Goal: Information Seeking & Learning: Learn about a topic

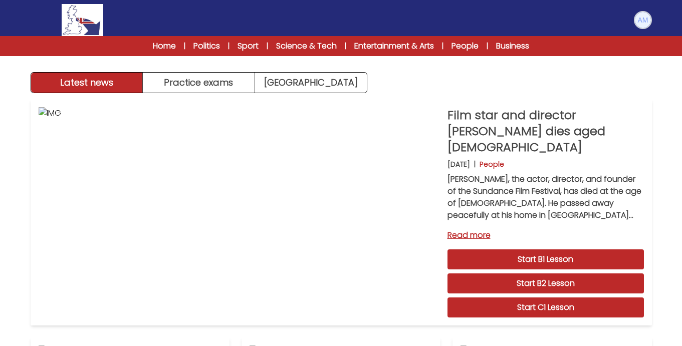
click at [641, 20] on img at bounding box center [643, 20] width 16 height 16
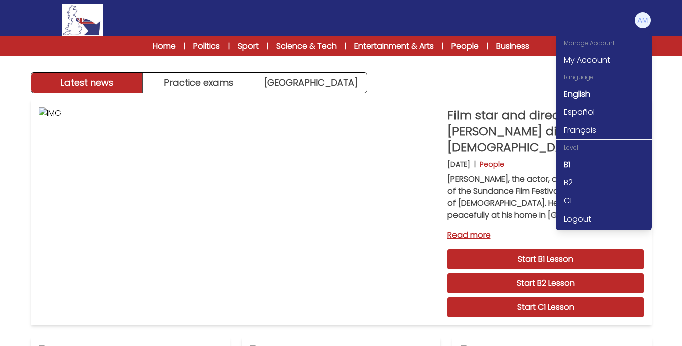
click at [525, 86] on div "Latest news Practice exams Exam Centre" at bounding box center [342, 46] width 642 height 93
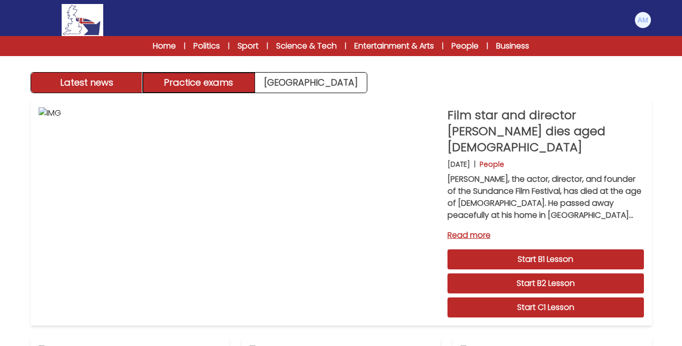
click at [204, 85] on button "Practice exams" at bounding box center [199, 83] width 112 height 20
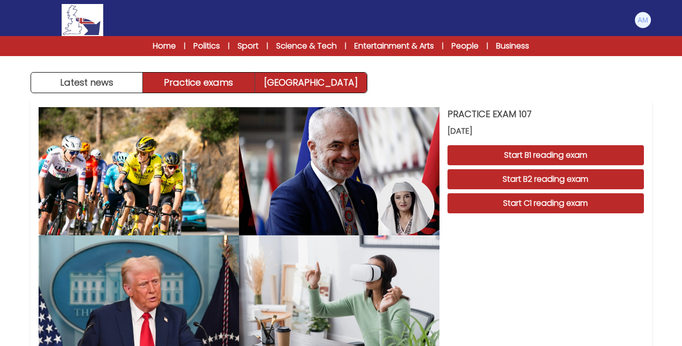
click at [281, 89] on link "Exam Centre" at bounding box center [311, 83] width 112 height 20
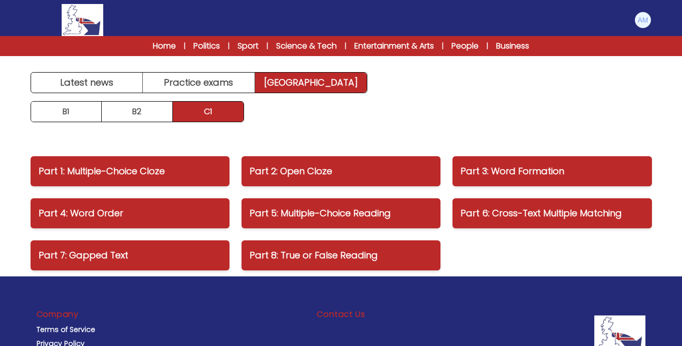
drag, startPoint x: 307, startPoint y: 111, endPoint x: 218, endPoint y: 112, distance: 89.8
click at [218, 112] on main "Latest news Practice exams Exam Centre Latest news Exam Centre Practice exams E…" at bounding box center [342, 174] width 642 height 205
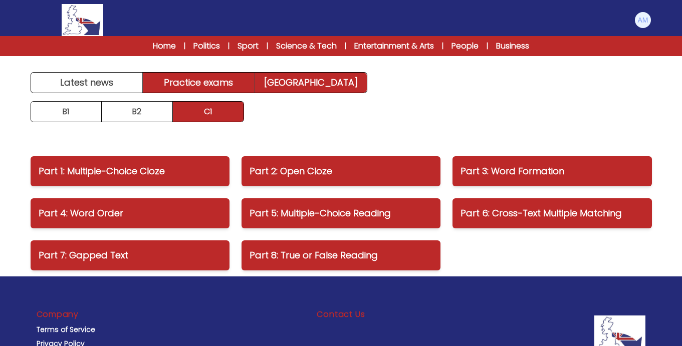
click at [175, 80] on link "Practice exams" at bounding box center [199, 83] width 112 height 20
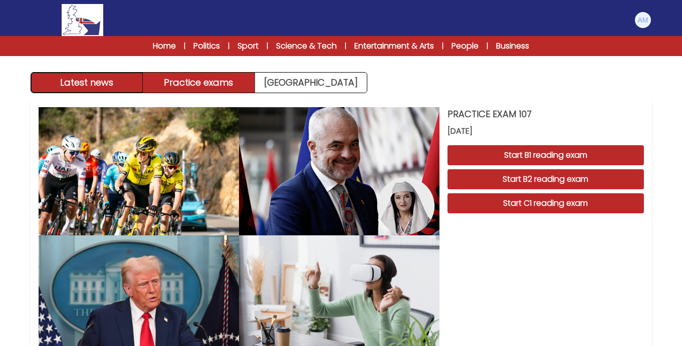
click at [112, 80] on button "Latest news" at bounding box center [87, 83] width 112 height 20
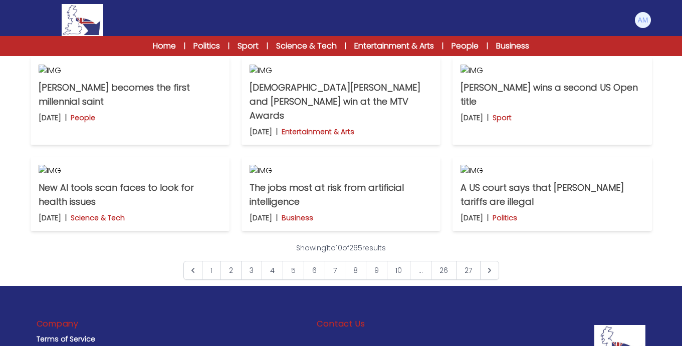
scroll to position [369, 0]
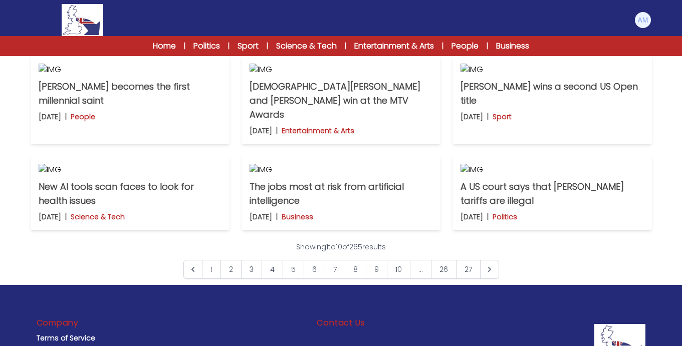
click at [276, 22] on p "Albania has named an 'AI government minister'" at bounding box center [341, 7] width 183 height 28
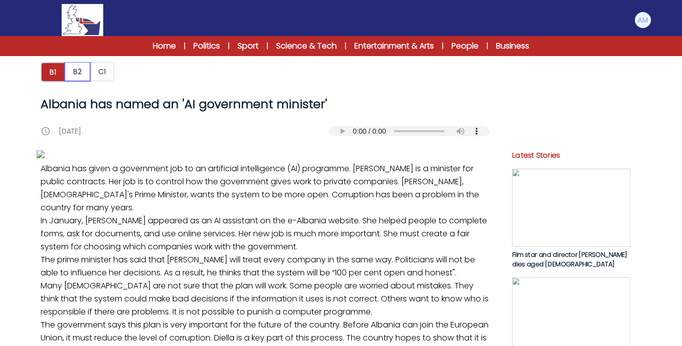
click at [77, 71] on button "B2" at bounding box center [78, 71] width 26 height 19
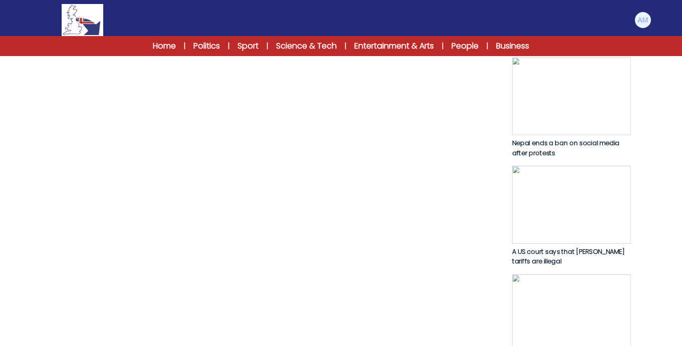
scroll to position [453, 0]
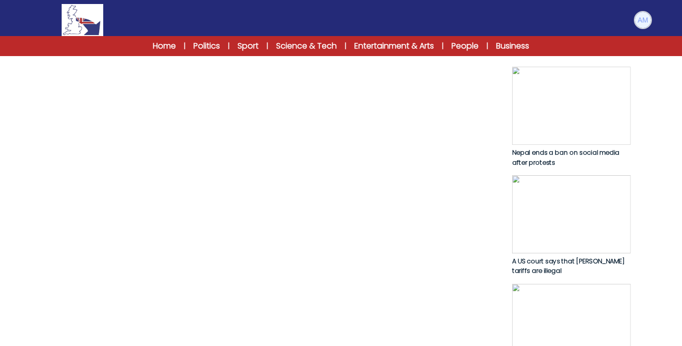
click at [640, 18] on img at bounding box center [643, 20] width 16 height 16
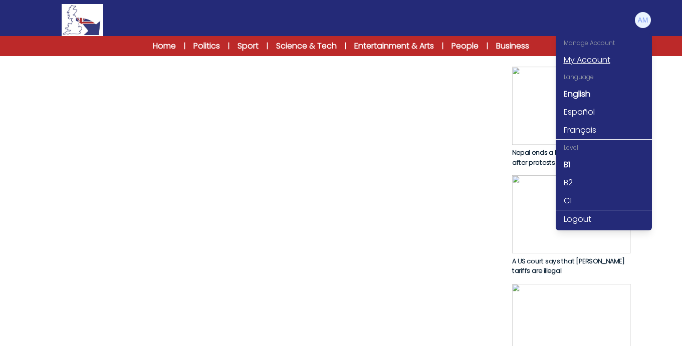
click at [581, 64] on link "My Account" at bounding box center [604, 60] width 96 height 18
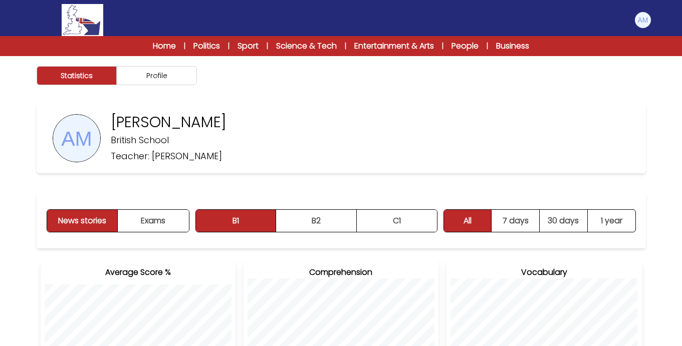
click at [316, 233] on div "News stories Exams B1 B2 C1 B1 B2 C1" at bounding box center [342, 221] width 610 height 55
click at [316, 222] on button "B2" at bounding box center [316, 221] width 81 height 22
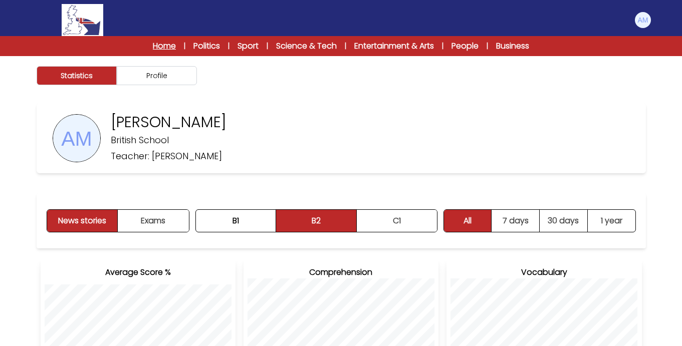
click at [161, 46] on link "Home" at bounding box center [164, 46] width 23 height 12
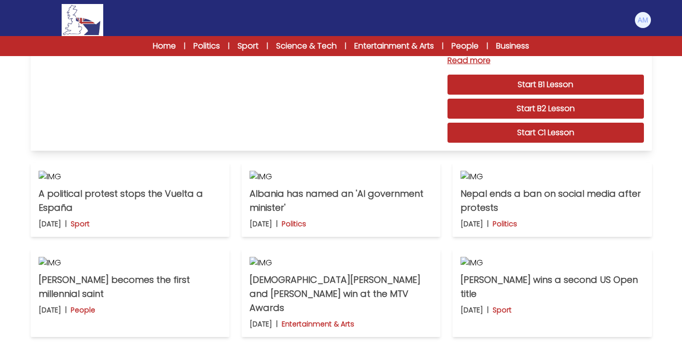
scroll to position [285, 0]
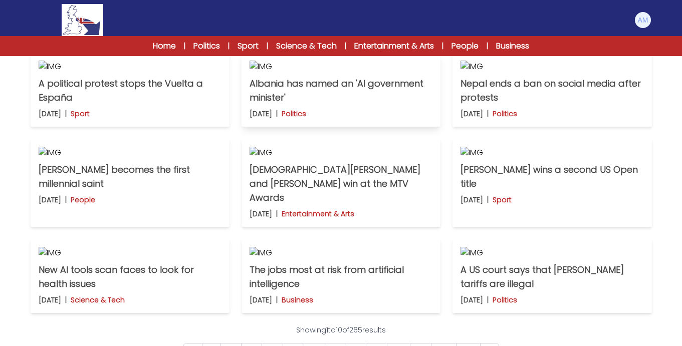
click at [341, 105] on p "Albania has named an 'AI government minister'" at bounding box center [341, 91] width 183 height 28
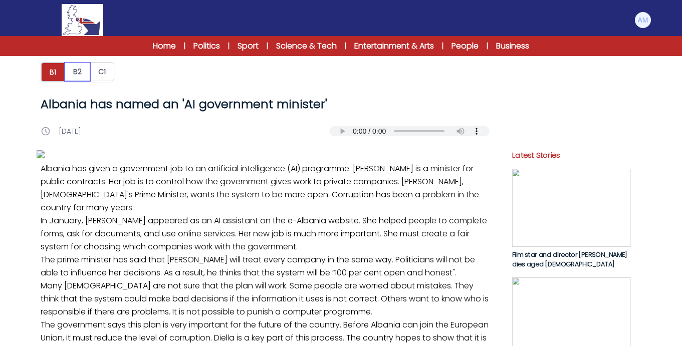
click at [75, 72] on button "B2" at bounding box center [78, 71] width 26 height 19
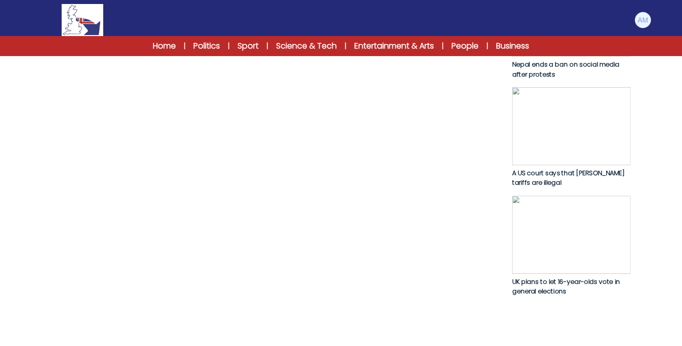
scroll to position [597, 0]
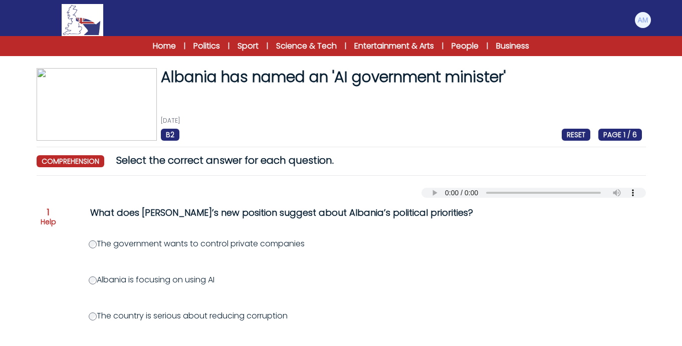
click at [577, 133] on span "RESET" at bounding box center [576, 135] width 29 height 12
drag, startPoint x: 197, startPoint y: 75, endPoint x: 223, endPoint y: 83, distance: 27.1
click at [223, 83] on h1 "Albania has named an 'AI government minister'" at bounding box center [401, 77] width 481 height 18
click at [255, 105] on div "Albania has named an 'AI government minister' [DATE] B2 RESET PAGE 1 / 6" at bounding box center [401, 104] width 489 height 73
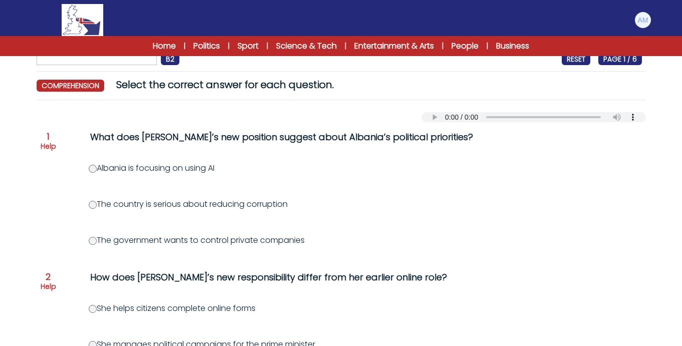
scroll to position [88, 0]
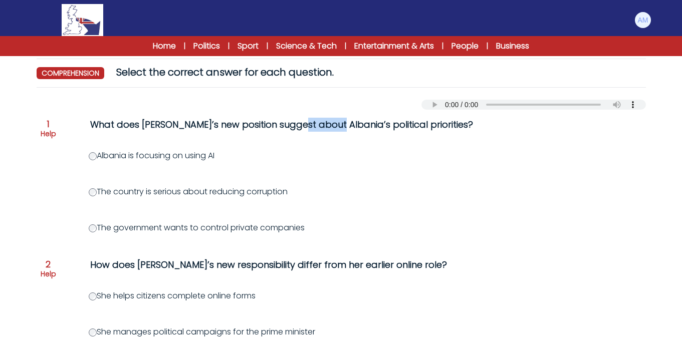
drag, startPoint x: 213, startPoint y: 123, endPoint x: 253, endPoint y: 125, distance: 40.7
click at [253, 125] on div "What does [PERSON_NAME]’s new position suggest about Albania’s political priori…" at bounding box center [294, 125] width 408 height 14
click at [274, 124] on div "What does [PERSON_NAME]’s new position suggest about Albania’s political priori…" at bounding box center [294, 125] width 408 height 14
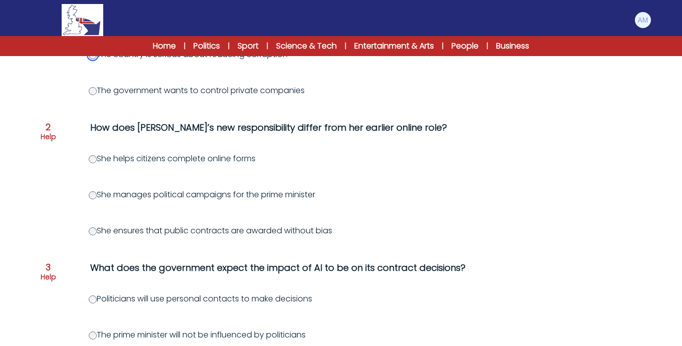
scroll to position [241, 0]
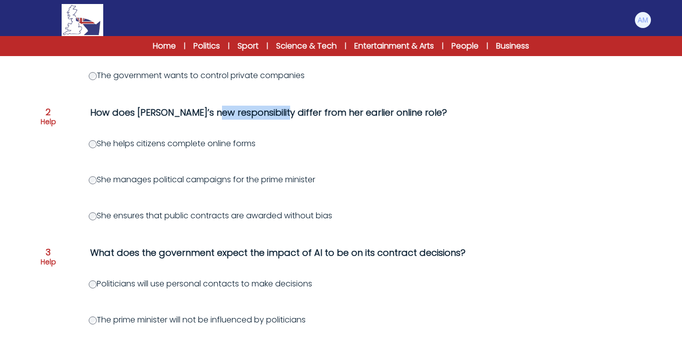
drag, startPoint x: 139, startPoint y: 115, endPoint x: 209, endPoint y: 117, distance: 69.2
click at [209, 117] on div "How does [PERSON_NAME]’s new responsibility differ from her earlier online role?" at bounding box center [294, 113] width 408 height 14
click at [248, 115] on div "How does [PERSON_NAME]’s new responsibility differ from her earlier online role?" at bounding box center [294, 113] width 408 height 14
drag, startPoint x: 198, startPoint y: 142, endPoint x: 225, endPoint y: 146, distance: 27.4
click at [225, 146] on label "She helps citizens complete online forms" at bounding box center [172, 144] width 167 height 12
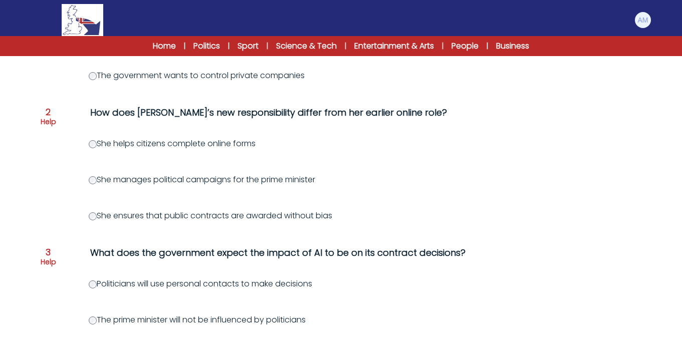
click at [239, 147] on label "She helps citizens complete online forms" at bounding box center [172, 144] width 167 height 12
click at [162, 182] on label "She manages political campaigns for the prime minister" at bounding box center [202, 180] width 227 height 12
click at [92, 221] on label "She ensures that public contracts are awarded without bias" at bounding box center [211, 216] width 244 height 12
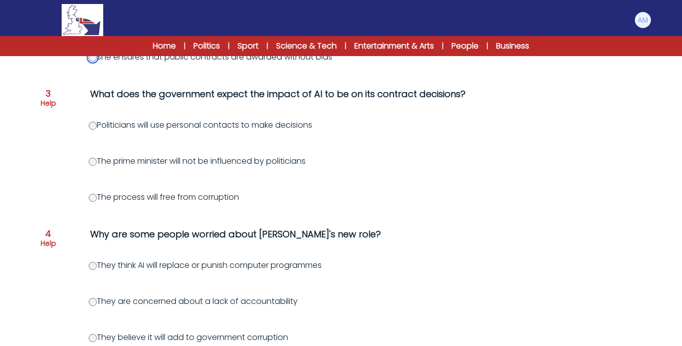
scroll to position [401, 0]
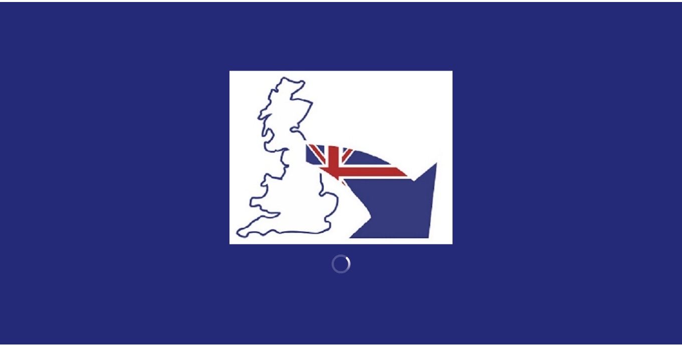
scroll to position [401, 0]
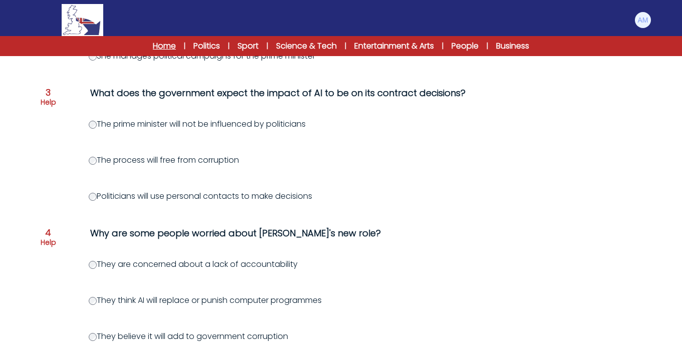
click at [153, 45] on link "Home" at bounding box center [164, 46] width 23 height 12
click at [162, 48] on link "Home" at bounding box center [164, 46] width 23 height 12
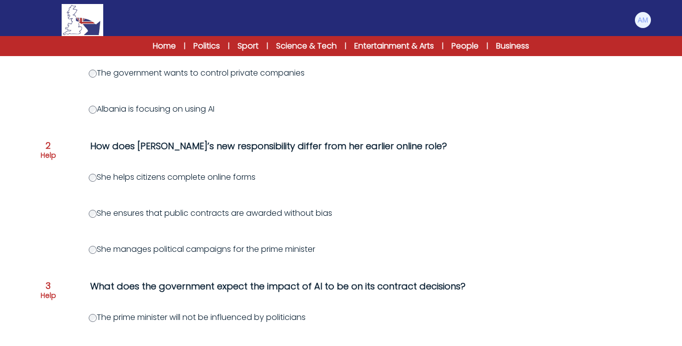
scroll to position [0, 0]
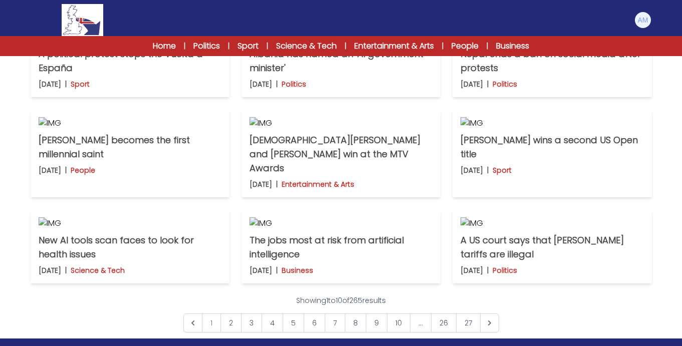
scroll to position [316, 0]
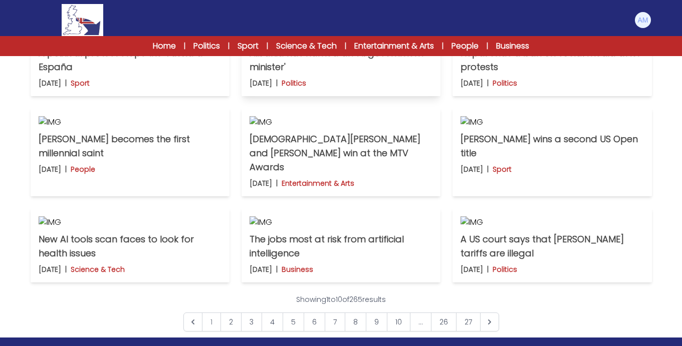
click at [338, 74] on p "Albania has named an 'AI government minister'" at bounding box center [341, 60] width 183 height 28
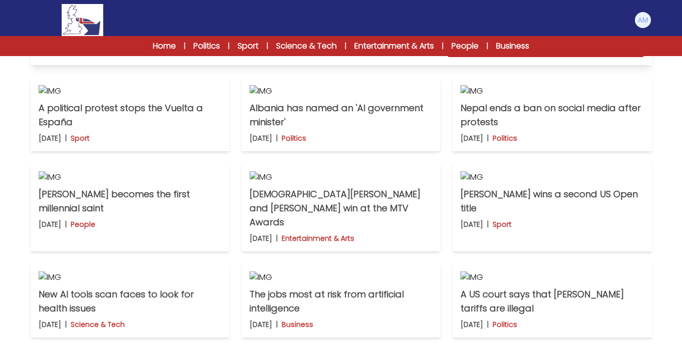
scroll to position [263, 0]
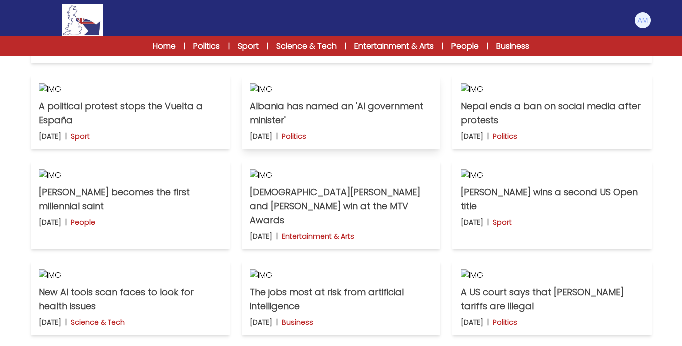
click at [322, 127] on p "Albania has named an 'AI government minister'" at bounding box center [341, 113] width 183 height 28
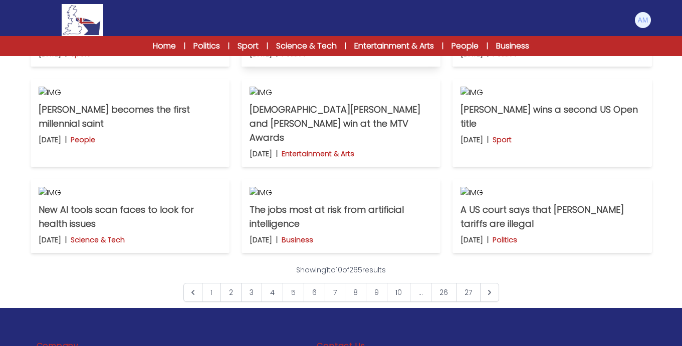
scroll to position [346, 0]
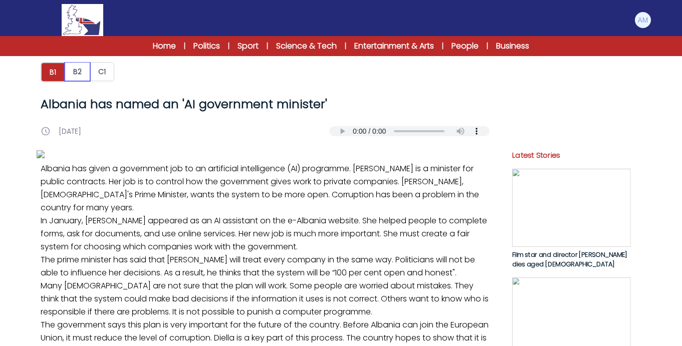
click at [79, 73] on button "B2" at bounding box center [78, 71] width 26 height 19
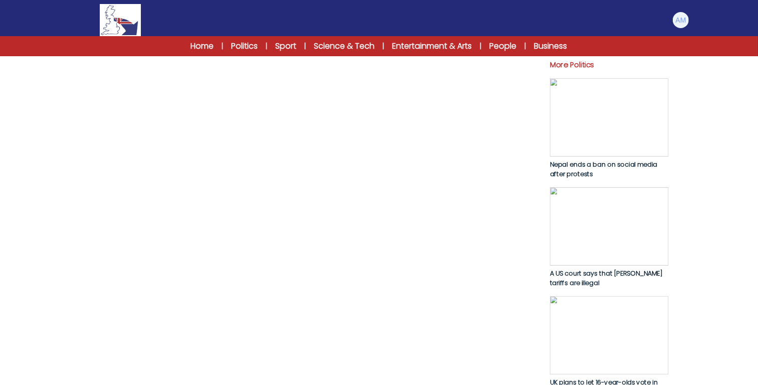
scroll to position [445, 0]
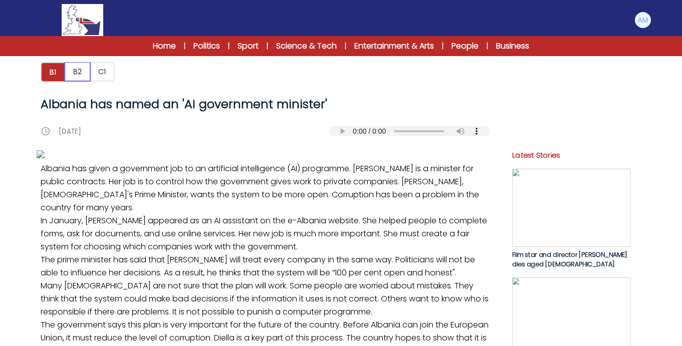
click at [85, 70] on button "B2" at bounding box center [78, 71] width 26 height 19
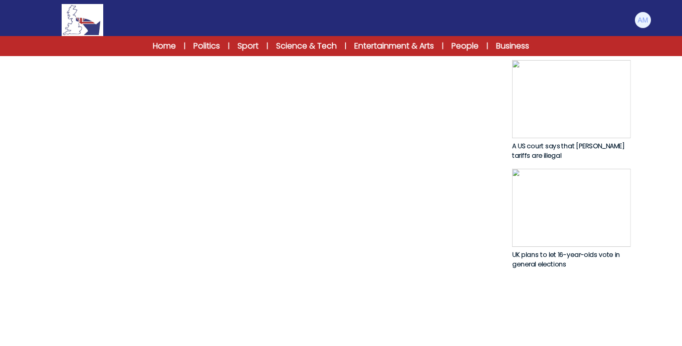
scroll to position [570, 0]
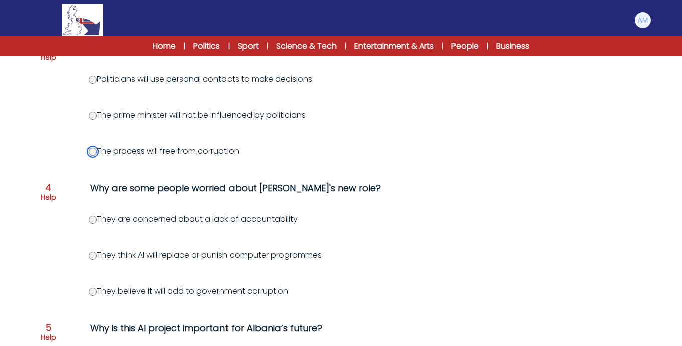
scroll to position [447, 0]
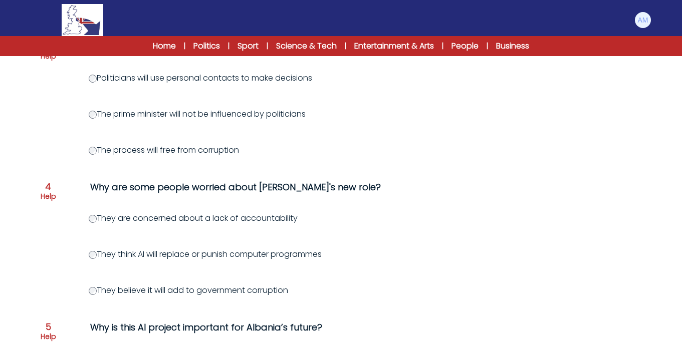
click at [91, 214] on label "They are concerned about a lack of accountability" at bounding box center [193, 219] width 209 height 12
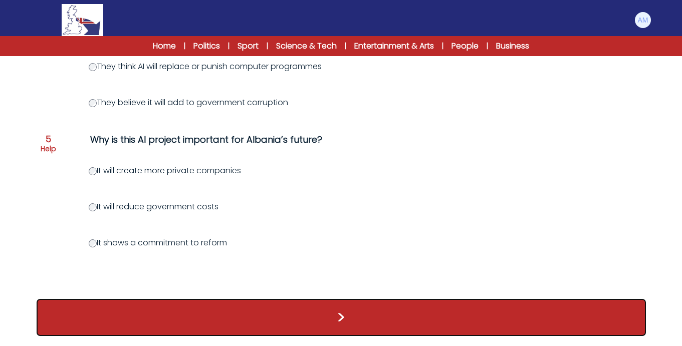
click at [324, 311] on button ">" at bounding box center [342, 317] width 610 height 37
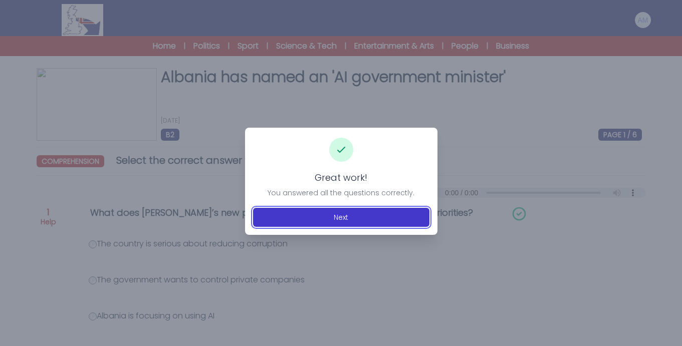
click at [306, 213] on button "Next" at bounding box center [341, 217] width 176 height 19
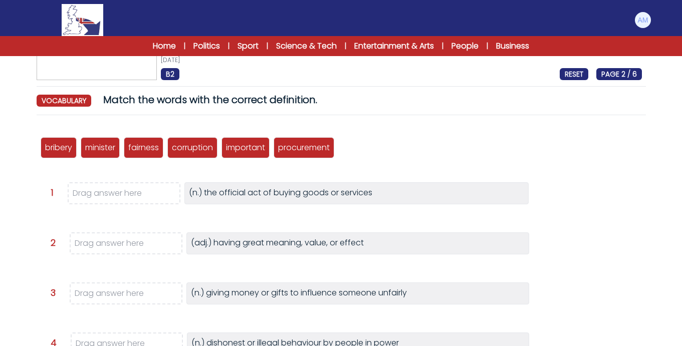
scroll to position [69, 0]
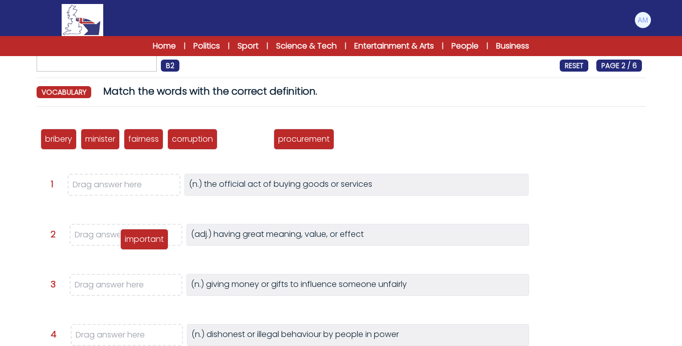
drag, startPoint x: 261, startPoint y: 140, endPoint x: 159, endPoint y: 241, distance: 143.2
click at [159, 241] on p "important" at bounding box center [144, 240] width 39 height 12
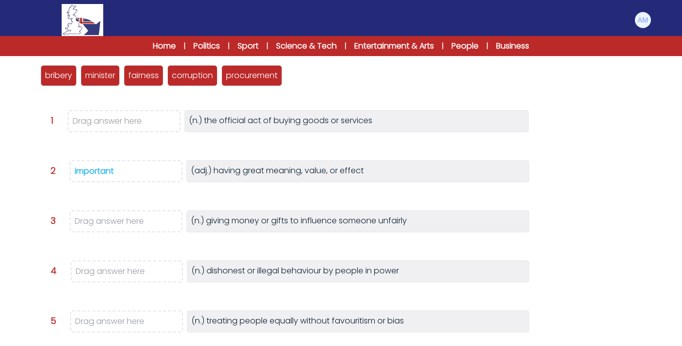
scroll to position [132, 0]
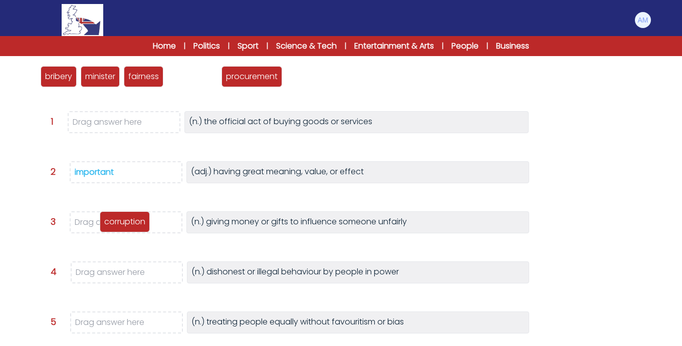
drag, startPoint x: 192, startPoint y: 76, endPoint x: 124, endPoint y: 221, distance: 160.4
click at [124, 221] on p "corruption" at bounding box center [124, 222] width 41 height 12
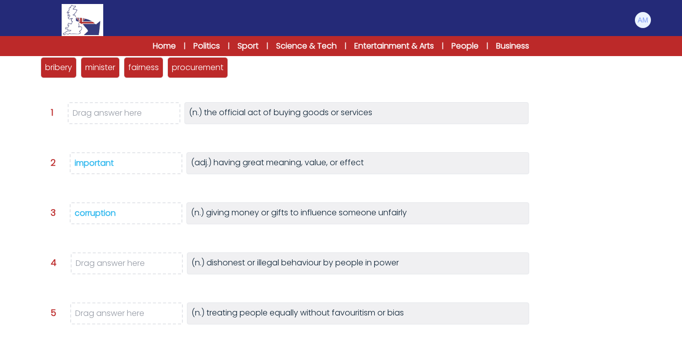
scroll to position [142, 0]
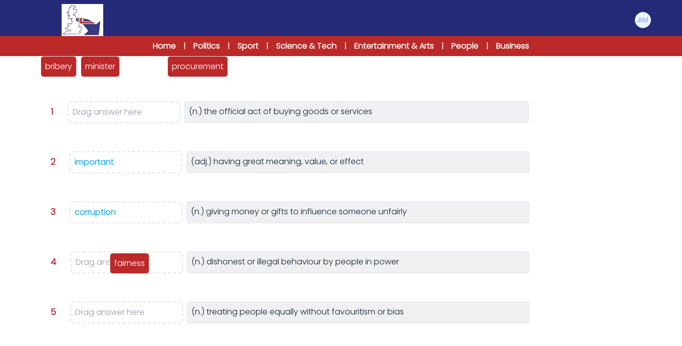
drag, startPoint x: 151, startPoint y: 65, endPoint x: 137, endPoint y: 263, distance: 198.1
click at [137, 263] on p "fairness" at bounding box center [129, 264] width 31 height 12
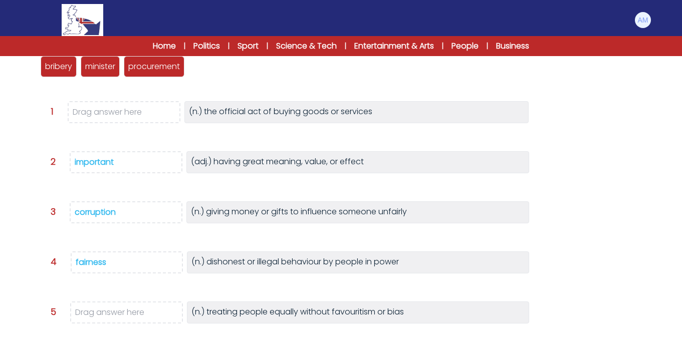
drag, startPoint x: 92, startPoint y: 266, endPoint x: 88, endPoint y: 254, distance: 12.4
click at [88, 254] on span "fairness" at bounding box center [127, 263] width 113 height 22
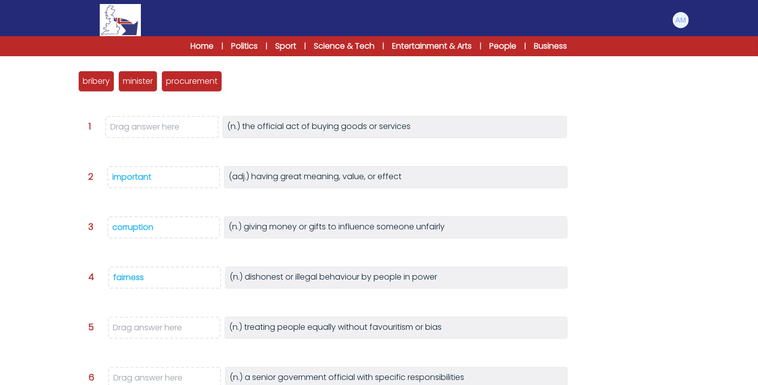
scroll to position [137, 0]
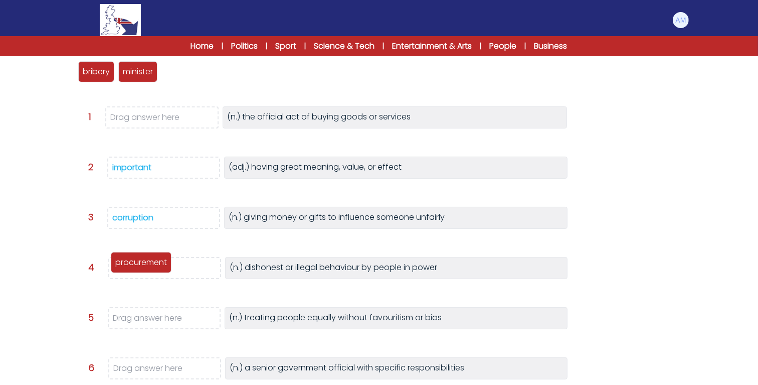
drag, startPoint x: 187, startPoint y: 66, endPoint x: 136, endPoint y: 256, distance: 197.1
click at [136, 256] on p "procurement" at bounding box center [141, 262] width 52 height 12
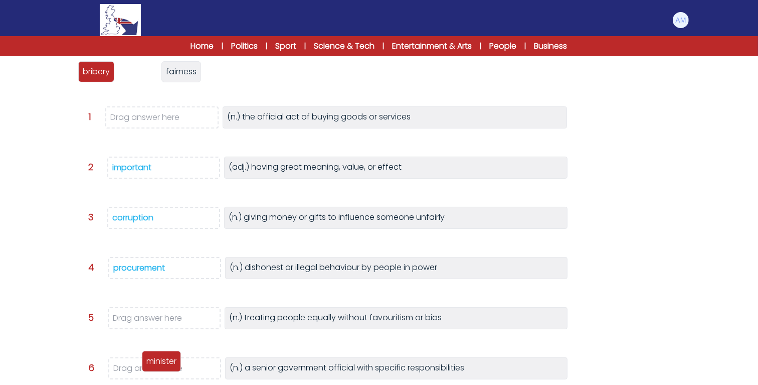
drag, startPoint x: 141, startPoint y: 72, endPoint x: 164, endPoint y: 362, distance: 290.3
click at [164, 346] on p "minister" at bounding box center [161, 361] width 30 height 12
drag, startPoint x: 136, startPoint y: 69, endPoint x: 137, endPoint y: 310, distance: 240.7
click at [137, 310] on span "fairness" at bounding box center [139, 312] width 31 height 12
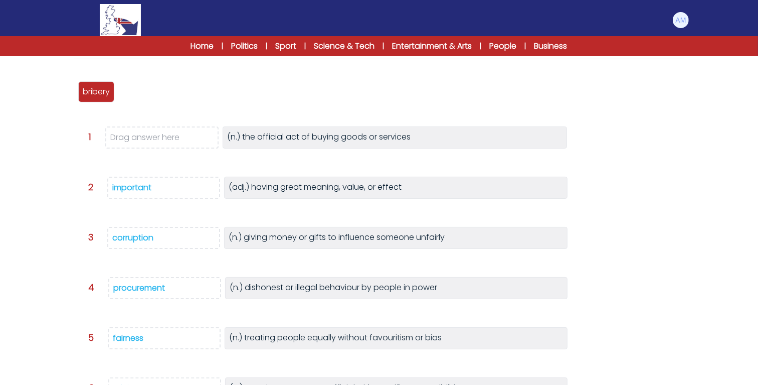
scroll to position [118, 0]
drag, startPoint x: 84, startPoint y: 86, endPoint x: 150, endPoint y: 278, distance: 203.3
click at [150, 278] on p "bribery" at bounding box center [162, 283] width 27 height 12
drag, startPoint x: 102, startPoint y: 86, endPoint x: 153, endPoint y: 135, distance: 70.9
click at [153, 135] on span "procurement" at bounding box center [159, 139] width 52 height 12
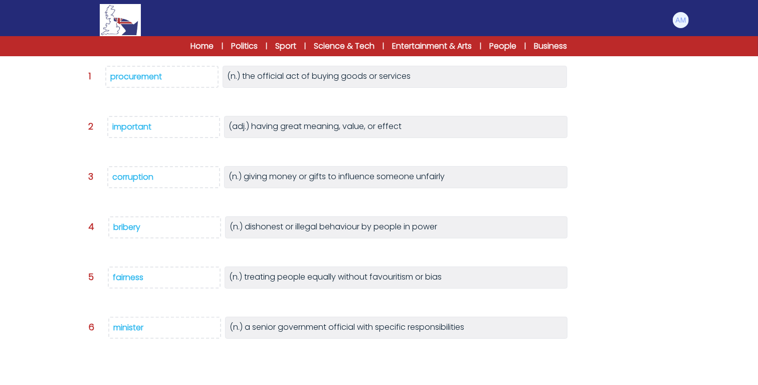
scroll to position [155, 0]
drag, startPoint x: 124, startPoint y: 223, endPoint x: 137, endPoint y: 216, distance: 15.2
click at [137, 217] on span "bribery" at bounding box center [164, 228] width 113 height 22
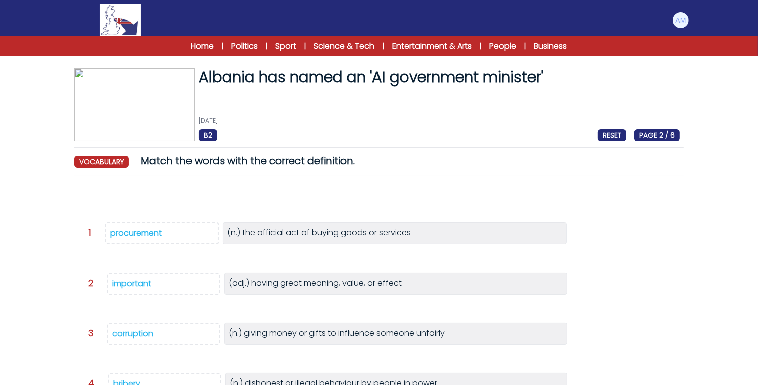
drag, startPoint x: 134, startPoint y: 237, endPoint x: 142, endPoint y: 220, distance: 19.3
click at [142, 220] on div "bribery minister fairness corruption important procurement fairness procurement…" at bounding box center [379, 361] width 610 height 355
click at [613, 133] on span "RESET" at bounding box center [612, 135] width 29 height 12
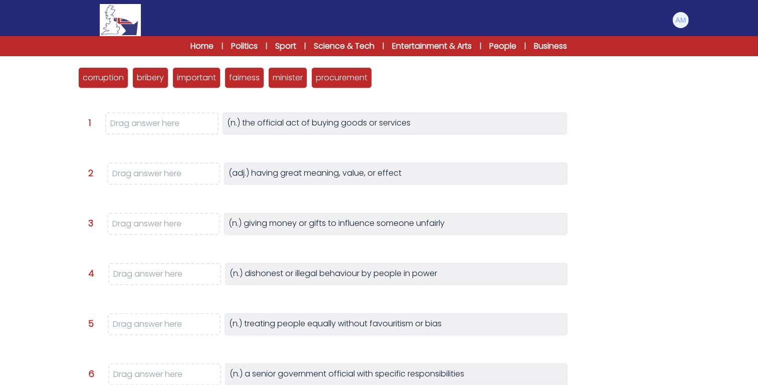
scroll to position [129, 0]
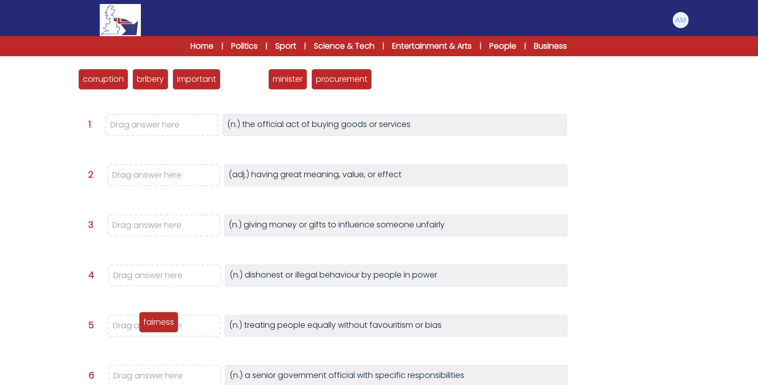
drag, startPoint x: 245, startPoint y: 80, endPoint x: 159, endPoint y: 322, distance: 256.9
click at [159, 322] on p "fairness" at bounding box center [158, 322] width 31 height 12
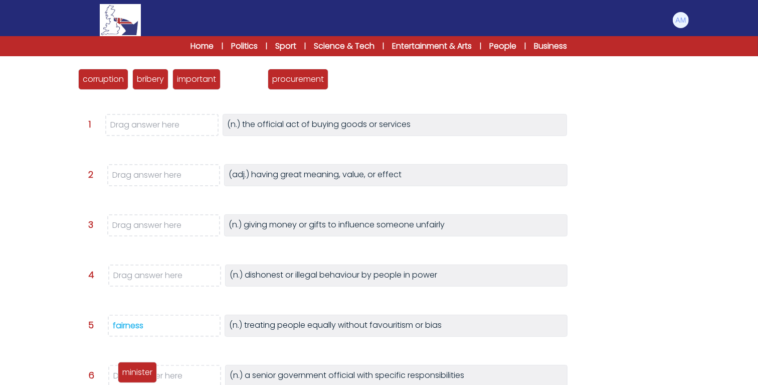
drag, startPoint x: 242, startPoint y: 76, endPoint x: 135, endPoint y: 369, distance: 311.7
click at [135, 369] on p "minister" at bounding box center [137, 372] width 30 height 12
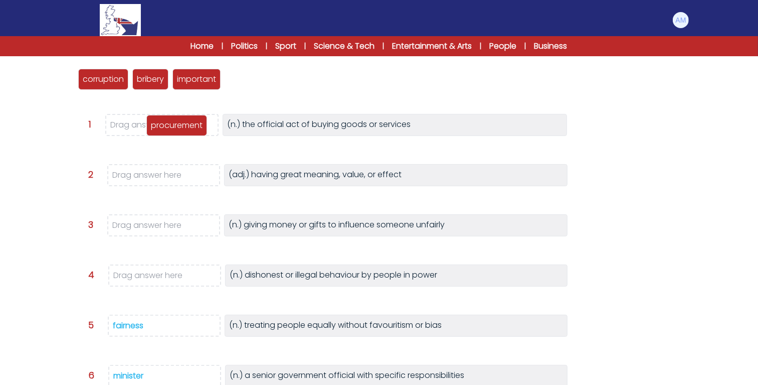
drag, startPoint x: 249, startPoint y: 77, endPoint x: 166, endPoint y: 119, distance: 92.4
click at [166, 119] on p "procurement" at bounding box center [177, 125] width 52 height 12
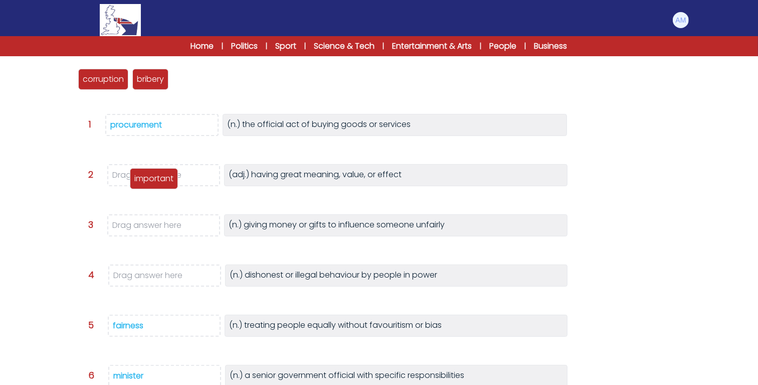
drag, startPoint x: 200, startPoint y: 76, endPoint x: 156, endPoint y: 175, distance: 108.7
click at [156, 175] on p "important" at bounding box center [153, 178] width 39 height 12
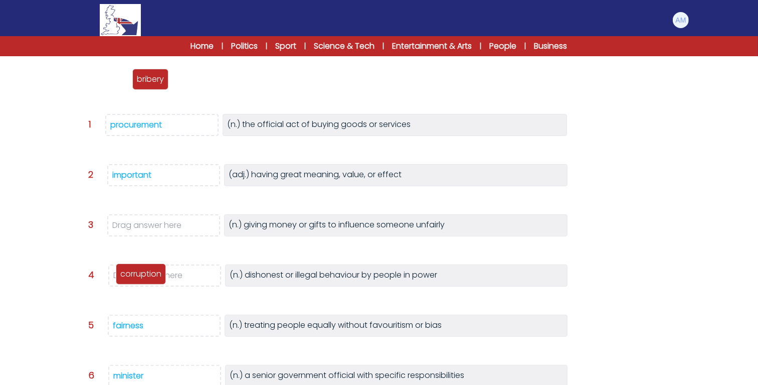
drag, startPoint x: 91, startPoint y: 81, endPoint x: 129, endPoint y: 276, distance: 198.6
click at [129, 276] on p "corruption" at bounding box center [140, 274] width 41 height 12
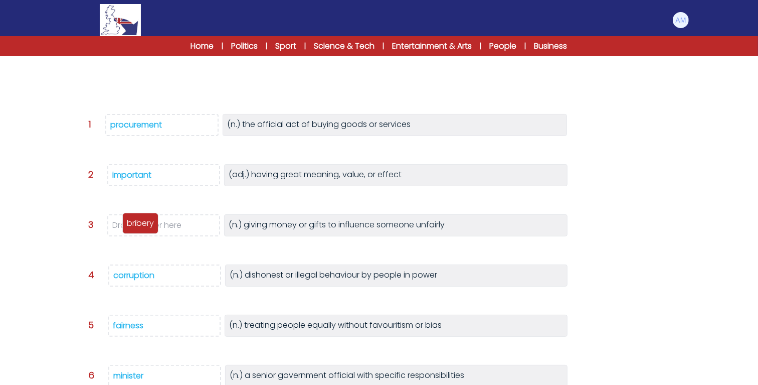
drag, startPoint x: 84, startPoint y: 86, endPoint x: 128, endPoint y: 231, distance: 151.0
click at [128, 231] on div "bribery" at bounding box center [140, 223] width 36 height 21
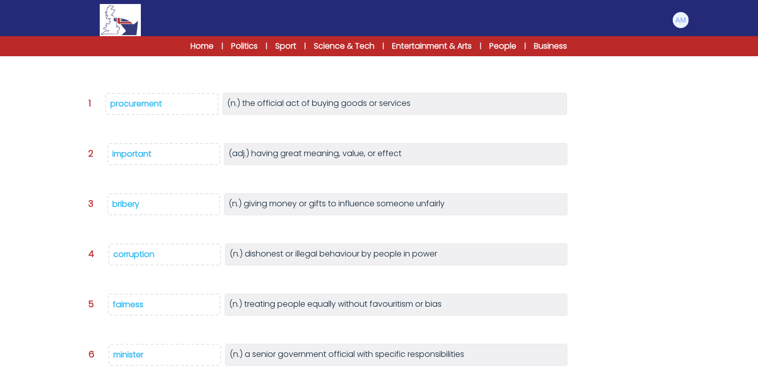
scroll to position [214, 0]
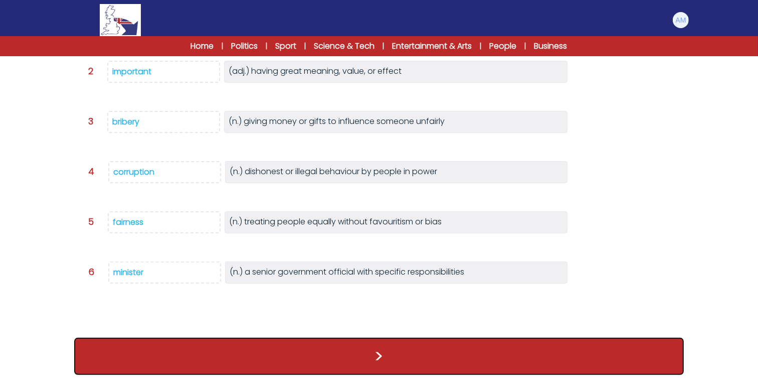
click at [433, 359] on button ">" at bounding box center [379, 355] width 610 height 37
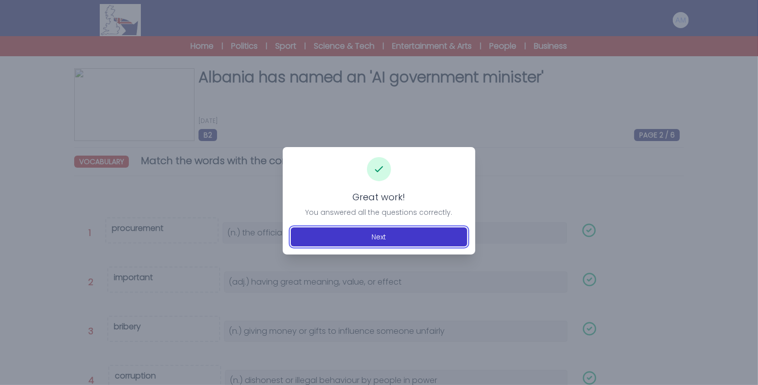
click at [413, 239] on button "Next" at bounding box center [379, 236] width 176 height 19
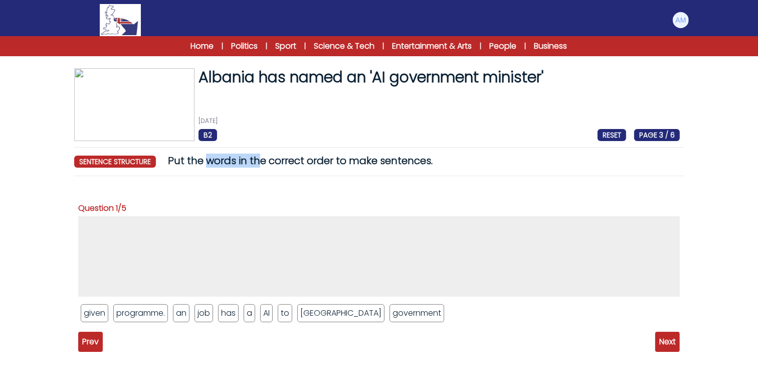
drag, startPoint x: 211, startPoint y: 163, endPoint x: 262, endPoint y: 165, distance: 51.2
click at [262, 165] on span "Put the words in the correct order to make sentences." at bounding box center [300, 160] width 265 height 14
click at [268, 174] on div "Albania has named an 'AI government minister' 12th September 2025 B2 RESET PAGE…" at bounding box center [379, 250] width 642 height 365
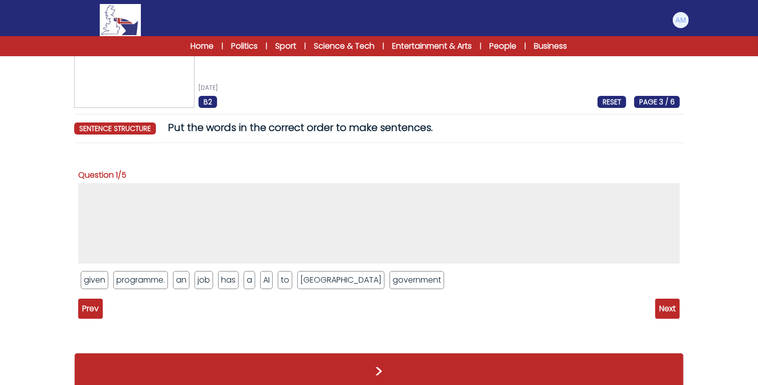
scroll to position [32, 0]
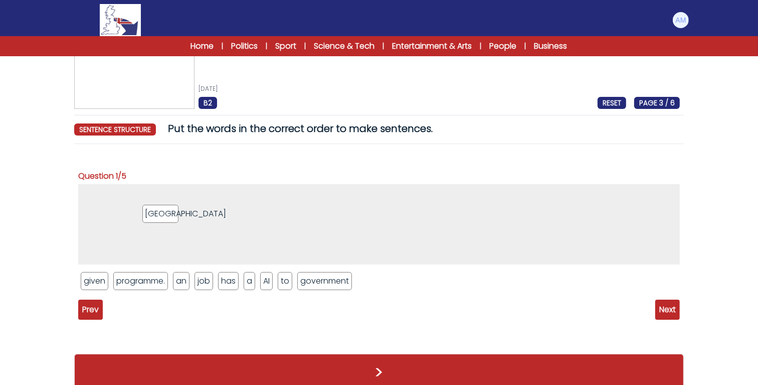
drag, startPoint x: 321, startPoint y: 284, endPoint x: 154, endPoint y: 212, distance: 182.2
drag, startPoint x: 231, startPoint y: 281, endPoint x: 154, endPoint y: 191, distance: 118.5
drag, startPoint x: 89, startPoint y: 279, endPoint x: 187, endPoint y: 197, distance: 127.4
drag, startPoint x: 194, startPoint y: 282, endPoint x: 198, endPoint y: 195, distance: 87.8
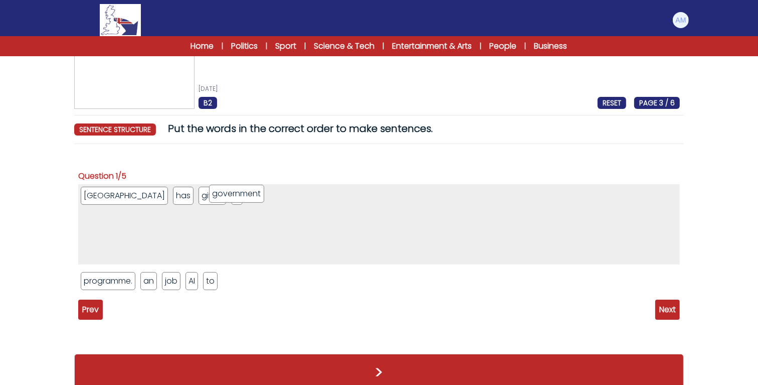
drag, startPoint x: 246, startPoint y: 276, endPoint x: 231, endPoint y: 189, distance: 89.1
drag, startPoint x: 170, startPoint y: 283, endPoint x: 285, endPoint y: 196, distance: 143.8
drag, startPoint x: 187, startPoint y: 282, endPoint x: 296, endPoint y: 184, distance: 147.7
drag, startPoint x: 152, startPoint y: 286, endPoint x: 306, endPoint y: 197, distance: 177.7
drag, startPoint x: 148, startPoint y: 279, endPoint x: 354, endPoint y: 192, distance: 224.2
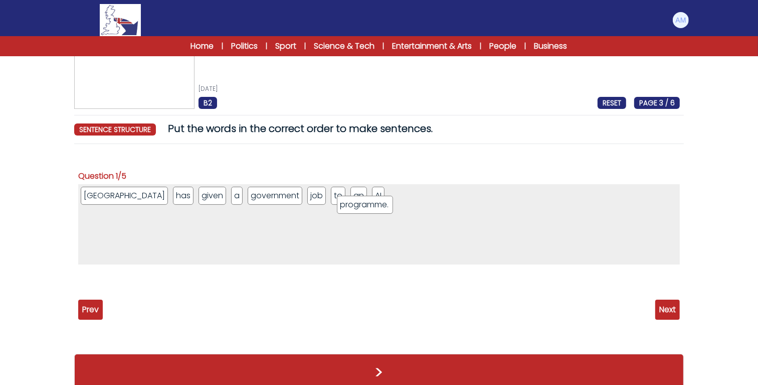
drag, startPoint x: 106, startPoint y: 276, endPoint x: 376, endPoint y: 193, distance: 282.5
click at [664, 307] on span "Next" at bounding box center [667, 309] width 25 height 20
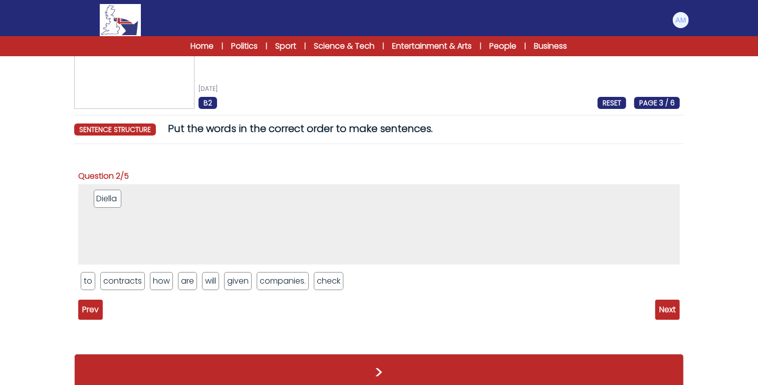
drag, startPoint x: 161, startPoint y: 283, endPoint x: 103, endPoint y: 201, distance: 100.7
drag, startPoint x: 210, startPoint y: 282, endPoint x: 155, endPoint y: 191, distance: 106.1
drag, startPoint x: 306, startPoint y: 278, endPoint x: 181, endPoint y: 190, distance: 154.0
drag, startPoint x: 159, startPoint y: 279, endPoint x: 194, endPoint y: 193, distance: 92.9
drag, startPoint x: 125, startPoint y: 279, endPoint x: 229, endPoint y: 193, distance: 134.9
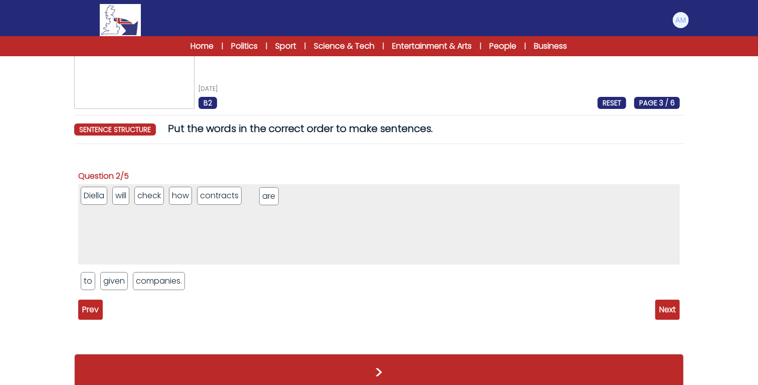
drag, startPoint x: 109, startPoint y: 283, endPoint x: 272, endPoint y: 197, distance: 184.6
drag, startPoint x: 109, startPoint y: 288, endPoint x: 294, endPoint y: 194, distance: 208.3
drag, startPoint x: 120, startPoint y: 281, endPoint x: 155, endPoint y: 274, distance: 35.8
drag, startPoint x: 146, startPoint y: 276, endPoint x: 318, endPoint y: 191, distance: 192.2
drag, startPoint x: 115, startPoint y: 279, endPoint x: 363, endPoint y: 191, distance: 262.3
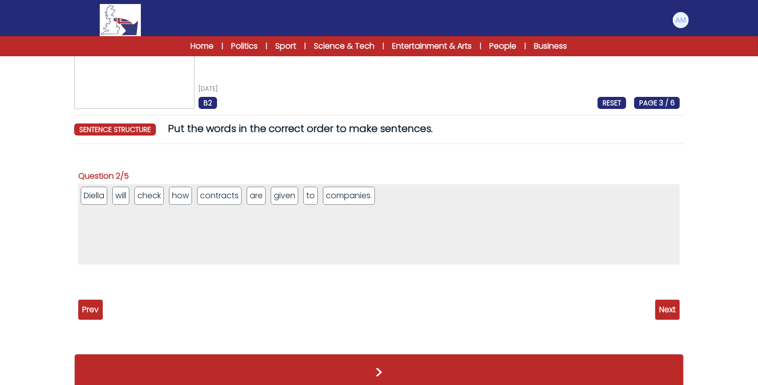
click at [665, 306] on span "Next" at bounding box center [667, 309] width 25 height 20
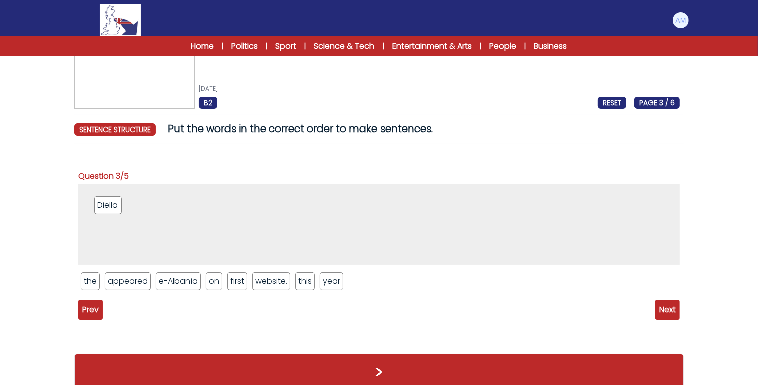
drag, startPoint x: 90, startPoint y: 284, endPoint x: 104, endPoint y: 202, distance: 83.9
drag, startPoint x: 239, startPoint y: 282, endPoint x: 122, endPoint y: 198, distance: 144.0
drag, startPoint x: 124, startPoint y: 279, endPoint x: 186, endPoint y: 200, distance: 100.8
drag, startPoint x: 236, startPoint y: 286, endPoint x: 213, endPoint y: 196, distance: 92.7
drag, startPoint x: 232, startPoint y: 284, endPoint x: 221, endPoint y: 193, distance: 91.9
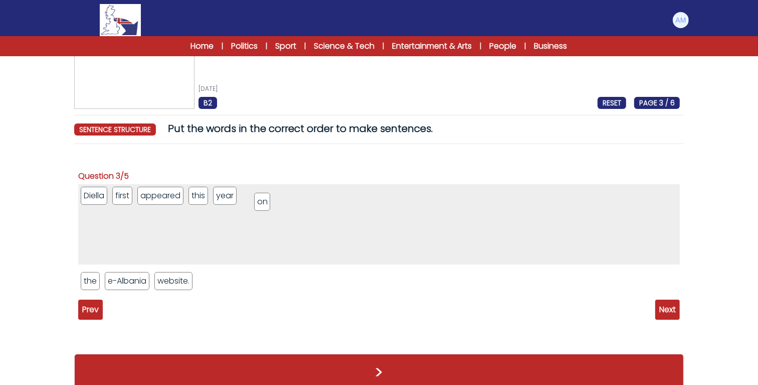
drag, startPoint x: 159, startPoint y: 283, endPoint x: 258, endPoint y: 204, distance: 126.9
drag, startPoint x: 92, startPoint y: 288, endPoint x: 280, endPoint y: 205, distance: 205.2
drag, startPoint x: 107, startPoint y: 283, endPoint x: 315, endPoint y: 195, distance: 226.2
drag, startPoint x: 102, startPoint y: 283, endPoint x: 377, endPoint y: 205, distance: 285.7
drag, startPoint x: 310, startPoint y: 195, endPoint x: 380, endPoint y: 188, distance: 70.0
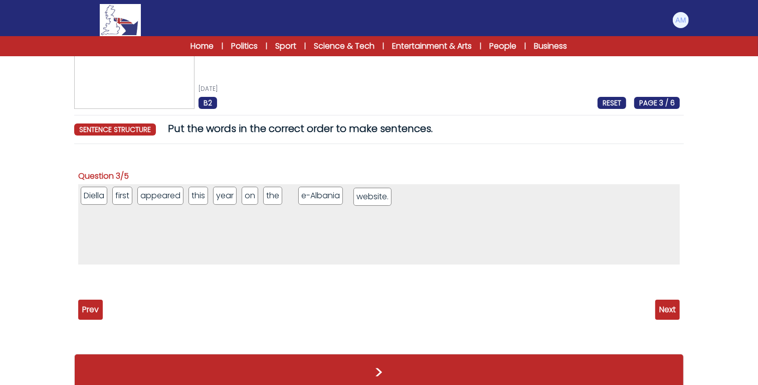
drag, startPoint x: 314, startPoint y: 201, endPoint x: 378, endPoint y: 202, distance: 64.2
drag, startPoint x: 308, startPoint y: 206, endPoint x: 317, endPoint y: 196, distance: 13.1
click at [317, 196] on ul "Diella first appeared this year on the website. e-Albania" at bounding box center [379, 224] width 602 height 80
drag, startPoint x: 317, startPoint y: 196, endPoint x: 323, endPoint y: 313, distance: 117.5
click at [99, 282] on li "website." at bounding box center [100, 281] width 38 height 18
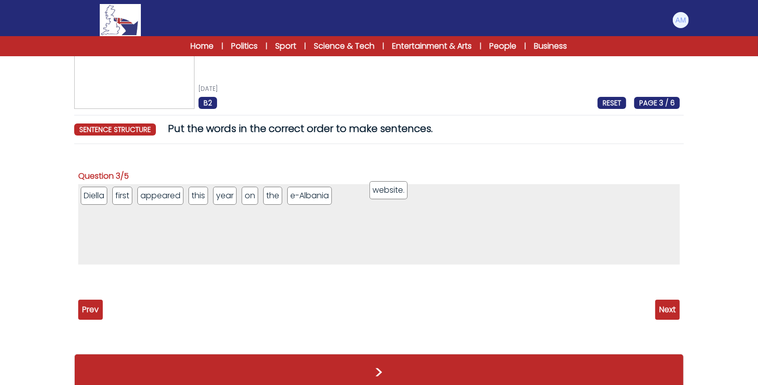
drag, startPoint x: 97, startPoint y: 284, endPoint x: 387, endPoint y: 202, distance: 300.8
click at [673, 312] on span "Next" at bounding box center [667, 309] width 25 height 20
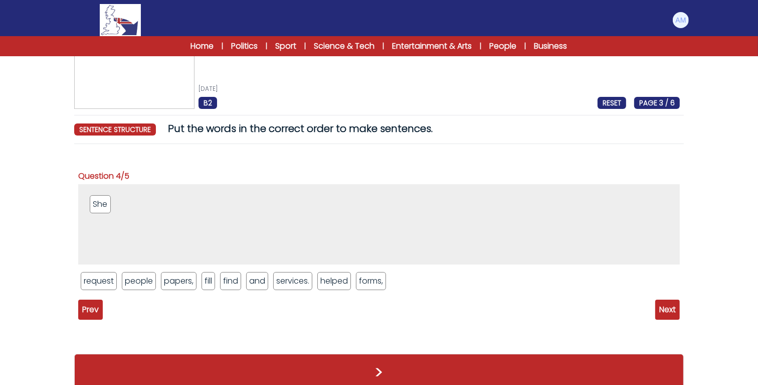
drag, startPoint x: 173, startPoint y: 283, endPoint x: 102, endPoint y: 206, distance: 104.7
drag, startPoint x: 343, startPoint y: 277, endPoint x: 149, endPoint y: 192, distance: 212.2
drag, startPoint x: 135, startPoint y: 280, endPoint x: 176, endPoint y: 192, distance: 97.1
drag, startPoint x: 169, startPoint y: 281, endPoint x: 200, endPoint y: 194, distance: 92.0
drag, startPoint x: 278, startPoint y: 277, endPoint x: 224, endPoint y: 188, distance: 105.1
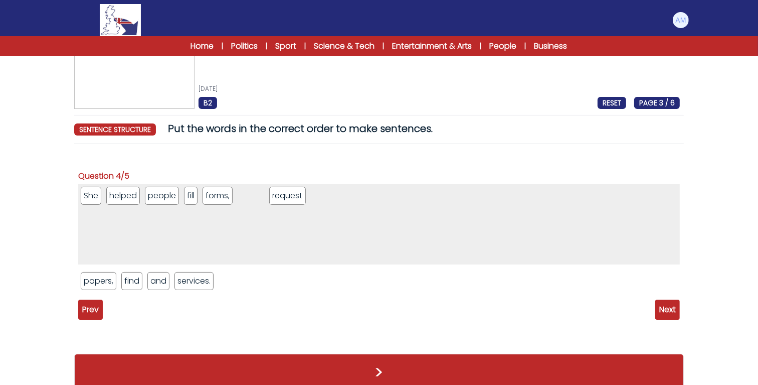
drag, startPoint x: 88, startPoint y: 287, endPoint x: 277, endPoint y: 202, distance: 206.9
drag, startPoint x: 91, startPoint y: 283, endPoint x: 325, endPoint y: 202, distance: 247.8
drag, startPoint x: 262, startPoint y: 198, endPoint x: 219, endPoint y: 304, distance: 114.7
drag, startPoint x: 261, startPoint y: 193, endPoint x: 264, endPoint y: 283, distance: 89.8
drag, startPoint x: 80, startPoint y: 283, endPoint x: 92, endPoint y: 279, distance: 12.9
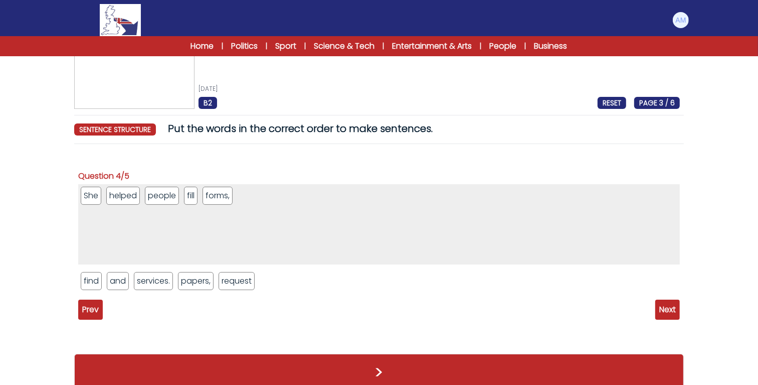
click at [92, 279] on ul "find and services. papers, request" at bounding box center [379, 280] width 602 height 23
drag, startPoint x: 92, startPoint y: 279, endPoint x: 251, endPoint y: 193, distance: 180.4
drag, startPoint x: 164, startPoint y: 287, endPoint x: 279, endPoint y: 199, distance: 144.1
drag, startPoint x: 88, startPoint y: 283, endPoint x: 311, endPoint y: 199, distance: 238.7
drag, startPoint x: 141, startPoint y: 287, endPoint x: 346, endPoint y: 203, distance: 222.4
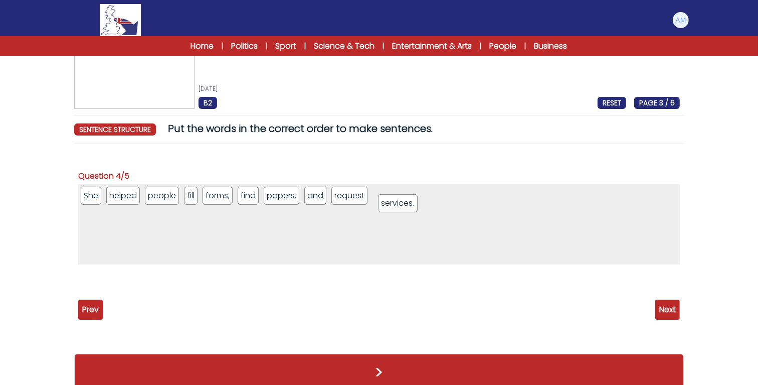
drag, startPoint x: 104, startPoint y: 282, endPoint x: 401, endPoint y: 204, distance: 307.4
click at [665, 300] on span "Next" at bounding box center [667, 309] width 25 height 20
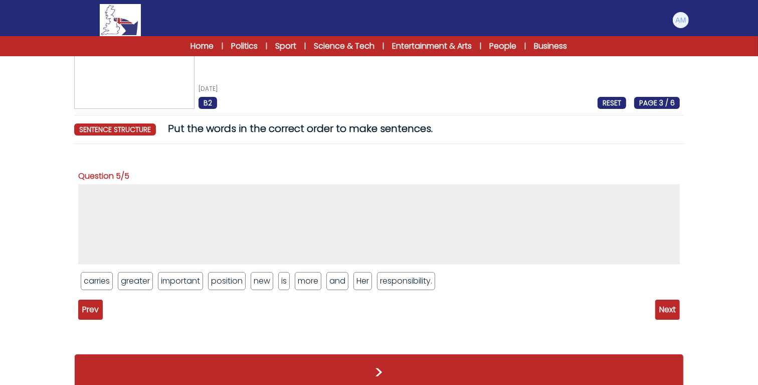
click at [86, 310] on span "Prev" at bounding box center [90, 309] width 25 height 20
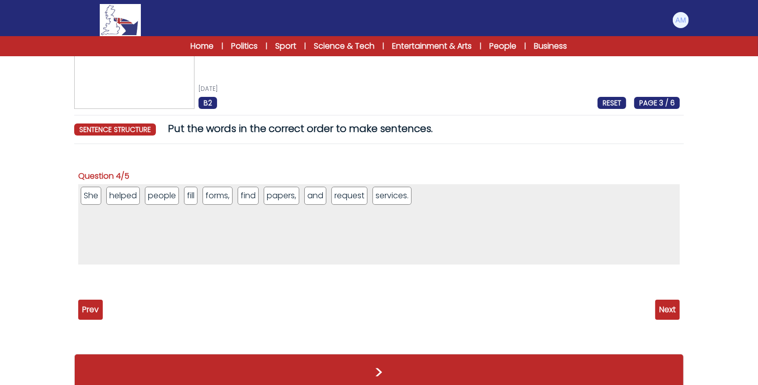
click at [670, 306] on span "Next" at bounding box center [667, 309] width 25 height 20
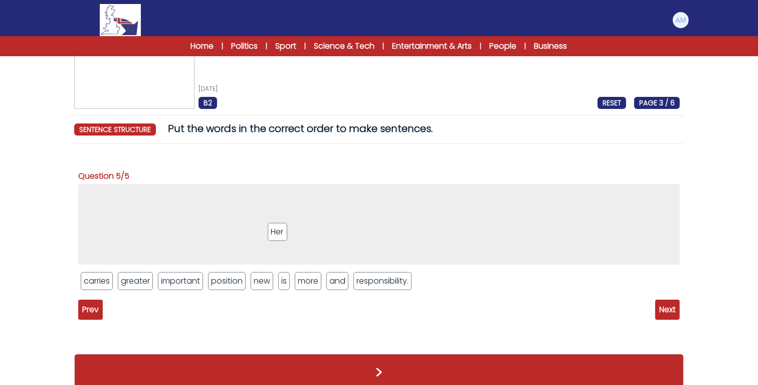
drag, startPoint x: 364, startPoint y: 282, endPoint x: 275, endPoint y: 233, distance: 101.9
drag, startPoint x: 263, startPoint y: 282, endPoint x: 239, endPoint y: 217, distance: 68.8
drag, startPoint x: 226, startPoint y: 282, endPoint x: 224, endPoint y: 203, distance: 78.7
drag, startPoint x: 93, startPoint y: 279, endPoint x: 226, endPoint y: 198, distance: 155.5
drag, startPoint x: 198, startPoint y: 193, endPoint x: 212, endPoint y: 271, distance: 80.0
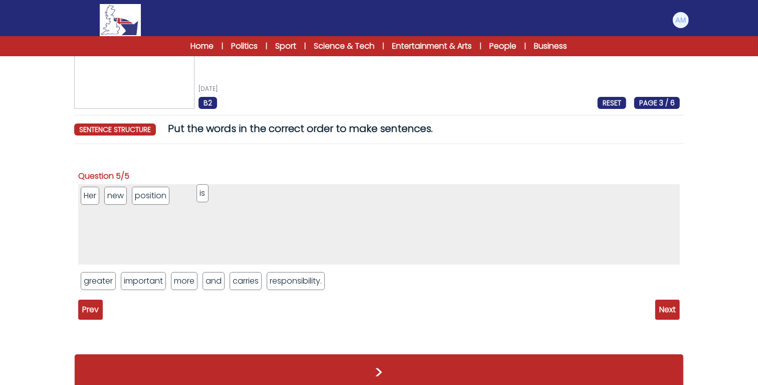
drag, startPoint x: 174, startPoint y: 284, endPoint x: 199, endPoint y: 197, distance: 90.6
drag, startPoint x: 188, startPoint y: 283, endPoint x: 215, endPoint y: 193, distance: 94.2
drag, startPoint x: 141, startPoint y: 285, endPoint x: 292, endPoint y: 215, distance: 166.0
drag, startPoint x: 130, startPoint y: 283, endPoint x: 319, endPoint y: 251, distance: 191.8
drag, startPoint x: 132, startPoint y: 276, endPoint x: 340, endPoint y: 241, distance: 210.5
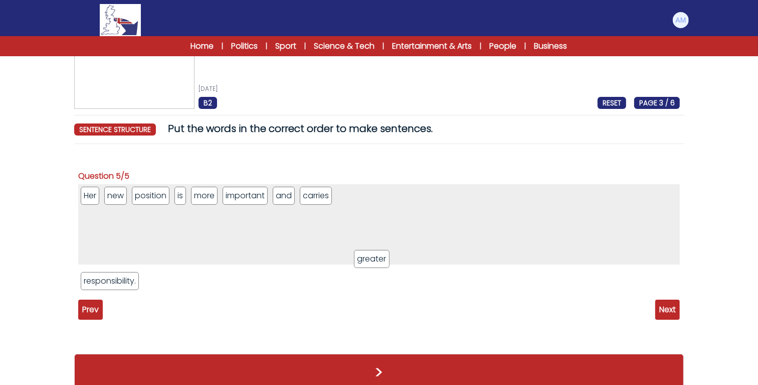
drag, startPoint x: 101, startPoint y: 278, endPoint x: 375, endPoint y: 256, distance: 275.2
drag, startPoint x: 124, startPoint y: 283, endPoint x: 441, endPoint y: 254, distance: 318.2
click at [665, 307] on span "Next" at bounding box center [667, 309] width 25 height 20
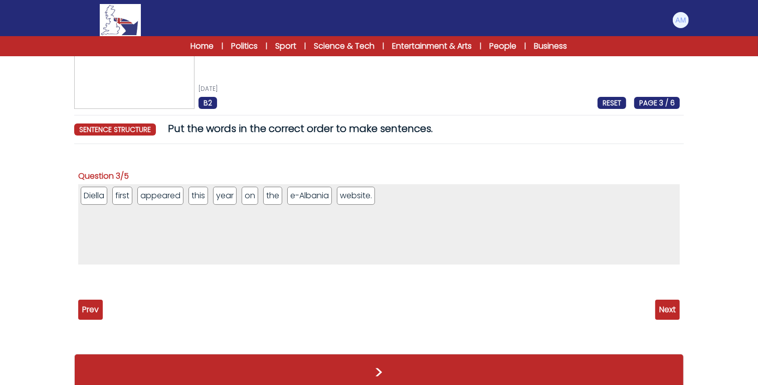
click at [665, 307] on span "Next" at bounding box center [667, 309] width 25 height 20
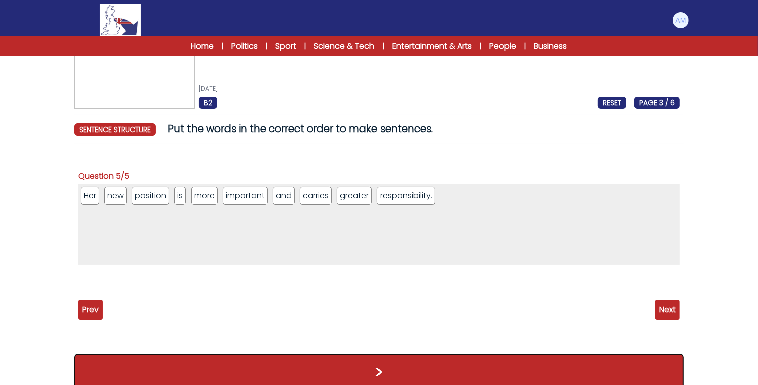
click at [528, 363] on button ">" at bounding box center [379, 371] width 610 height 37
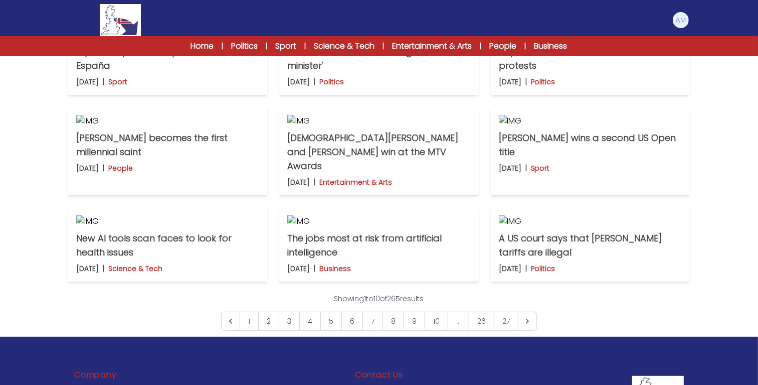
scroll to position [335, 0]
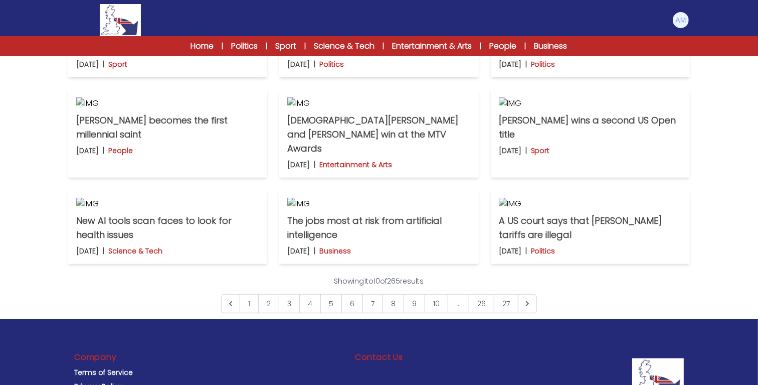
click at [360, 55] on p "Albania has named an 'AI government minister'" at bounding box center [378, 41] width 183 height 28
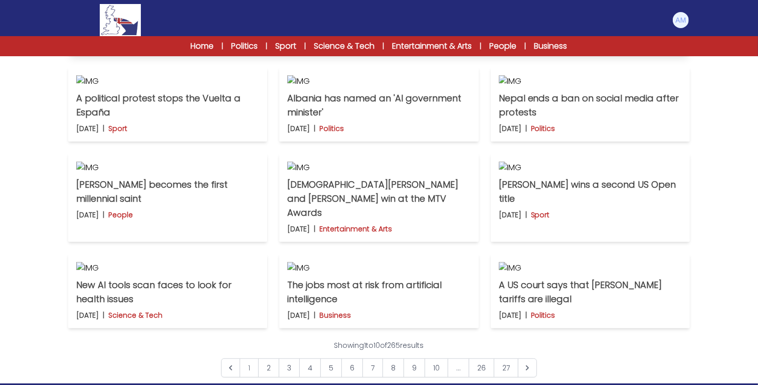
scroll to position [276, 0]
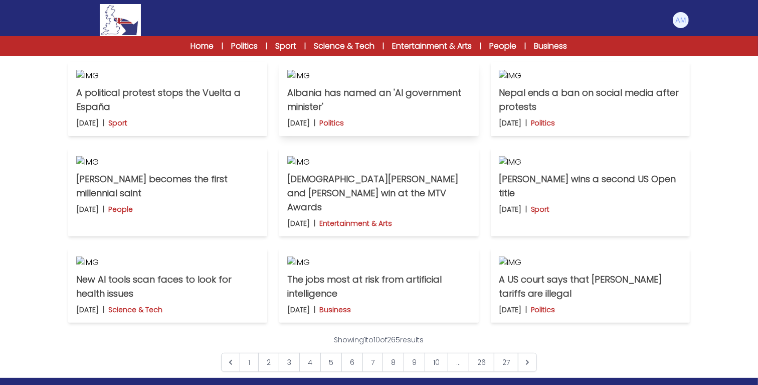
click at [392, 114] on p "Albania has named an 'AI government minister'" at bounding box center [378, 100] width 183 height 28
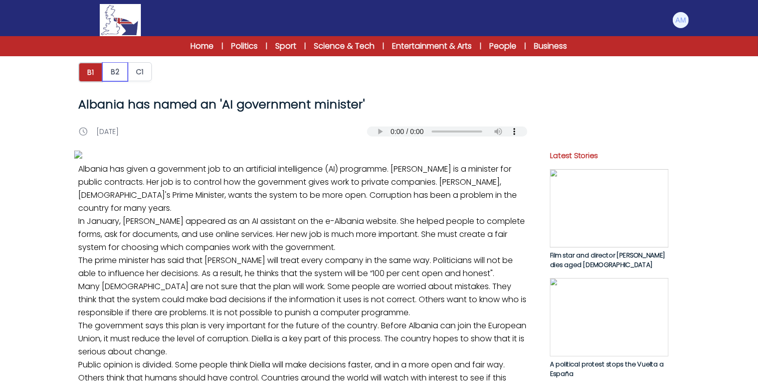
click at [111, 74] on button "B2" at bounding box center [115, 71] width 26 height 19
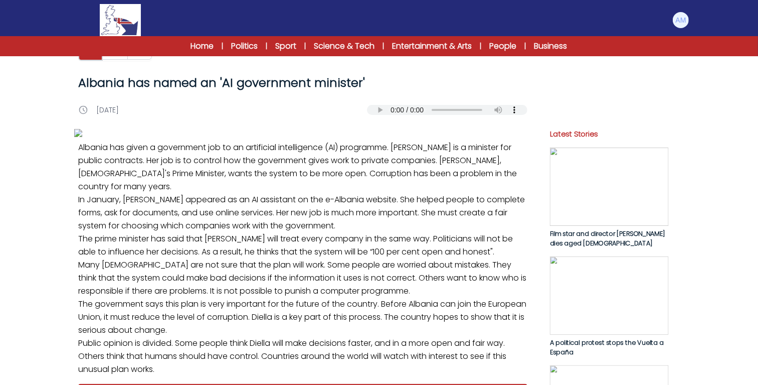
scroll to position [5, 0]
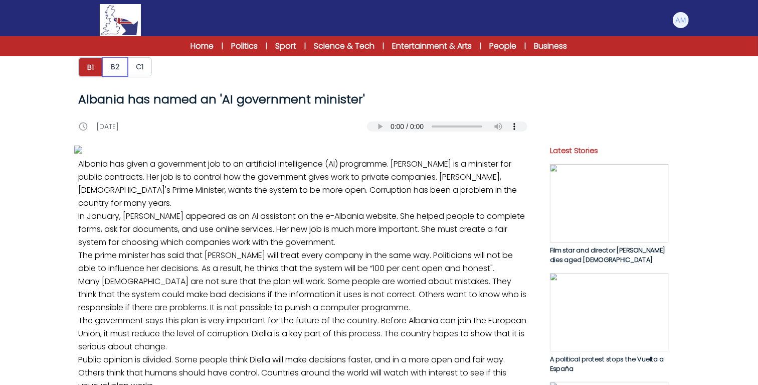
click at [116, 66] on button "B2" at bounding box center [115, 66] width 26 height 19
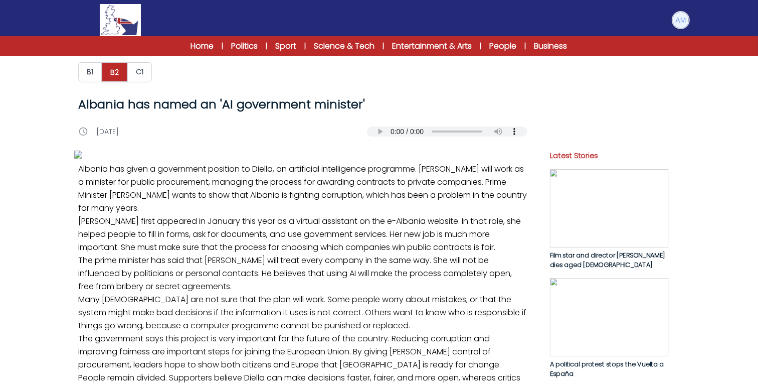
click at [680, 26] on img at bounding box center [681, 20] width 16 height 16
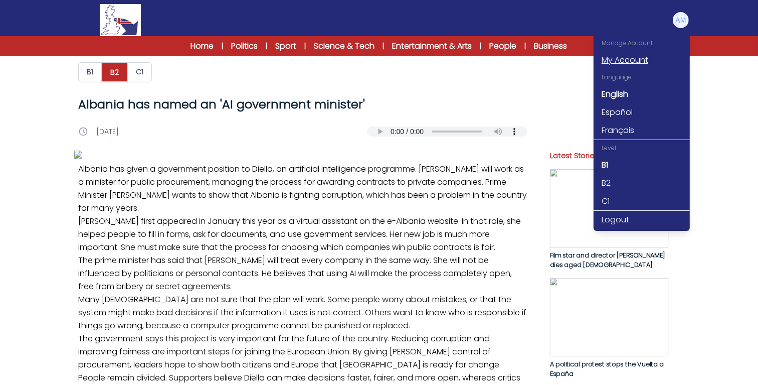
click at [632, 63] on link "My Account" at bounding box center [642, 60] width 96 height 18
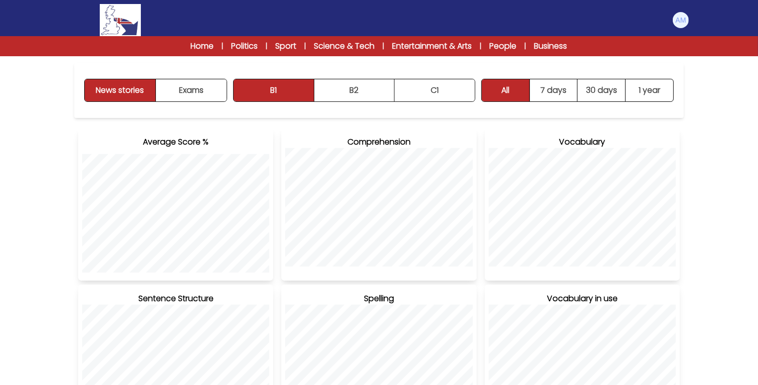
scroll to position [149, 0]
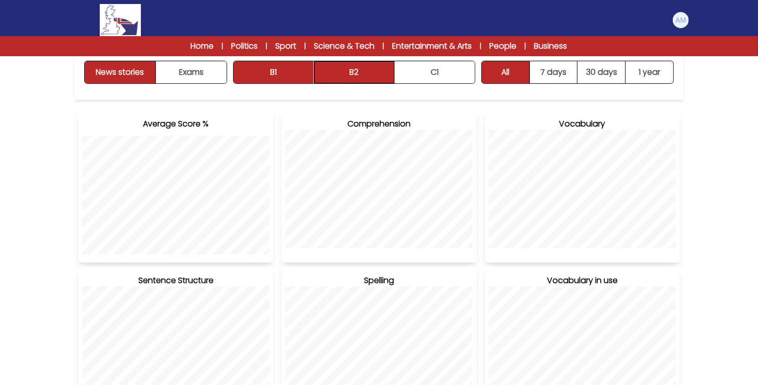
click at [343, 61] on button "B2" at bounding box center [354, 72] width 81 height 22
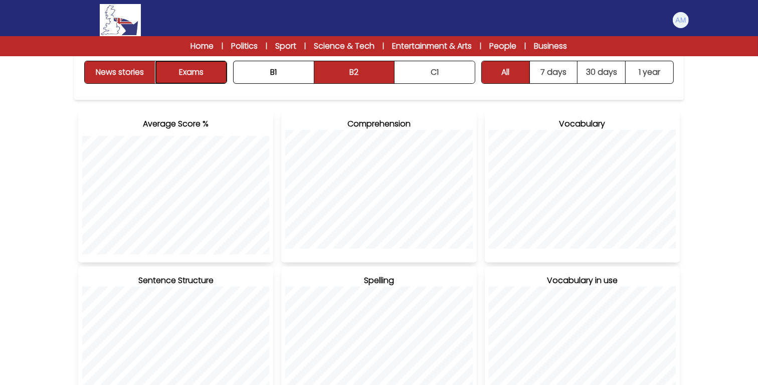
click at [198, 69] on button "Exams" at bounding box center [191, 72] width 71 height 22
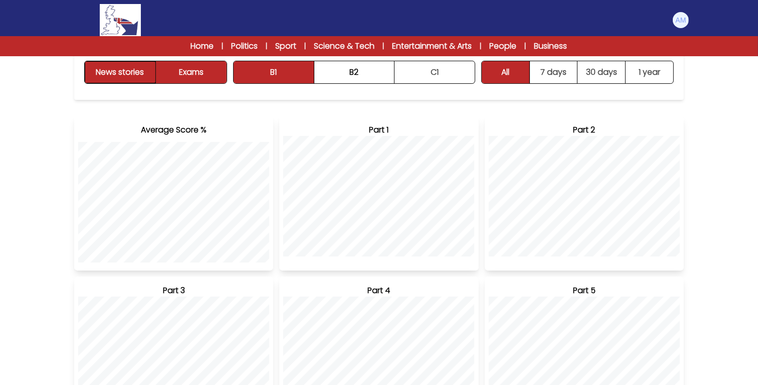
click at [116, 78] on button "News stories" at bounding box center [120, 72] width 71 height 22
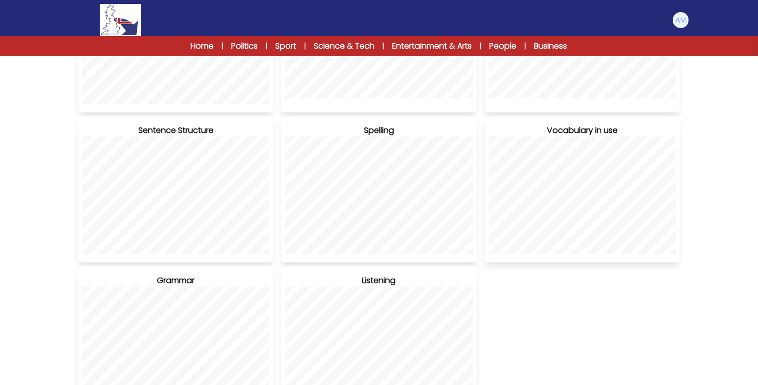
scroll to position [0, 0]
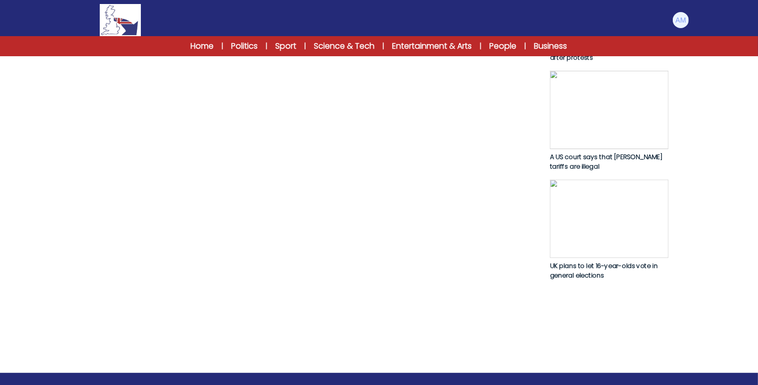
scroll to position [560, 0]
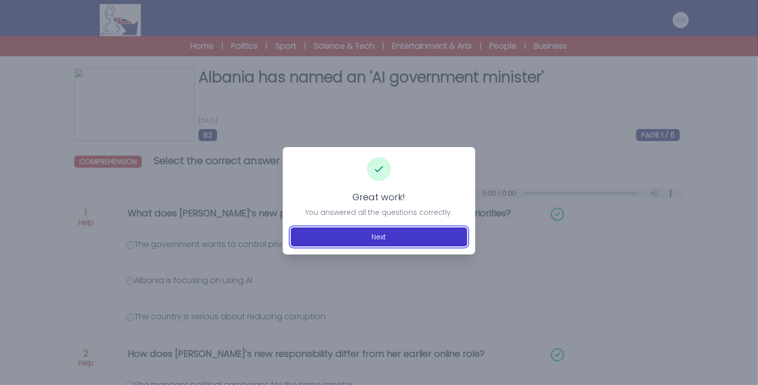
click at [346, 241] on button "Next" at bounding box center [379, 236] width 176 height 19
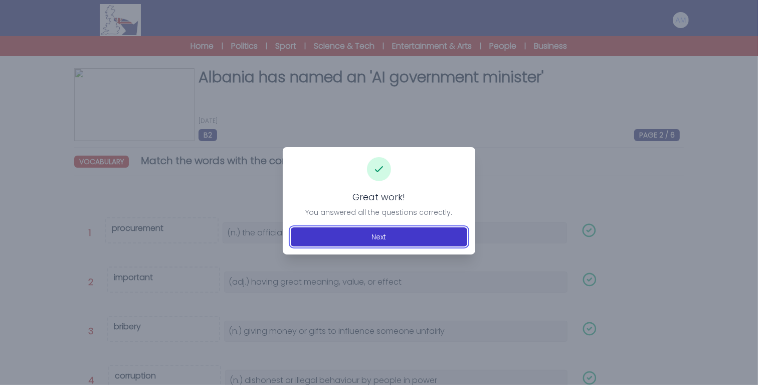
click at [349, 233] on button "Next" at bounding box center [379, 236] width 176 height 19
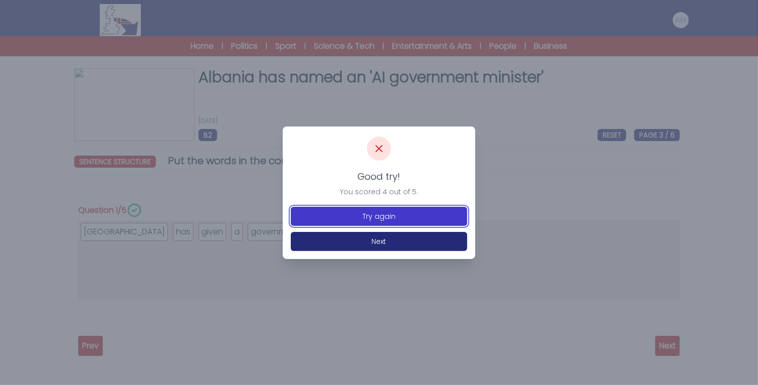
click at [390, 214] on button "Try again" at bounding box center [379, 216] width 176 height 19
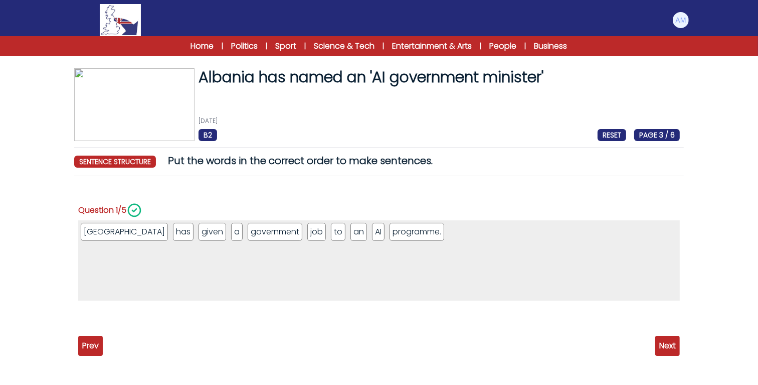
click at [670, 344] on span "Next" at bounding box center [667, 345] width 25 height 20
click at [80, 344] on span "Prev" at bounding box center [90, 345] width 25 height 20
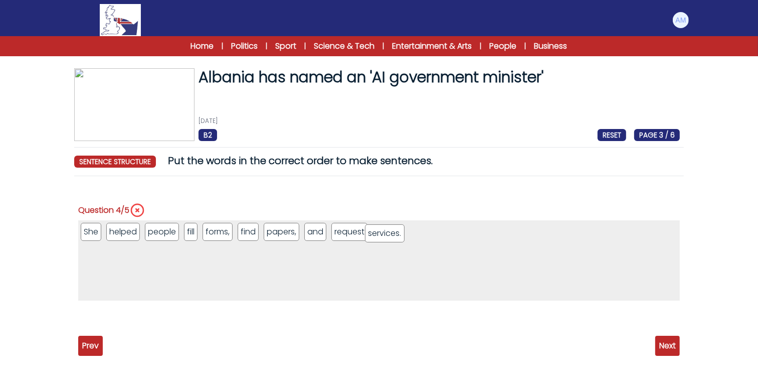
drag, startPoint x: 104, startPoint y: 314, endPoint x: 389, endPoint y: 230, distance: 297.1
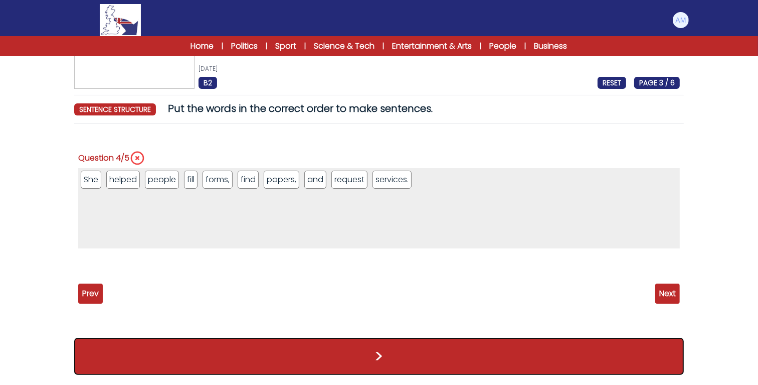
click at [414, 370] on button ">" at bounding box center [379, 355] width 610 height 37
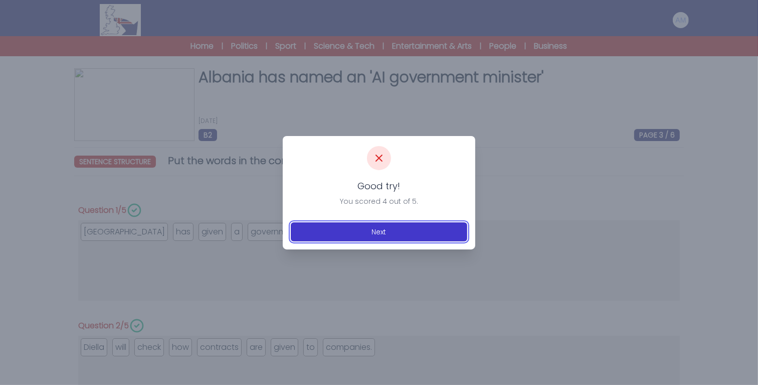
click at [384, 223] on button "Next" at bounding box center [379, 231] width 176 height 19
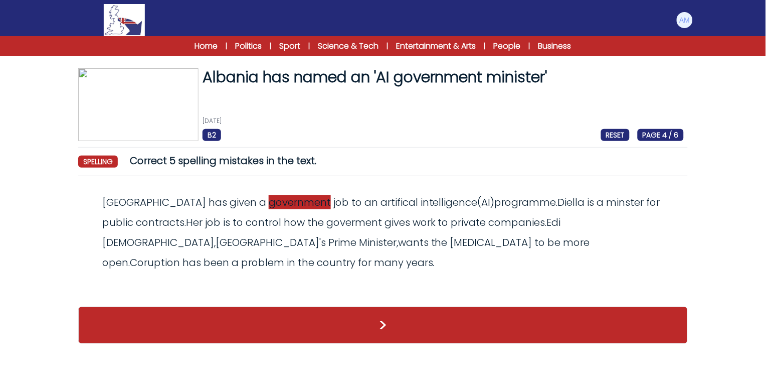
click at [269, 200] on span "government" at bounding box center [300, 202] width 62 height 14
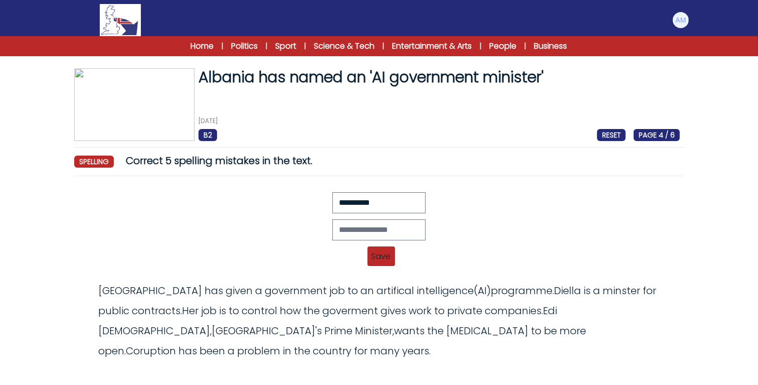
click at [255, 240] on div at bounding box center [379, 229] width 602 height 21
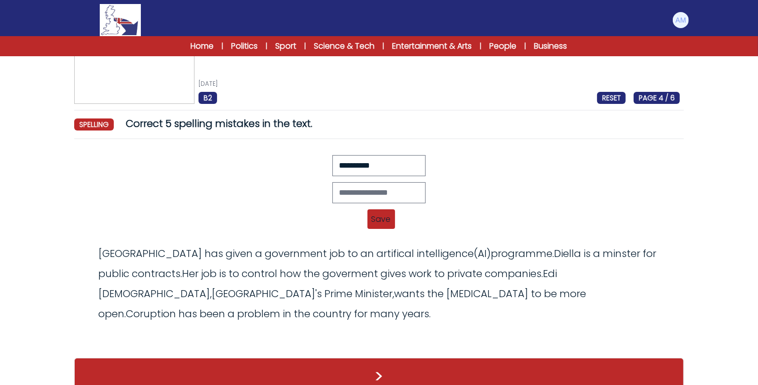
click at [610, 96] on span "RESET" at bounding box center [611, 98] width 29 height 12
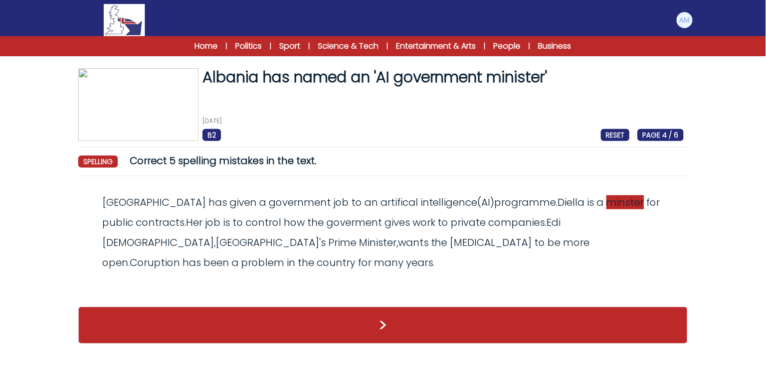
click at [607, 204] on span "minster" at bounding box center [626, 202] width 38 height 14
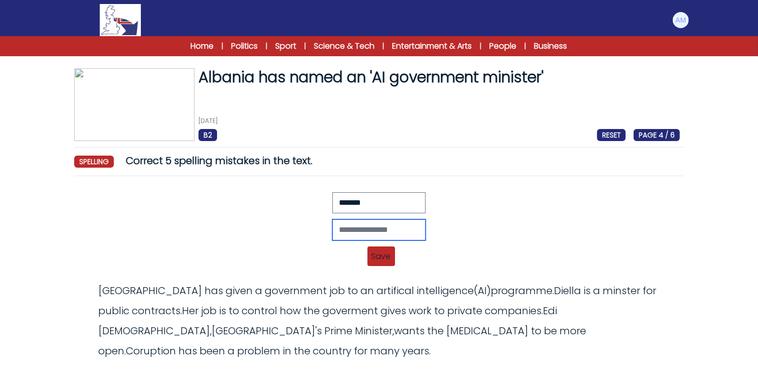
click at [332, 228] on input "text" at bounding box center [378, 229] width 93 height 21
type input "********"
click at [383, 253] on span "Save" at bounding box center [382, 256] width 28 height 20
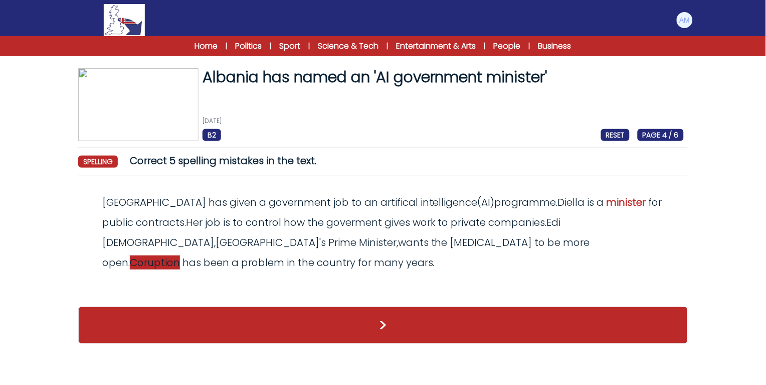
click at [180, 255] on span "Coruption" at bounding box center [155, 262] width 50 height 14
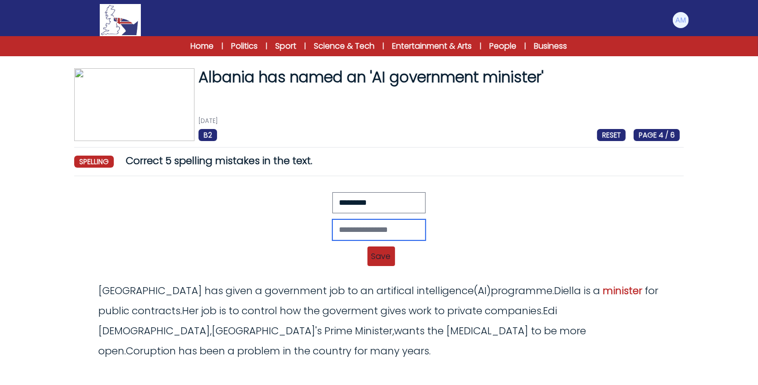
click at [332, 229] on input "text" at bounding box center [378, 229] width 93 height 21
type input "**********"
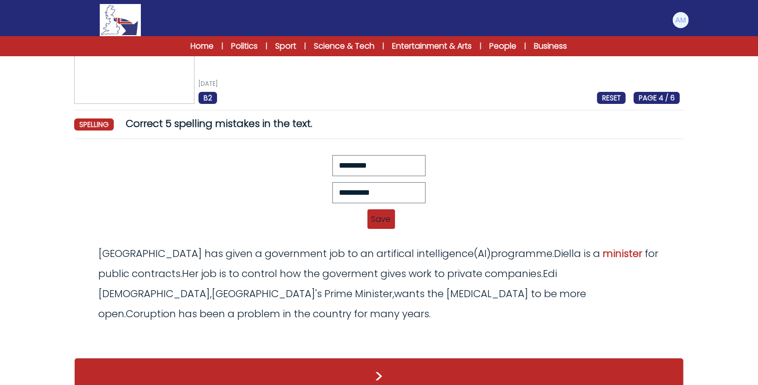
click at [379, 224] on span "Save" at bounding box center [382, 219] width 28 height 20
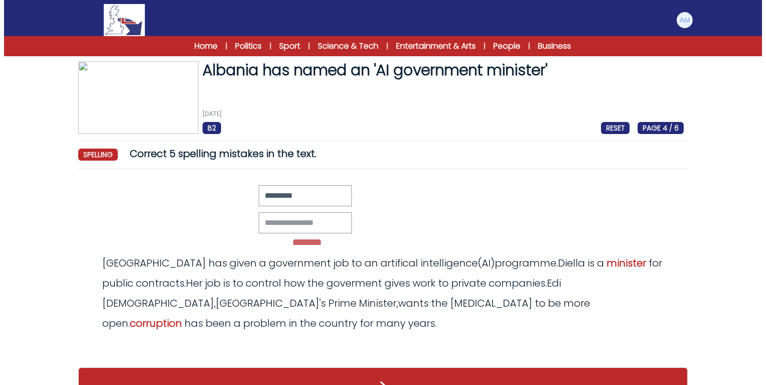
scroll to position [0, 0]
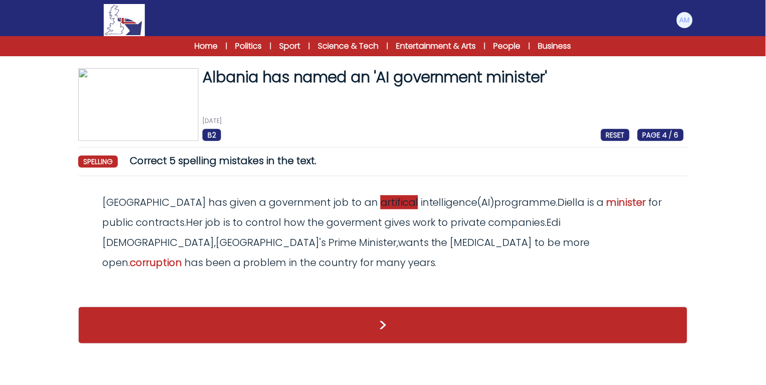
click at [381, 199] on span "artifical" at bounding box center [400, 202] width 38 height 14
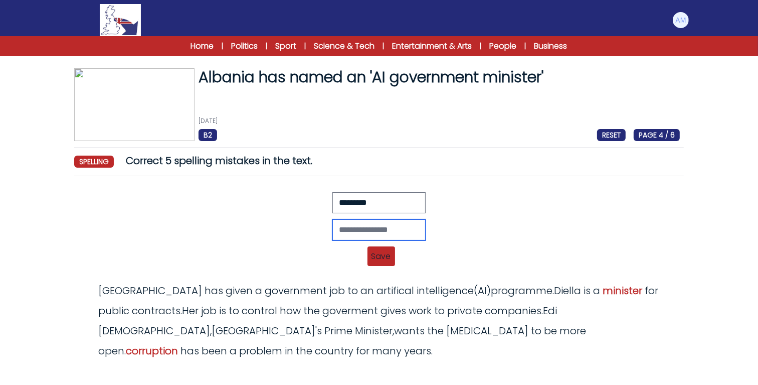
click at [342, 235] on input "text" at bounding box center [378, 229] width 93 height 21
type input "**********"
click at [386, 259] on span "Save" at bounding box center [382, 256] width 28 height 20
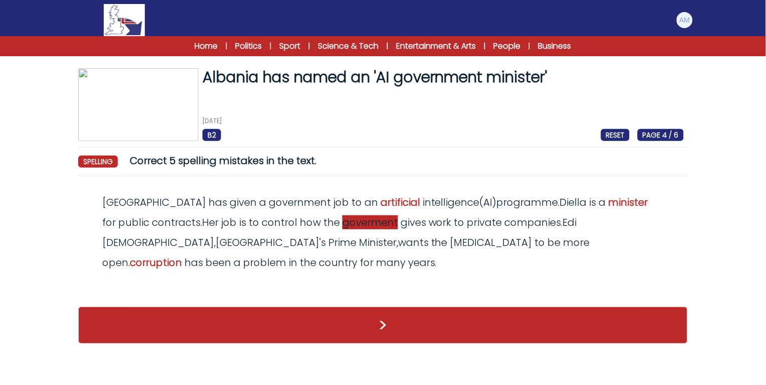
click at [342, 226] on span "goverment" at bounding box center [370, 222] width 56 height 14
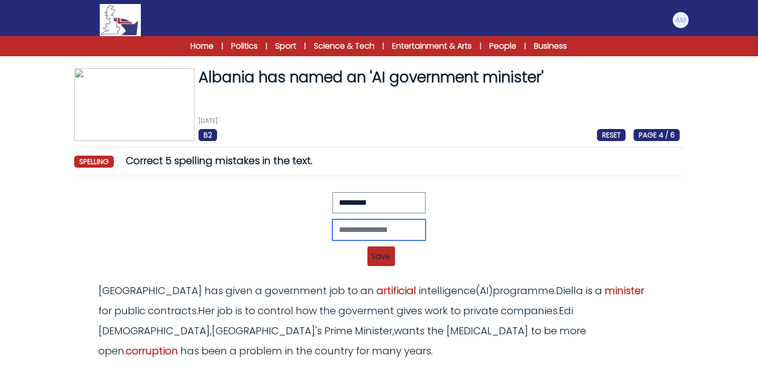
click at [332, 232] on input "text" at bounding box center [378, 229] width 93 height 21
type input "**********"
click at [382, 254] on span "Save" at bounding box center [382, 256] width 28 height 20
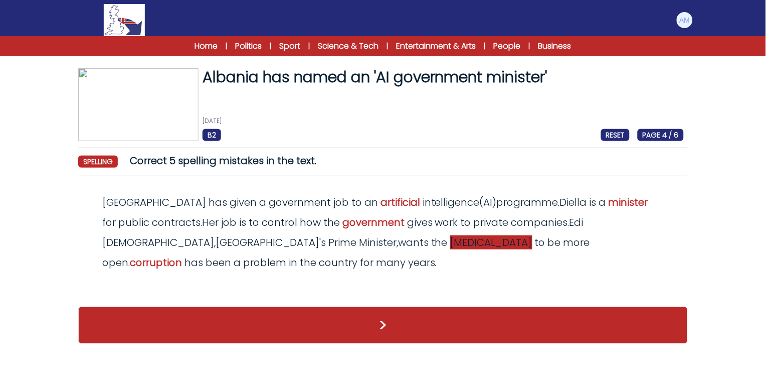
click at [450, 244] on span "systen" at bounding box center [491, 242] width 82 height 14
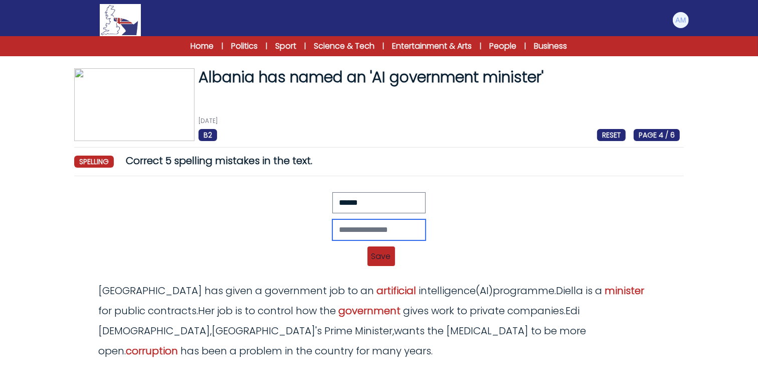
click at [332, 224] on input "text" at bounding box center [378, 229] width 93 height 21
type input "******"
click at [382, 261] on span "Save" at bounding box center [382, 256] width 28 height 20
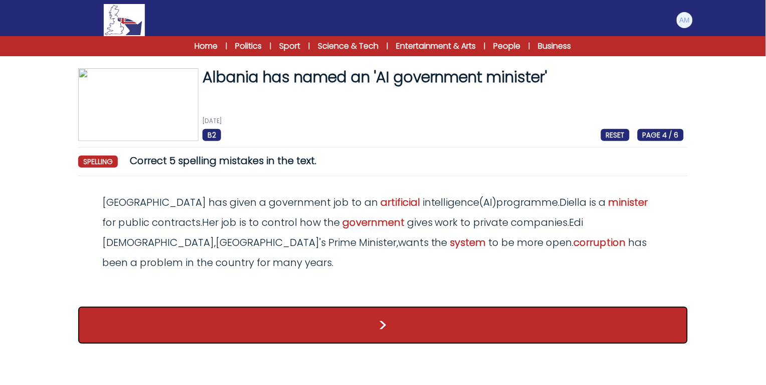
click at [364, 306] on button ">" at bounding box center [383, 324] width 610 height 37
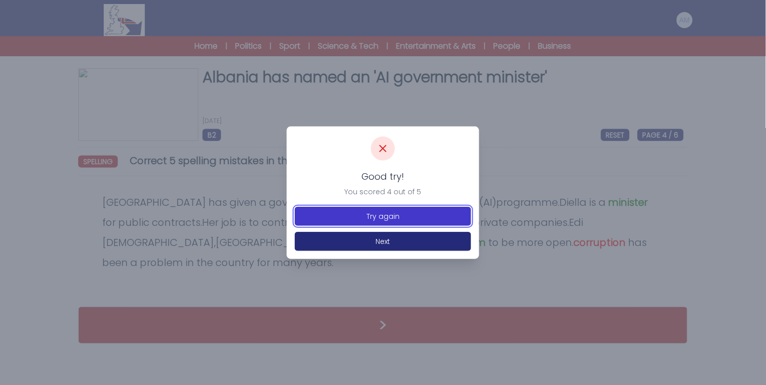
click at [378, 211] on button "Try again" at bounding box center [383, 216] width 176 height 19
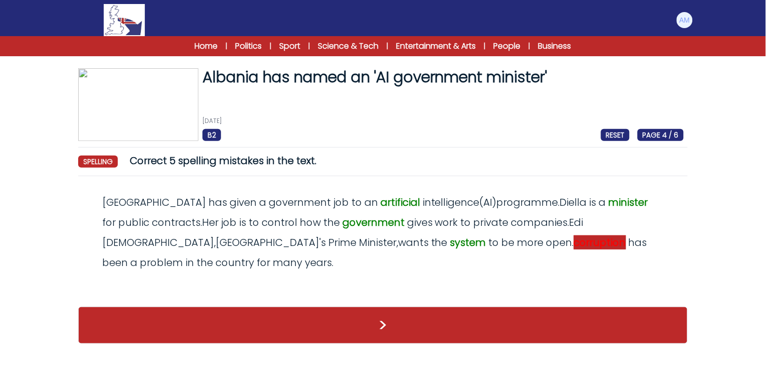
click at [574, 246] on span "corruption" at bounding box center [600, 242] width 52 height 14
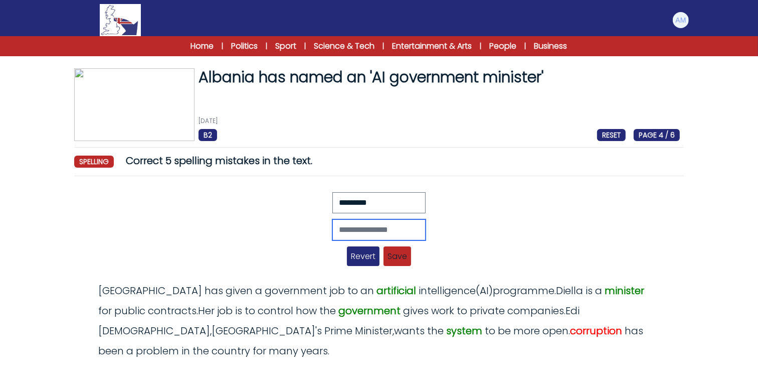
click at [340, 233] on input "text" at bounding box center [378, 229] width 93 height 21
paste input "**********"
click at [332, 231] on input "**********" at bounding box center [378, 229] width 93 height 21
type input "**********"
click at [399, 259] on span "Save" at bounding box center [398, 256] width 28 height 20
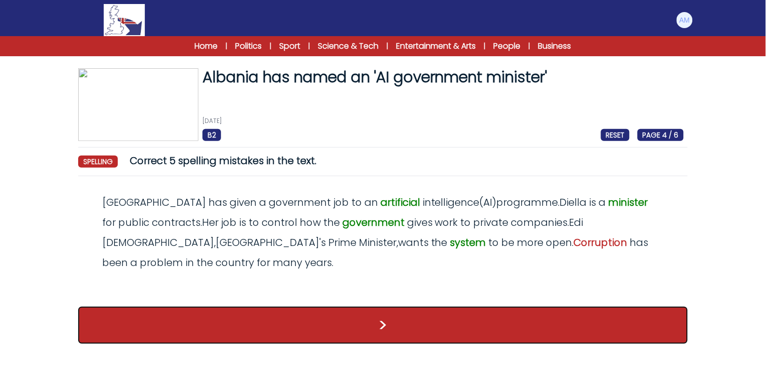
click at [383, 306] on button ">" at bounding box center [383, 324] width 610 height 37
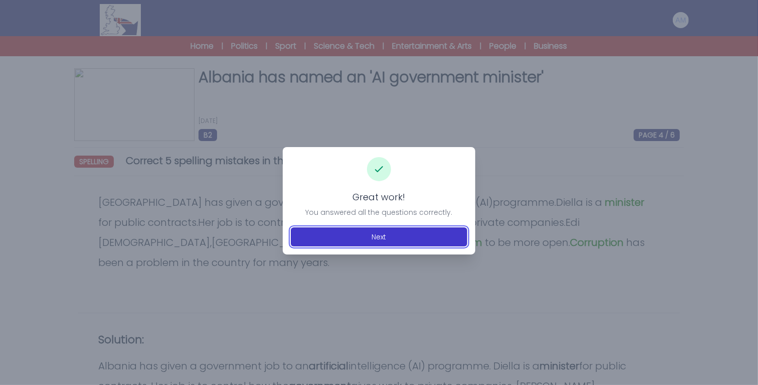
click at [388, 236] on button "Next" at bounding box center [379, 236] width 176 height 19
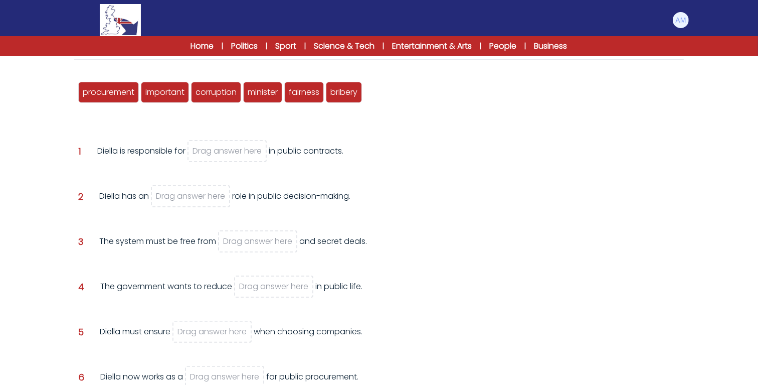
scroll to position [115, 0]
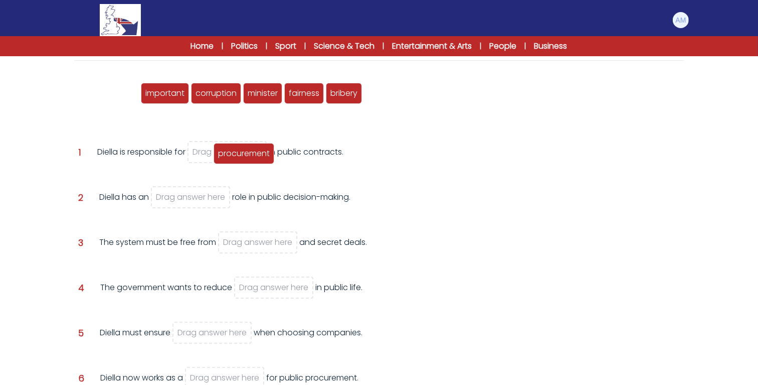
drag, startPoint x: 104, startPoint y: 92, endPoint x: 239, endPoint y: 152, distance: 148.1
click at [239, 152] on span "procurement" at bounding box center [244, 153] width 52 height 12
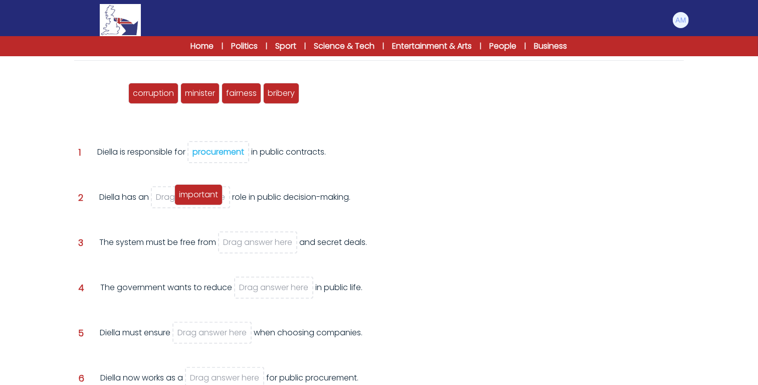
drag, startPoint x: 108, startPoint y: 94, endPoint x: 205, endPoint y: 196, distance: 140.1
click at [205, 196] on span "important" at bounding box center [198, 195] width 39 height 12
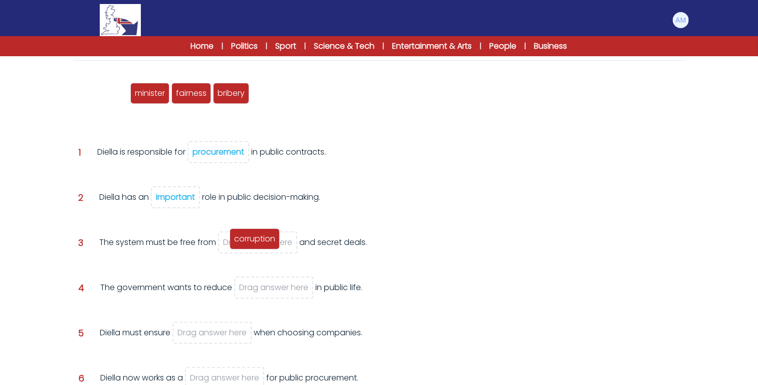
drag, startPoint x: 112, startPoint y: 93, endPoint x: 264, endPoint y: 239, distance: 209.9
click at [264, 239] on span "corruption" at bounding box center [254, 239] width 41 height 12
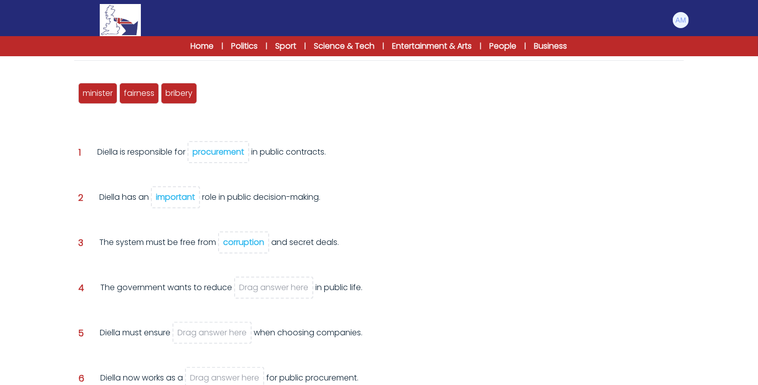
drag, startPoint x: 250, startPoint y: 238, endPoint x: 264, endPoint y: 269, distance: 34.8
click at [264, 269] on div "Question 3 The system must be free from corruption and secret deals." at bounding box center [379, 254] width 602 height 37
drag, startPoint x: 183, startPoint y: 98, endPoint x: 248, endPoint y: 242, distance: 157.8
click at [248, 242] on span "bribery" at bounding box center [243, 237] width 27 height 12
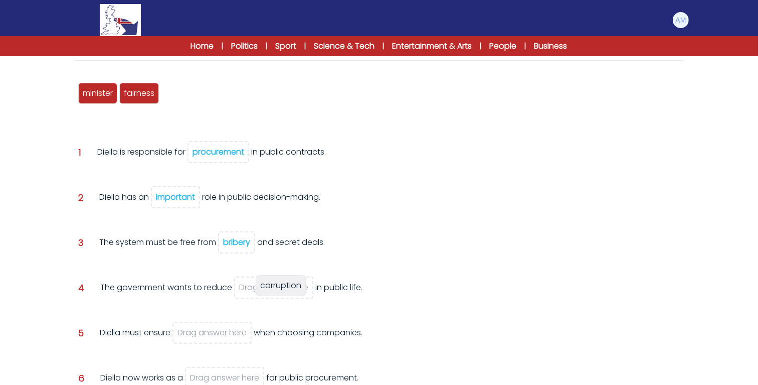
drag, startPoint x: 188, startPoint y: 93, endPoint x: 282, endPoint y: 286, distance: 214.8
click at [282, 286] on span "corruption" at bounding box center [280, 285] width 41 height 12
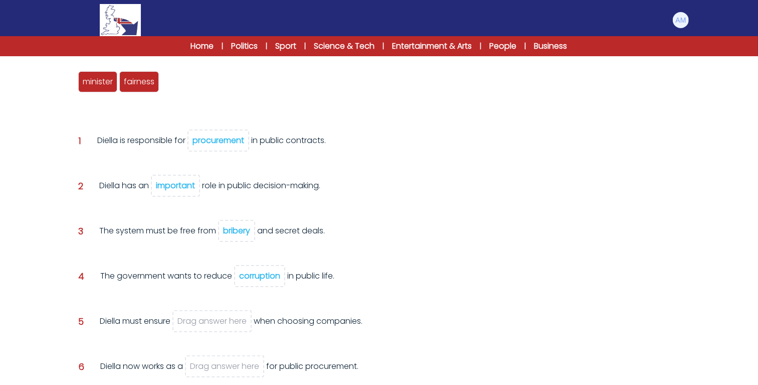
scroll to position [131, 0]
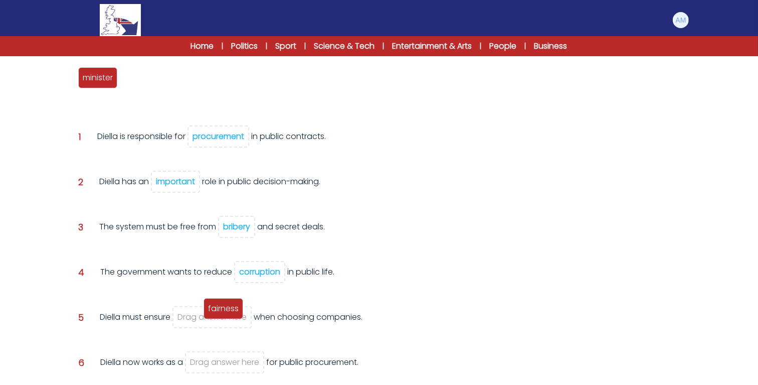
drag, startPoint x: 143, startPoint y: 79, endPoint x: 227, endPoint y: 309, distance: 245.5
click at [227, 309] on span "fairness" at bounding box center [223, 308] width 31 height 12
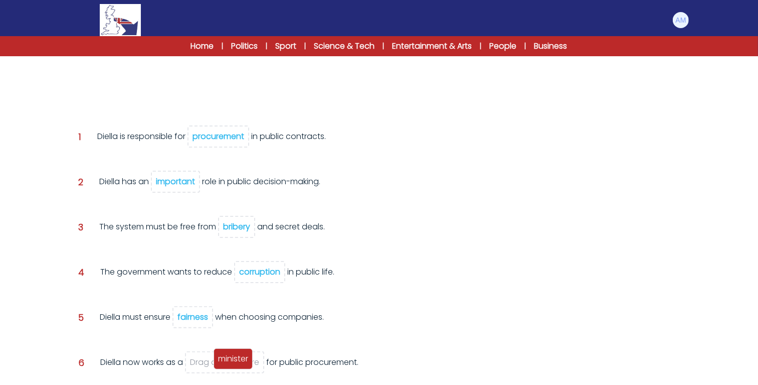
drag, startPoint x: 86, startPoint y: 72, endPoint x: 221, endPoint y: 352, distance: 311.7
click at [221, 352] on span "minister" at bounding box center [233, 358] width 30 height 12
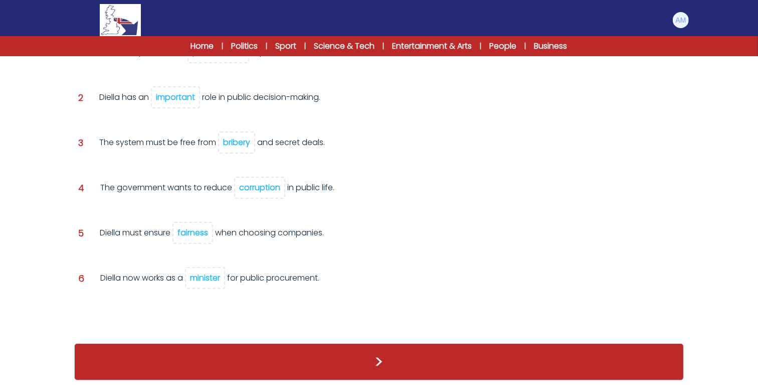
scroll to position [194, 0]
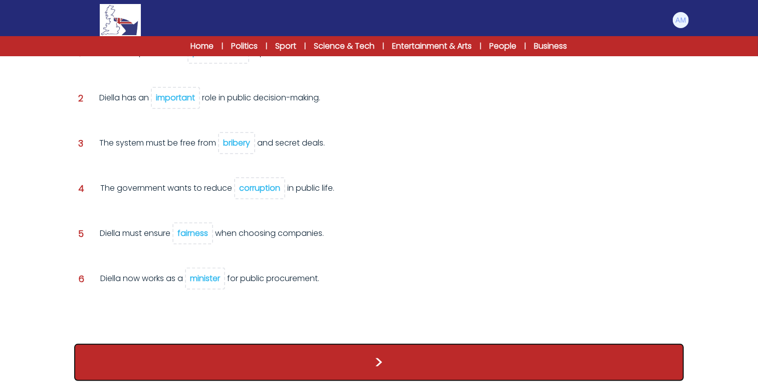
click at [387, 343] on button ">" at bounding box center [379, 361] width 610 height 37
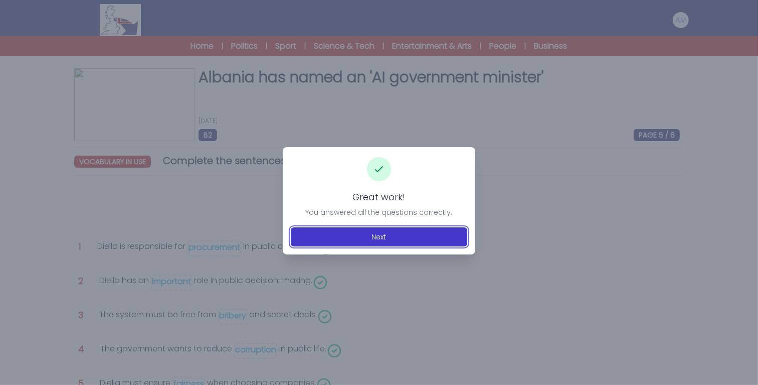
click at [382, 232] on button "Next" at bounding box center [379, 236] width 176 height 19
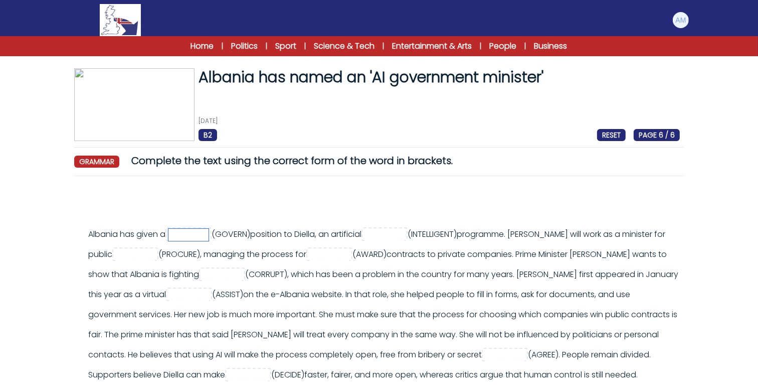
click at [209, 233] on input "text" at bounding box center [188, 235] width 40 height 12
paste input "**********"
type input "**********"
click at [405, 232] on input "text" at bounding box center [385, 235] width 40 height 12
click at [209, 231] on input "**********" at bounding box center [188, 235] width 40 height 12
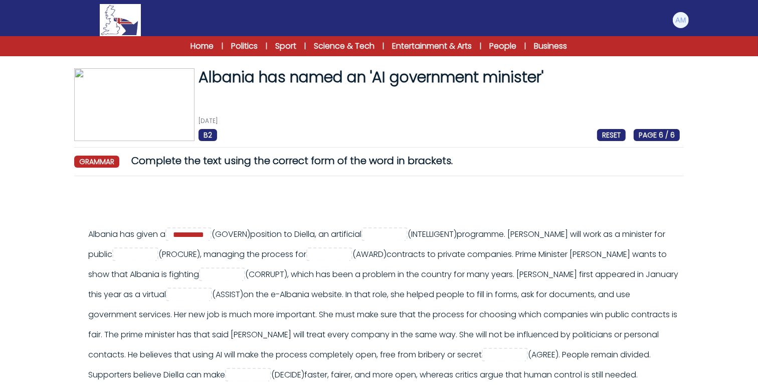
click at [332, 236] on div "**********" at bounding box center [384, 304] width 592 height 160
click at [405, 230] on input "text" at bounding box center [385, 235] width 40 height 12
paste input "**********"
type input "**********"
drag, startPoint x: 119, startPoint y: 254, endPoint x: 147, endPoint y: 254, distance: 27.6
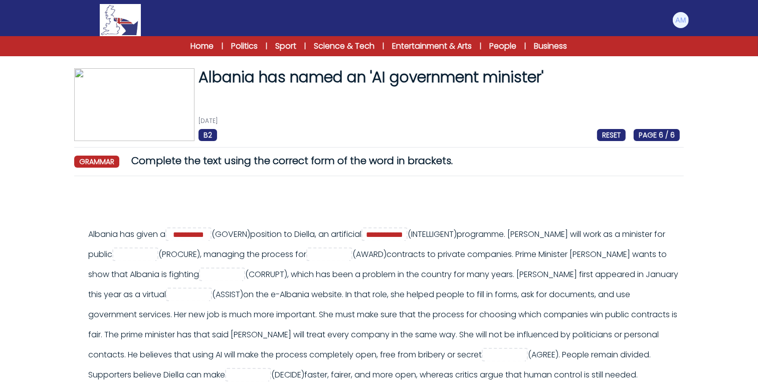
click at [147, 254] on div "**********" at bounding box center [384, 304] width 592 height 160
click at [159, 257] on div "**********" at bounding box center [384, 304] width 592 height 160
click at [155, 253] on input "text" at bounding box center [135, 255] width 40 height 12
type input "**********"
click at [349, 253] on input "text" at bounding box center [329, 255] width 40 height 12
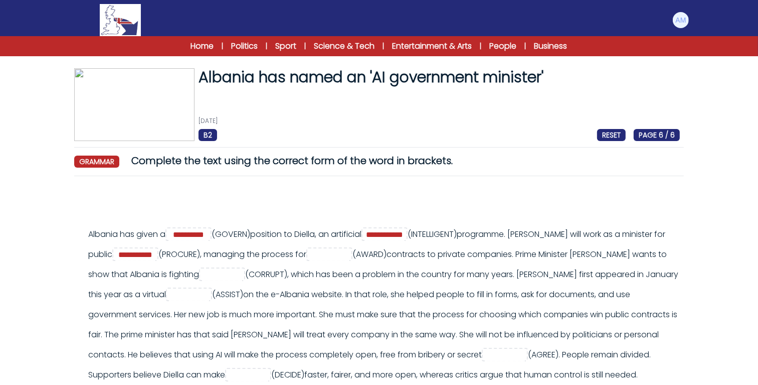
drag, startPoint x: 580, startPoint y: 254, endPoint x: 309, endPoint y: 249, distance: 270.8
click at [309, 249] on div "**********" at bounding box center [384, 304] width 592 height 160
copy div "managing the process for (AWARD) contracts"
click at [349, 256] on input "text" at bounding box center [329, 255] width 40 height 12
paste input "********"
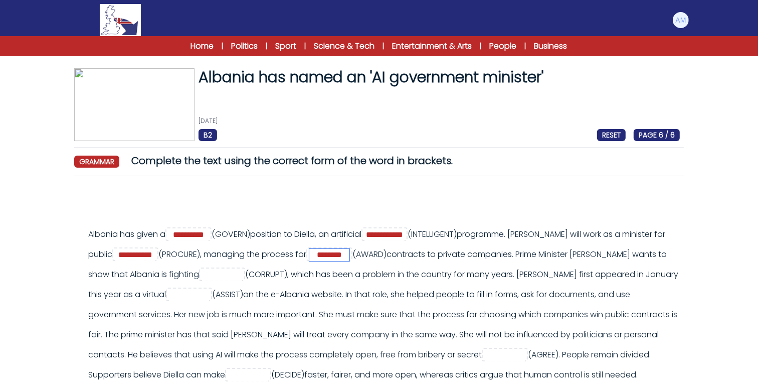
type input "********"
click at [242, 269] on input "text" at bounding box center [222, 275] width 40 height 12
type input "**********"
click at [209, 296] on input "text" at bounding box center [189, 295] width 40 height 12
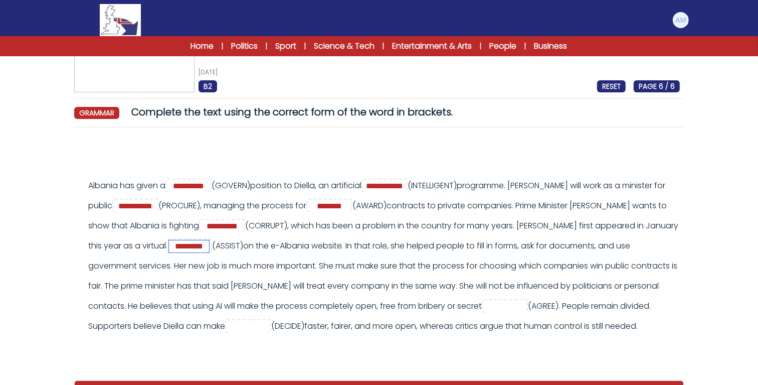
scroll to position [51, 0]
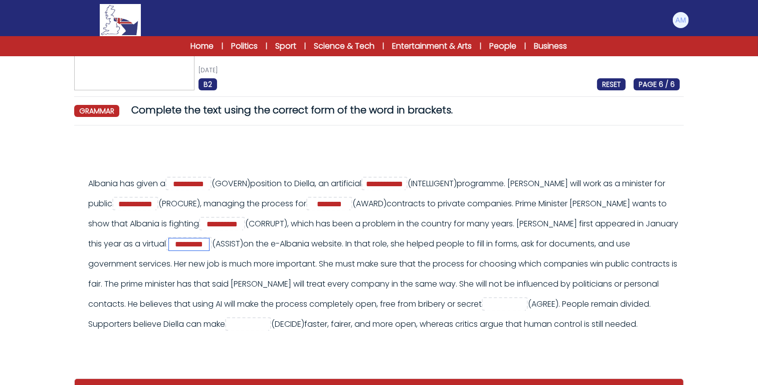
type input "*********"
click at [485, 310] on input "text" at bounding box center [505, 304] width 40 height 12
type input "**********"
click at [268, 328] on input "text" at bounding box center [248, 324] width 40 height 12
paste input "*********"
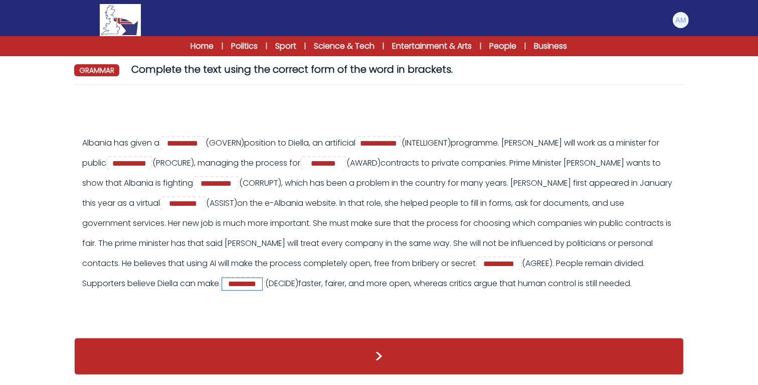
scroll to position [0, 0]
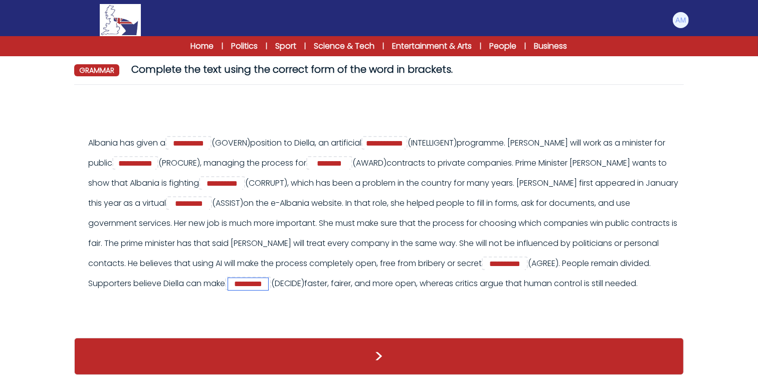
type input "*********"
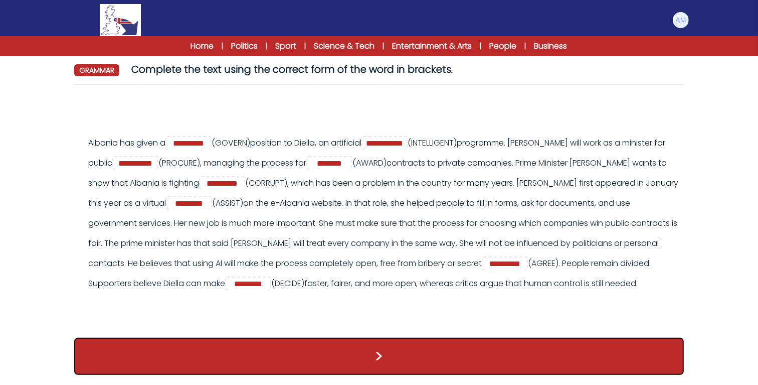
click at [425, 358] on button ">" at bounding box center [379, 355] width 610 height 37
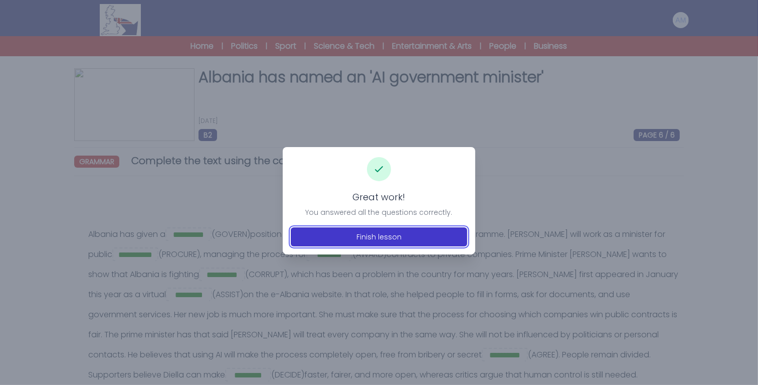
click at [374, 239] on button "Finish lesson" at bounding box center [379, 236] width 176 height 19
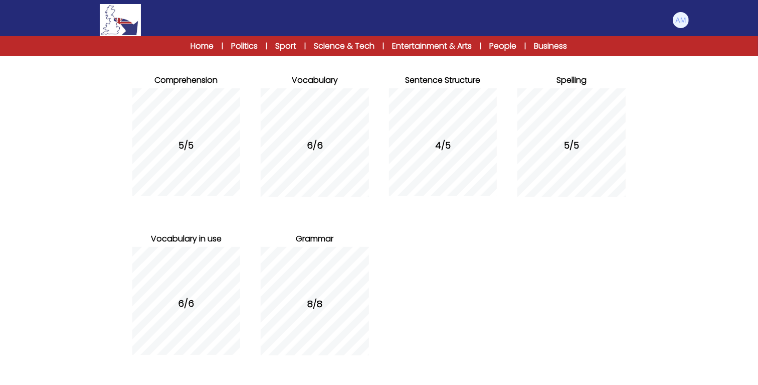
scroll to position [151, 0]
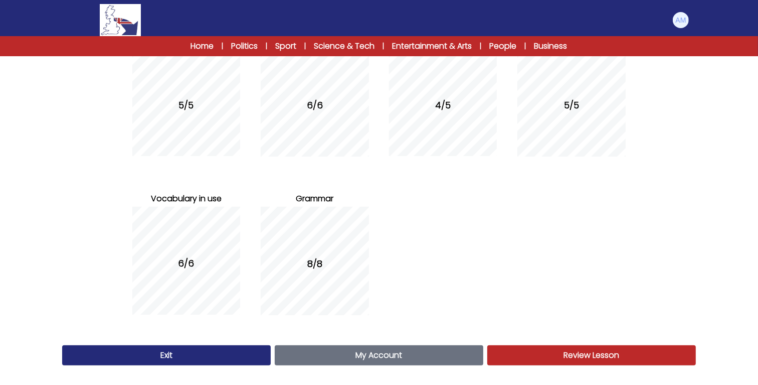
click at [402, 352] on span "My Account" at bounding box center [379, 355] width 47 height 12
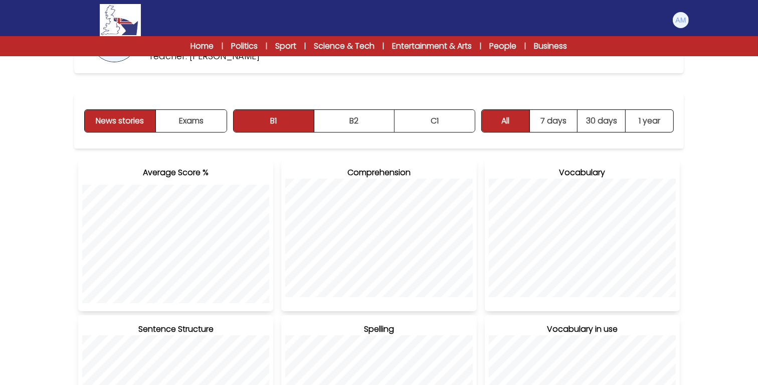
scroll to position [97, 0]
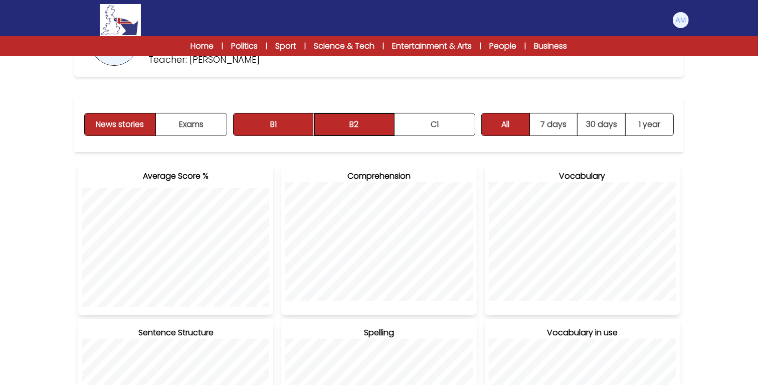
click at [351, 120] on button "B2" at bounding box center [354, 124] width 81 height 22
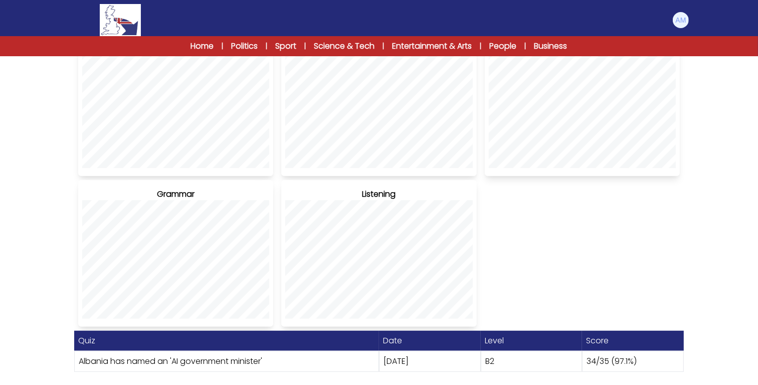
scroll to position [0, 0]
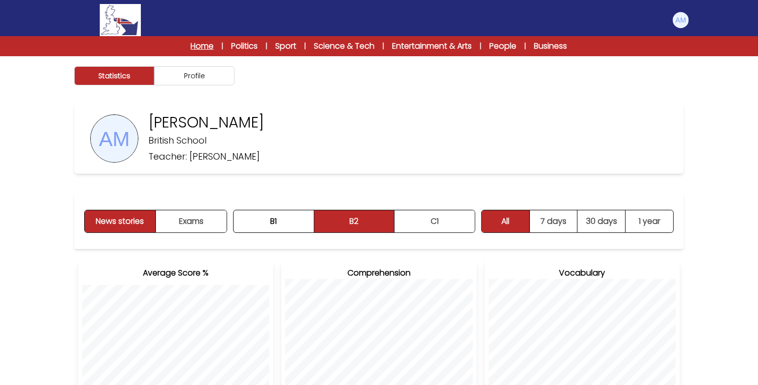
click at [202, 46] on link "Home" at bounding box center [202, 46] width 23 height 12
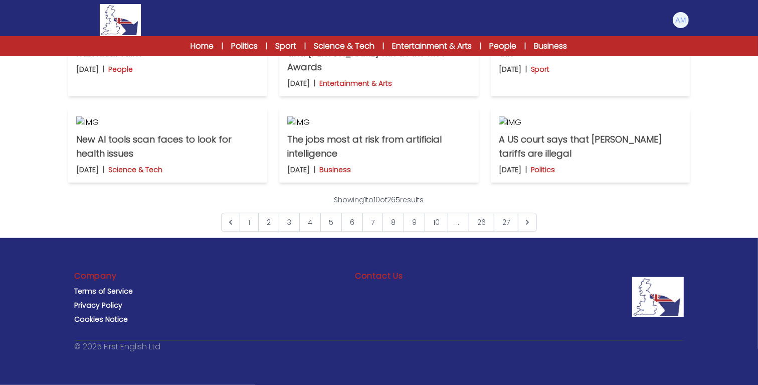
scroll to position [789, 0]
click at [312, 144] on p "The jobs most at risk from artificial intelligence" at bounding box center [378, 146] width 183 height 28
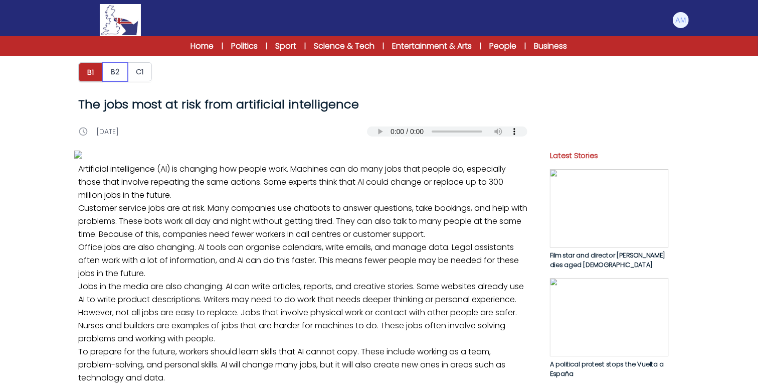
click at [116, 63] on button "B2" at bounding box center [115, 71] width 26 height 19
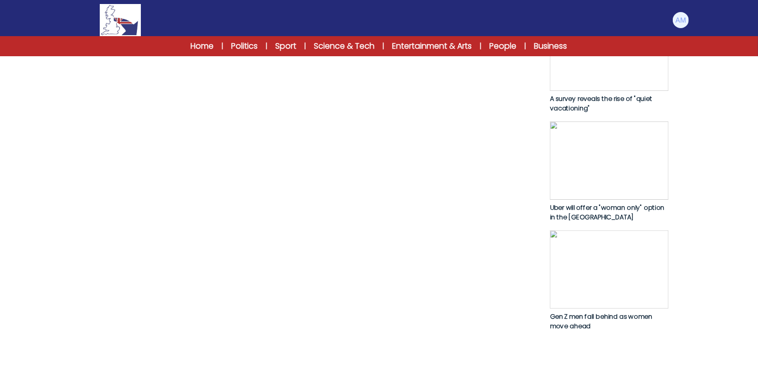
scroll to position [510, 0]
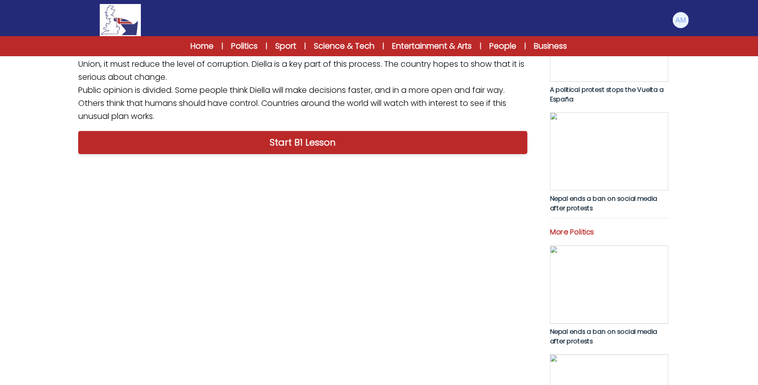
scroll to position [279, 0]
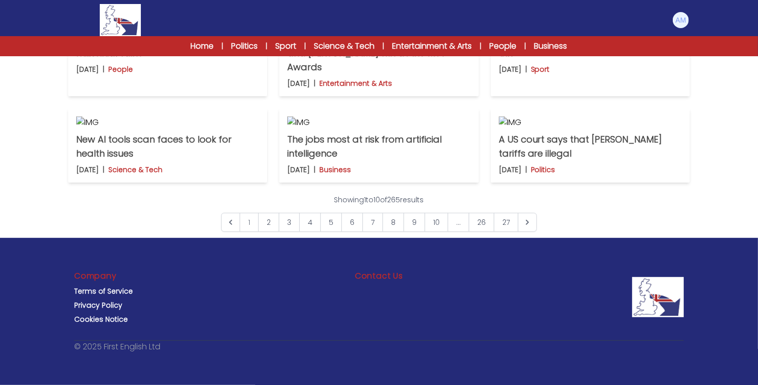
scroll to position [748, 0]
click at [319, 160] on p "The jobs most at risk from artificial intelligence" at bounding box center [378, 146] width 183 height 28
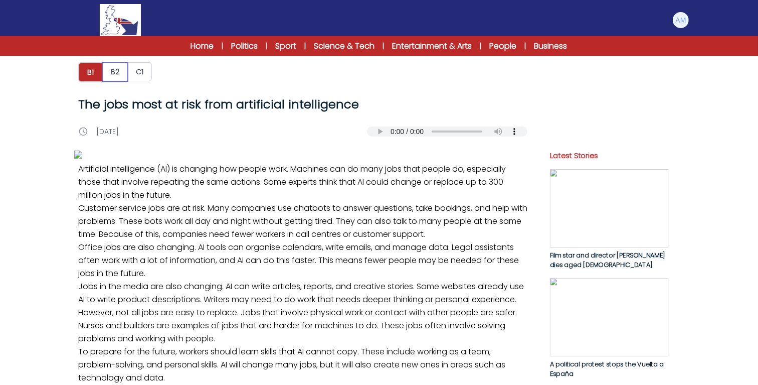
click at [107, 72] on button "B2" at bounding box center [115, 71] width 26 height 19
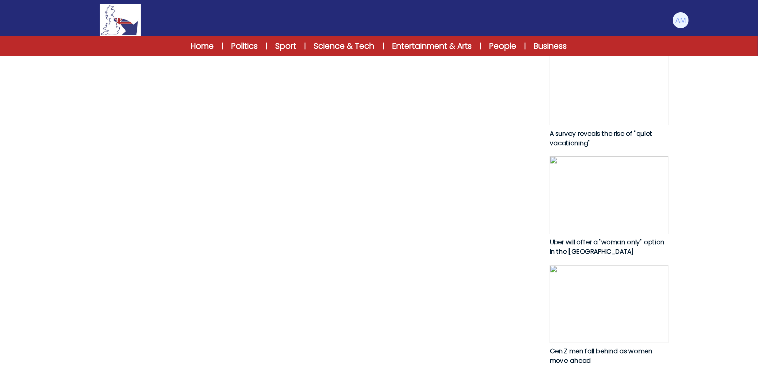
scroll to position [477, 0]
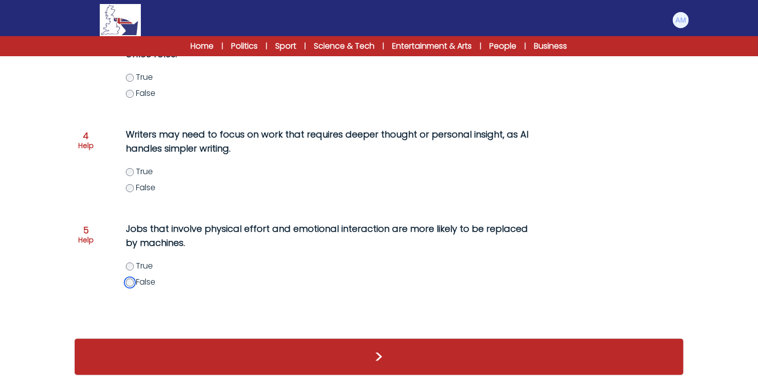
scroll to position [352, 0]
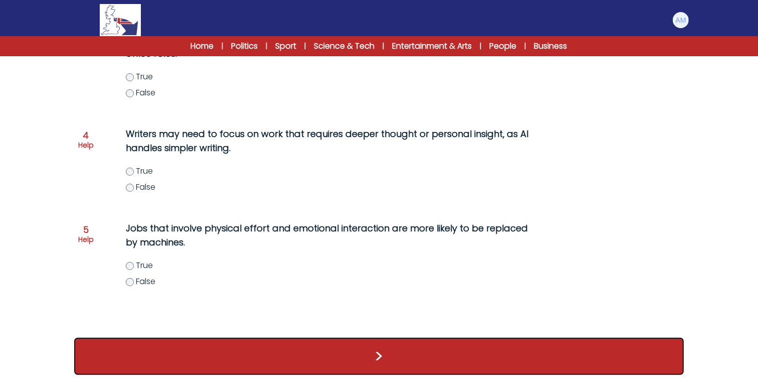
click at [360, 340] on button ">" at bounding box center [379, 355] width 610 height 37
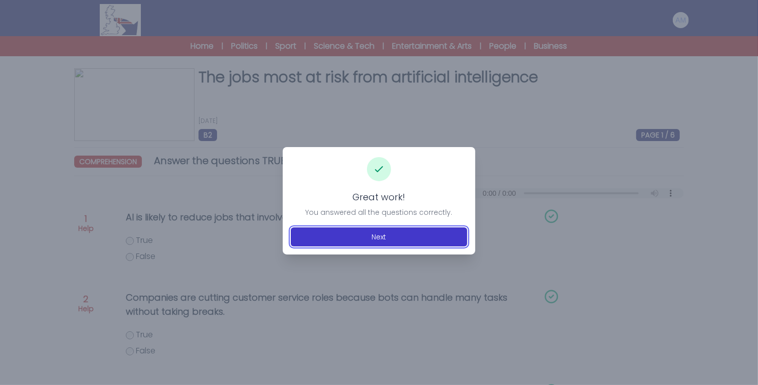
click at [351, 241] on button "Next" at bounding box center [379, 236] width 176 height 19
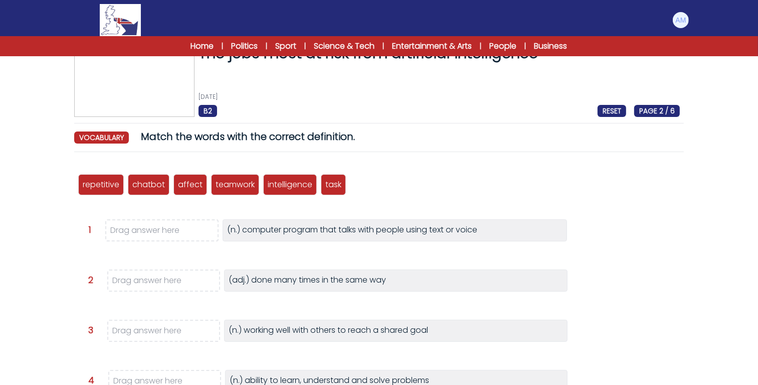
scroll to position [26, 0]
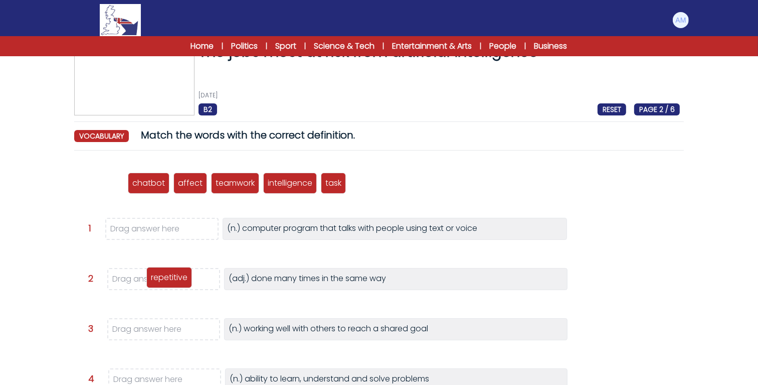
drag, startPoint x: 96, startPoint y: 191, endPoint x: 164, endPoint y: 285, distance: 115.9
click at [164, 285] on div "repetitive" at bounding box center [169, 277] width 46 height 21
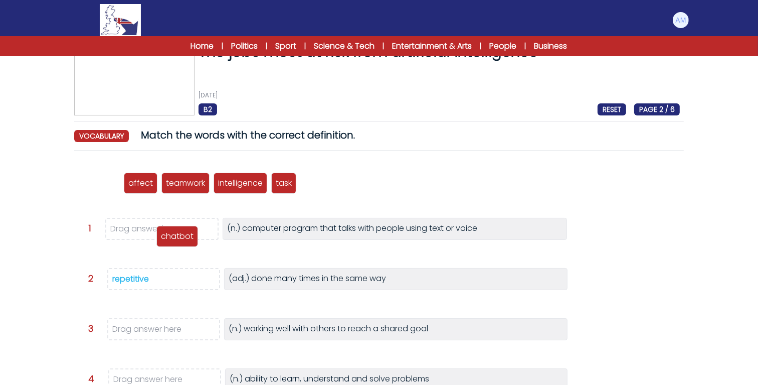
drag, startPoint x: 98, startPoint y: 188, endPoint x: 176, endPoint y: 241, distance: 94.6
click at [176, 241] on p "chatbot" at bounding box center [177, 236] width 33 height 12
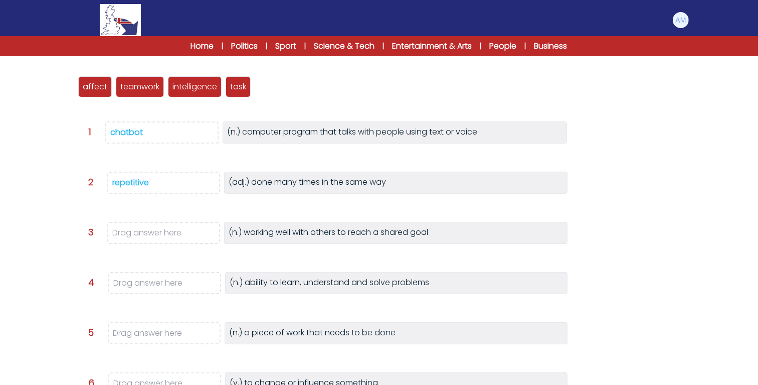
scroll to position [123, 0]
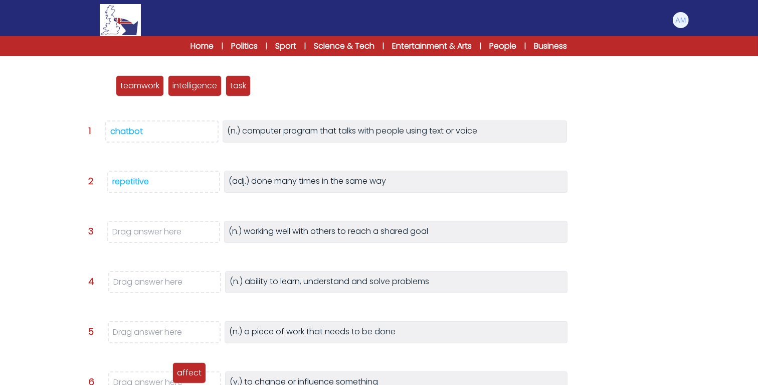
drag, startPoint x: 89, startPoint y: 91, endPoint x: 183, endPoint y: 378, distance: 301.9
click at [183, 378] on p "affect" at bounding box center [189, 373] width 25 height 12
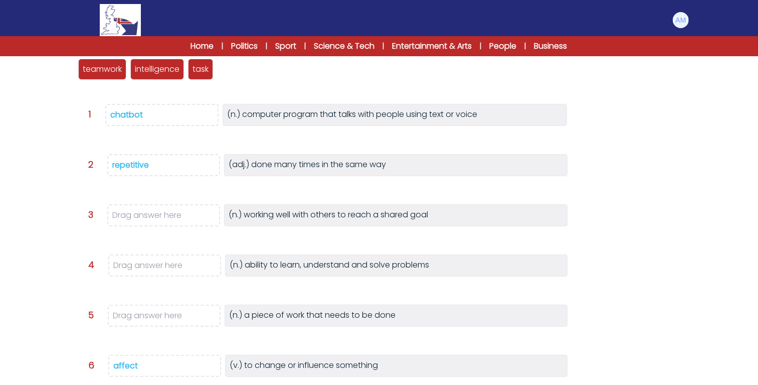
scroll to position [141, 0]
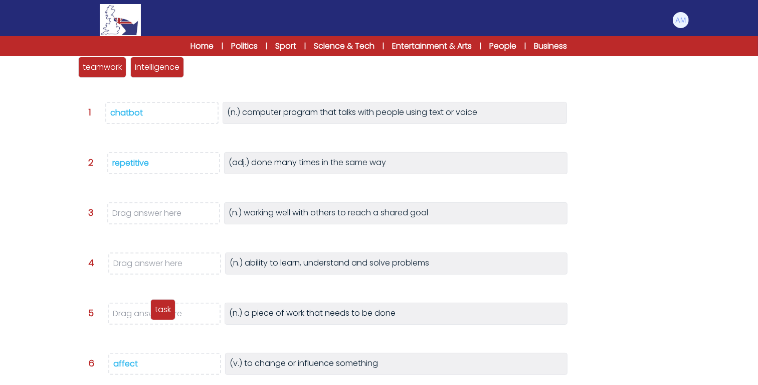
drag, startPoint x: 203, startPoint y: 68, endPoint x: 165, endPoint y: 310, distance: 244.6
click at [165, 310] on p "task" at bounding box center [163, 309] width 16 height 12
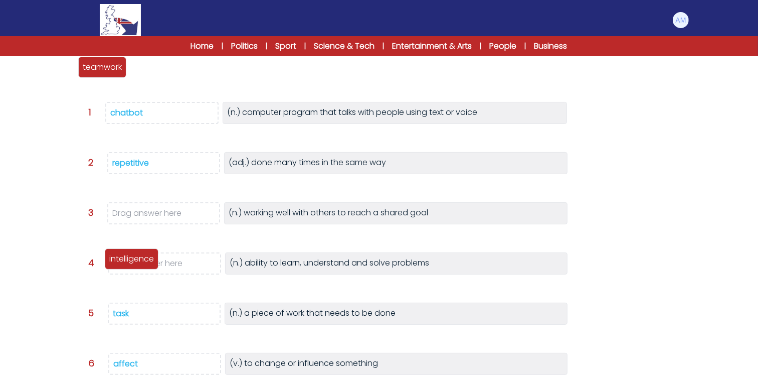
drag, startPoint x: 167, startPoint y: 65, endPoint x: 141, endPoint y: 257, distance: 193.2
click at [141, 257] on p "intelligence" at bounding box center [131, 259] width 45 height 12
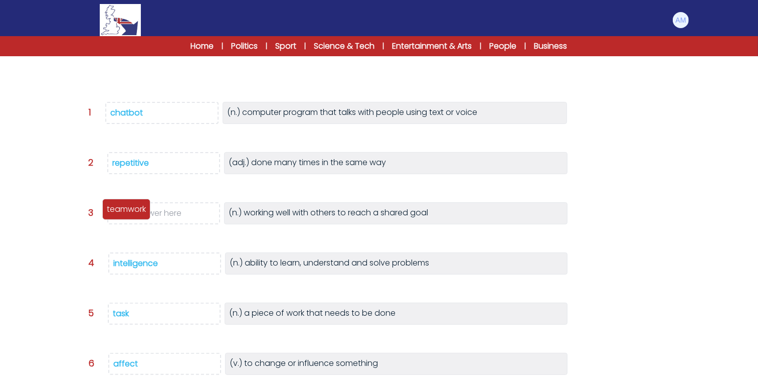
drag, startPoint x: 94, startPoint y: 70, endPoint x: 118, endPoint y: 212, distance: 143.9
click at [118, 212] on p "teamwork" at bounding box center [126, 209] width 39 height 12
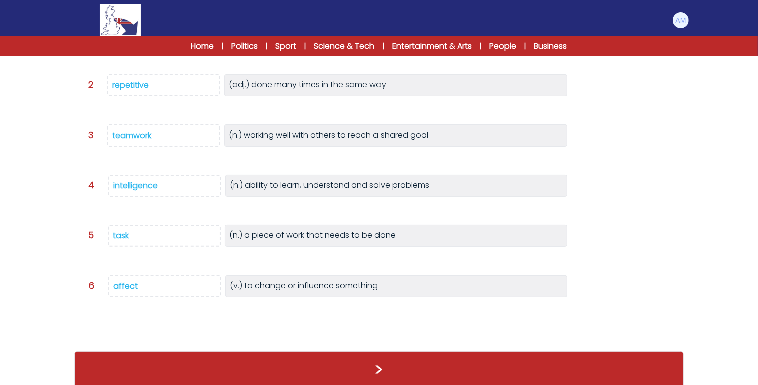
scroll to position [214, 0]
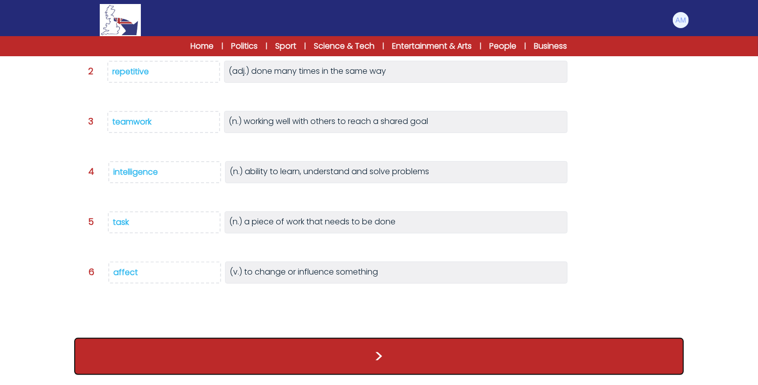
click at [340, 354] on button ">" at bounding box center [379, 355] width 610 height 37
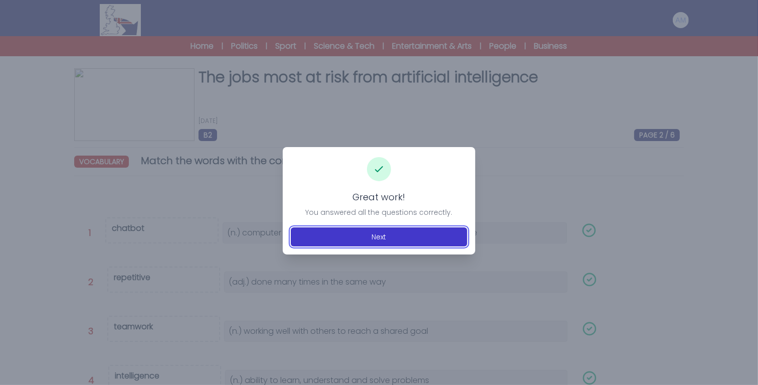
click at [376, 233] on button "Next" at bounding box center [379, 236] width 176 height 19
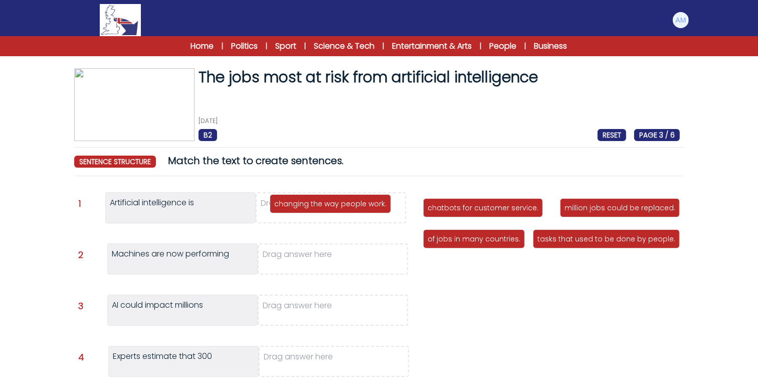
drag, startPoint x: 470, startPoint y: 268, endPoint x: 316, endPoint y: 201, distance: 168.0
click at [316, 201] on p "changing the way people work." at bounding box center [330, 204] width 112 height 10
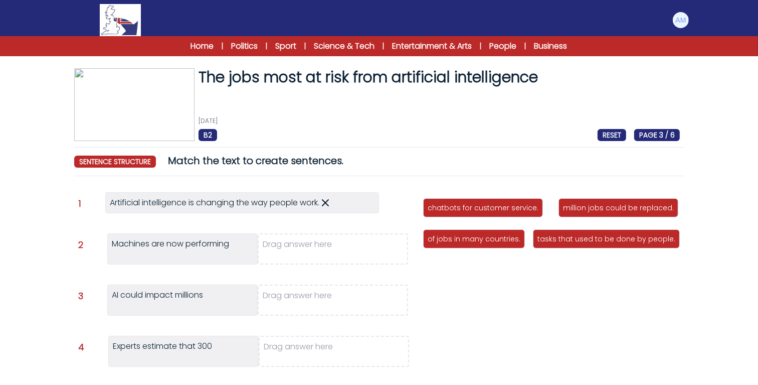
click at [577, 211] on p "million jobs could be replaced." at bounding box center [618, 208] width 111 height 10
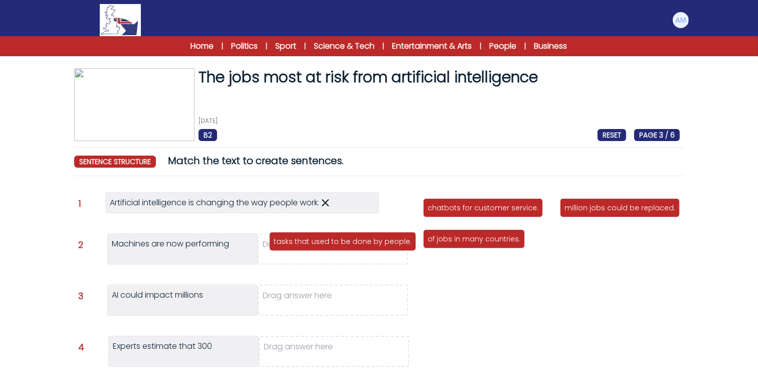
drag, startPoint x: 585, startPoint y: 242, endPoint x: 321, endPoint y: 245, distance: 263.7
click at [321, 245] on p "tasks that used to be done by people." at bounding box center [343, 241] width 138 height 10
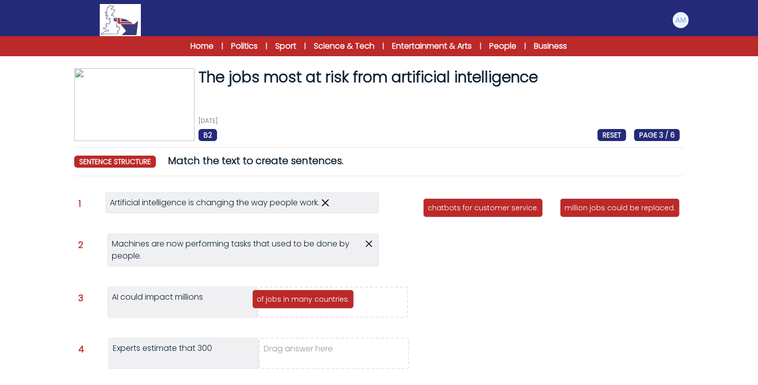
drag, startPoint x: 494, startPoint y: 241, endPoint x: 328, endPoint y: 299, distance: 175.4
click at [328, 299] on p "of jobs in many countries." at bounding box center [303, 299] width 93 height 10
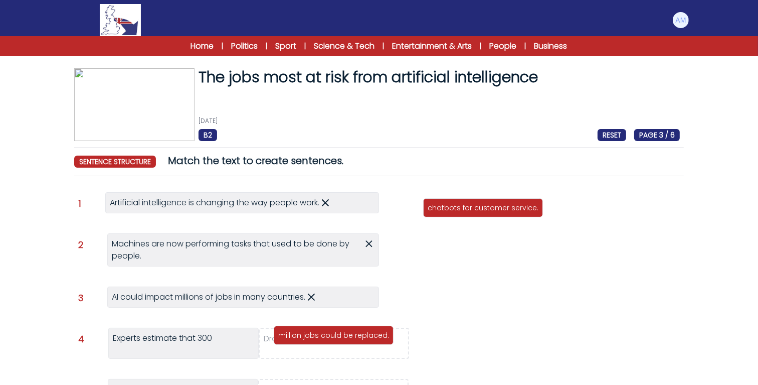
drag, startPoint x: 572, startPoint y: 212, endPoint x: 300, endPoint y: 340, distance: 300.8
click at [300, 340] on p "million jobs could be replaced." at bounding box center [333, 335] width 111 height 10
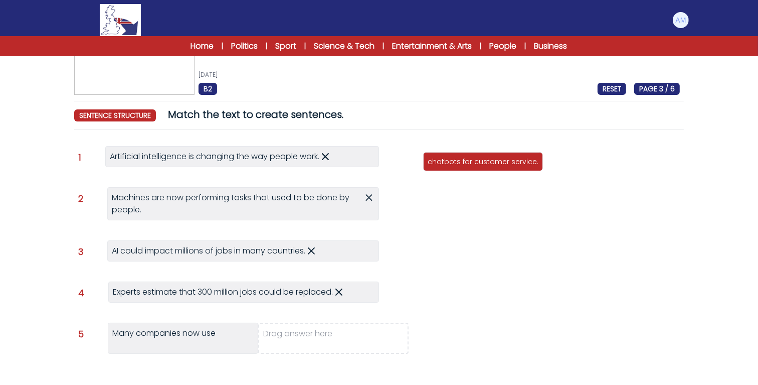
scroll to position [62, 0]
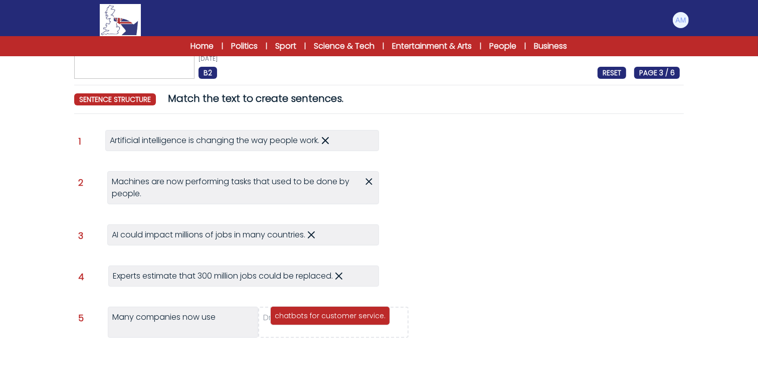
drag, startPoint x: 469, startPoint y: 149, endPoint x: 316, endPoint y: 319, distance: 228.6
click at [316, 319] on p "chatbots for customer service." at bounding box center [330, 315] width 111 height 10
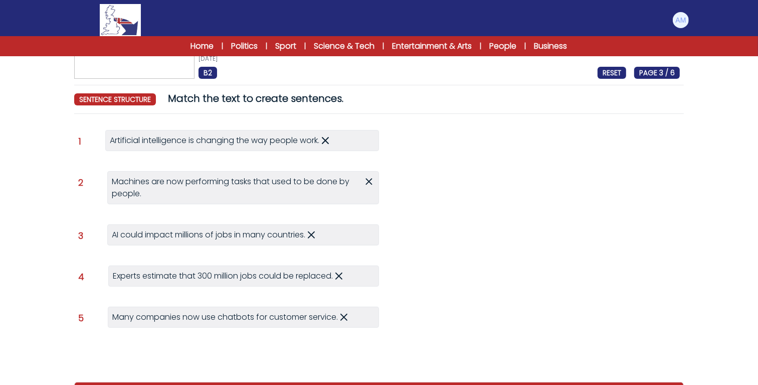
scroll to position [107, 0]
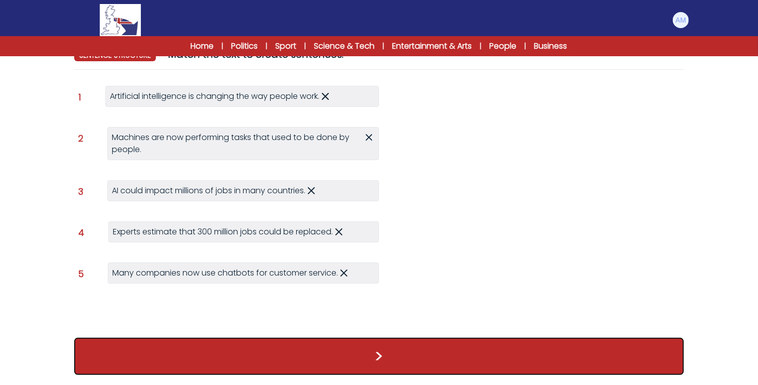
click at [403, 348] on button ">" at bounding box center [379, 355] width 610 height 37
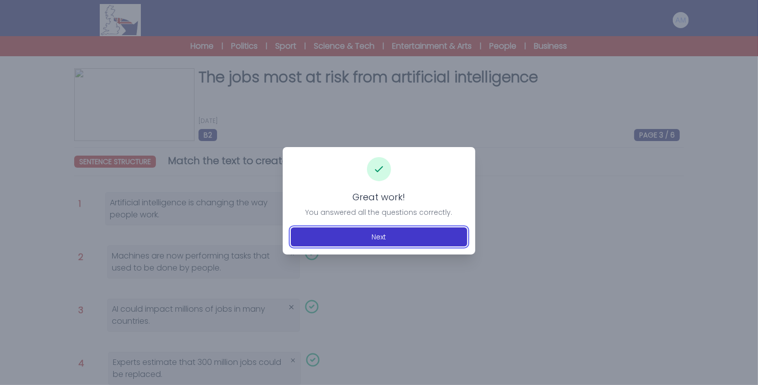
click at [411, 238] on button "Next" at bounding box center [379, 236] width 176 height 19
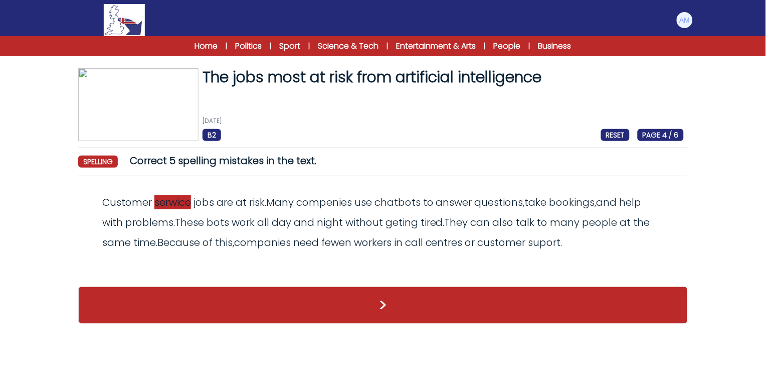
click at [171, 201] on span "serwice" at bounding box center [172, 202] width 37 height 14
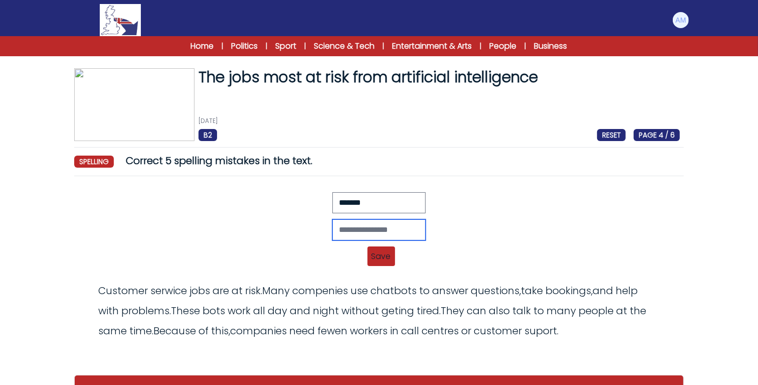
click at [338, 234] on input "text" at bounding box center [378, 229] width 93 height 21
type input "*******"
click at [372, 258] on span "Save" at bounding box center [382, 256] width 28 height 20
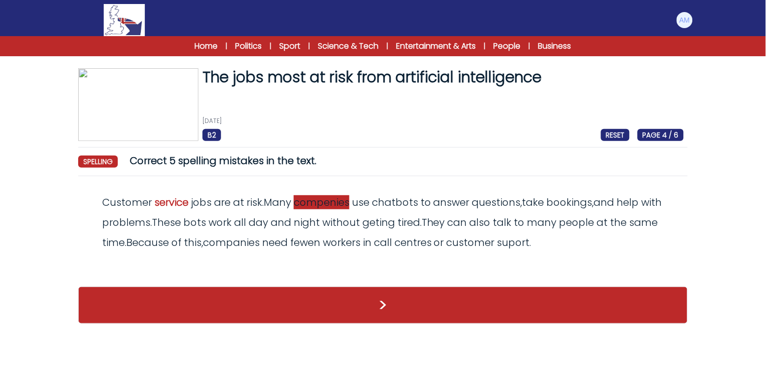
click at [312, 205] on span "compenies" at bounding box center [322, 202] width 56 height 14
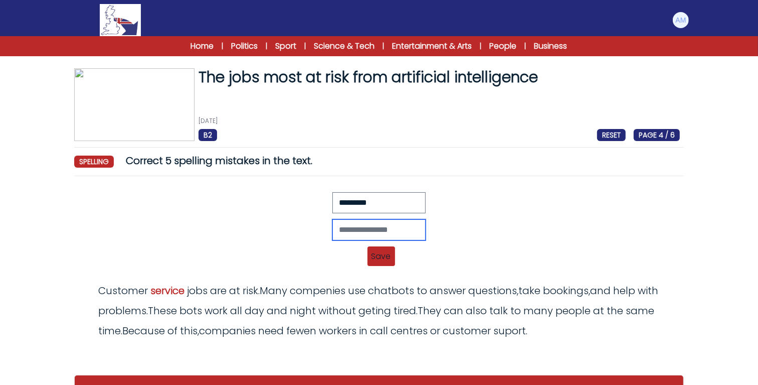
click at [332, 231] on input "text" at bounding box center [378, 229] width 93 height 21
type input "*********"
click at [387, 257] on span "Save" at bounding box center [382, 256] width 28 height 20
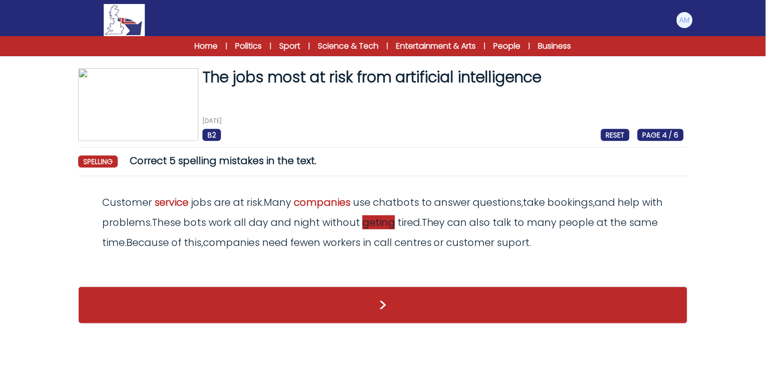
click at [395, 218] on span "geting" at bounding box center [379, 222] width 33 height 14
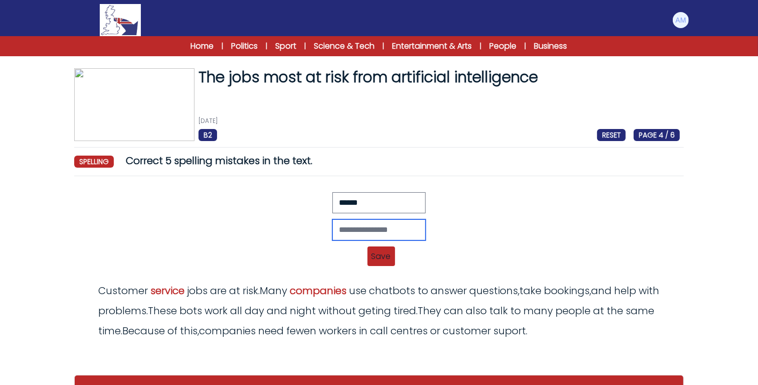
click at [332, 232] on input "text" at bounding box center [378, 229] width 93 height 21
type input "*******"
click at [388, 259] on span "Save" at bounding box center [382, 256] width 28 height 20
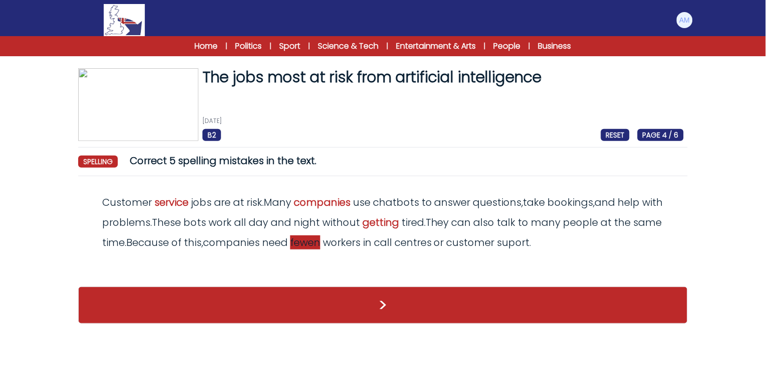
click at [320, 247] on span "fewen" at bounding box center [305, 242] width 30 height 14
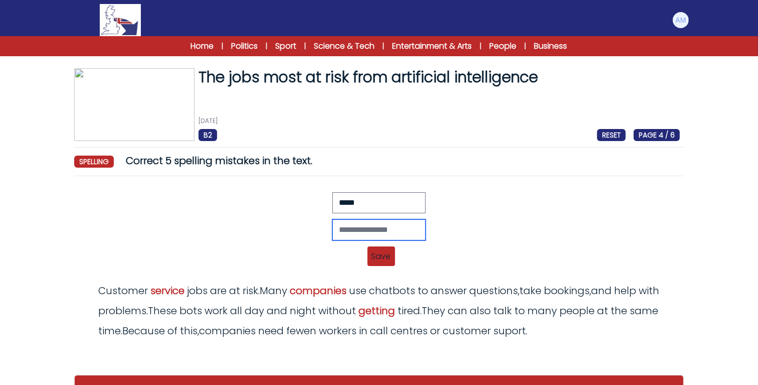
click at [340, 227] on input "text" at bounding box center [378, 229] width 93 height 21
type input "*****"
click at [382, 261] on span "Save" at bounding box center [382, 256] width 28 height 20
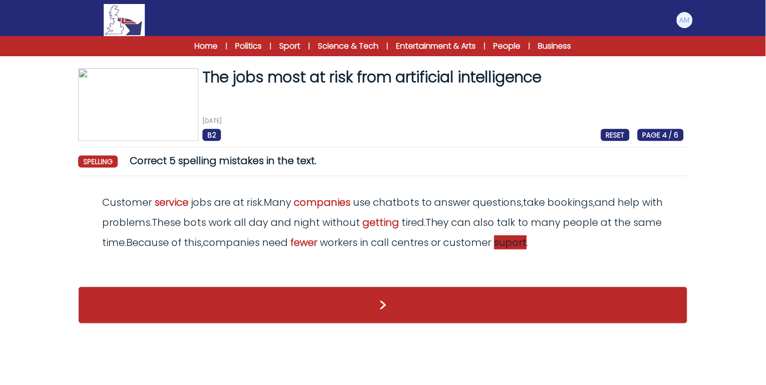
click at [527, 241] on span "suport" at bounding box center [510, 242] width 33 height 14
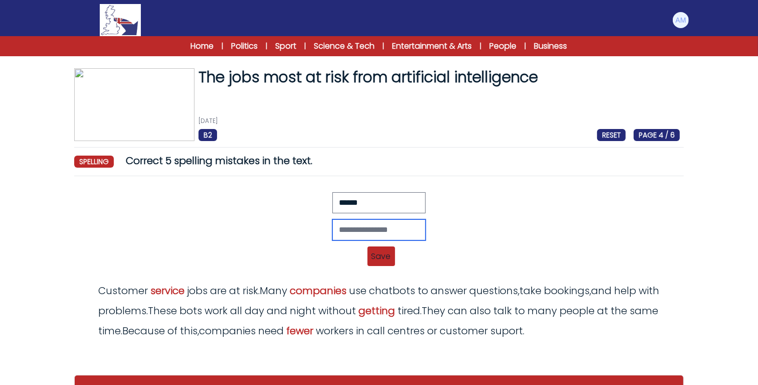
click at [335, 232] on input "text" at bounding box center [378, 229] width 93 height 21
click at [332, 229] on input "********" at bounding box center [378, 229] width 93 height 21
drag, startPoint x: 332, startPoint y: 229, endPoint x: 350, endPoint y: 246, distance: 24.8
click at [350, 246] on div "******** Revert Save Customer serwice jobs are at risk. Many compenies use chat…" at bounding box center [379, 232] width 602 height 80
click at [332, 231] on input "********" at bounding box center [378, 229] width 93 height 21
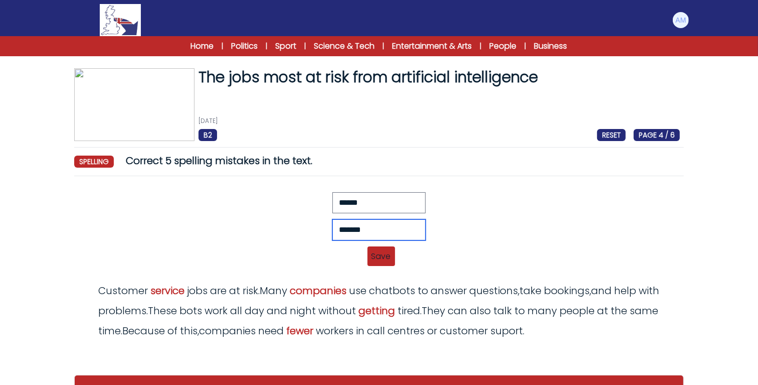
type input "*******"
click at [384, 256] on span "Save" at bounding box center [382, 256] width 28 height 20
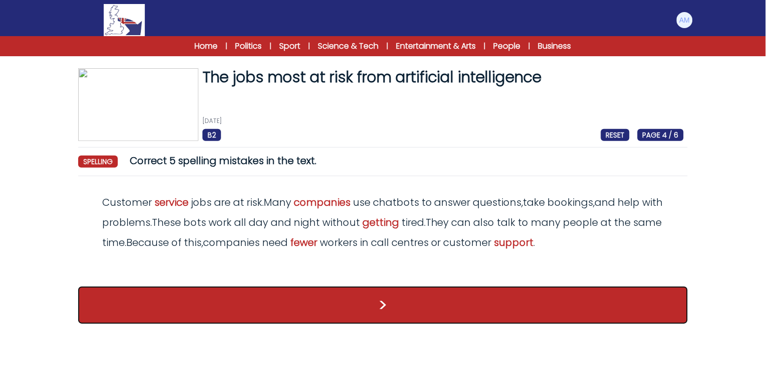
click at [455, 303] on button ">" at bounding box center [383, 304] width 610 height 37
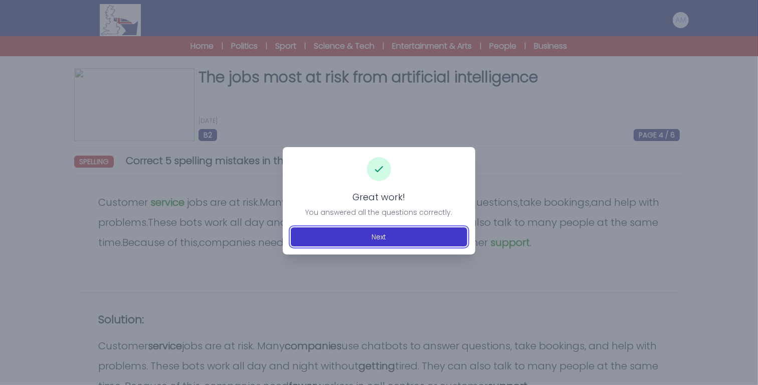
click at [405, 231] on button "Next" at bounding box center [379, 236] width 176 height 19
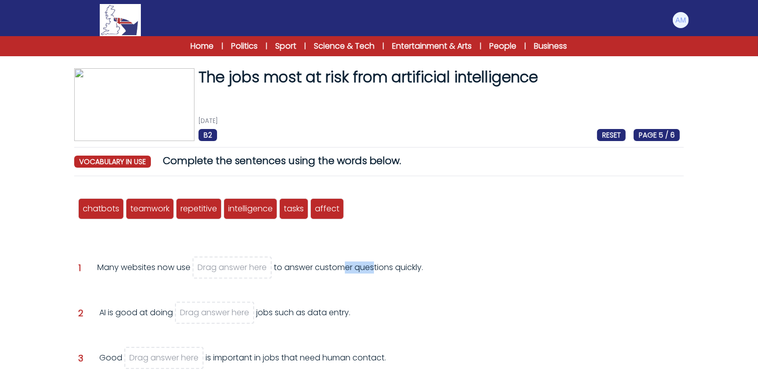
drag, startPoint x: 337, startPoint y: 263, endPoint x: 374, endPoint y: 267, distance: 37.3
click at [374, 267] on div "Many websites now use Drag answer here to answer customer questions quickly." at bounding box center [260, 274] width 326 height 27
click at [398, 267] on div "Many websites now use Drag answer here to answer customer questions quickly." at bounding box center [260, 274] width 326 height 27
drag, startPoint x: 107, startPoint y: 216, endPoint x: 246, endPoint y: 281, distance: 153.6
click at [246, 278] on div "chatbots" at bounding box center [230, 267] width 46 height 21
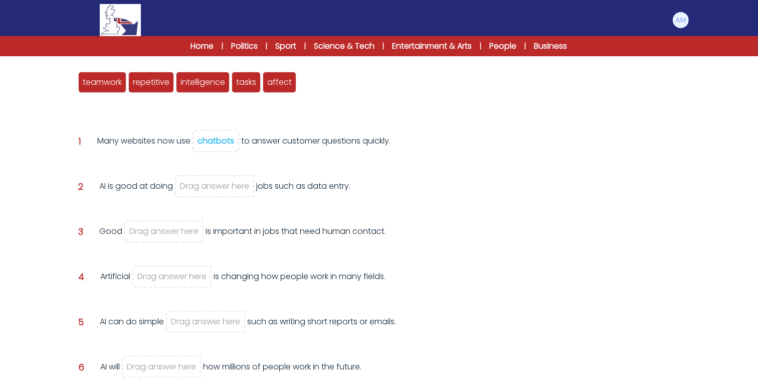
scroll to position [127, 0]
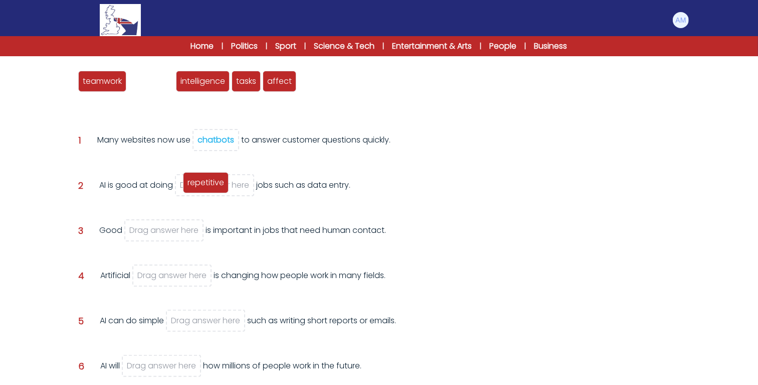
drag, startPoint x: 159, startPoint y: 86, endPoint x: 214, endPoint y: 188, distance: 115.8
click at [214, 188] on span "repetitive" at bounding box center [206, 182] width 37 height 12
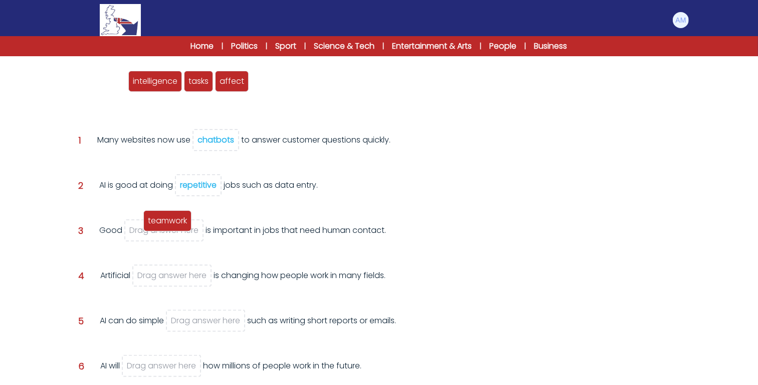
drag, startPoint x: 97, startPoint y: 81, endPoint x: 162, endPoint y: 221, distance: 153.9
click at [162, 221] on span "teamwork" at bounding box center [167, 221] width 39 height 12
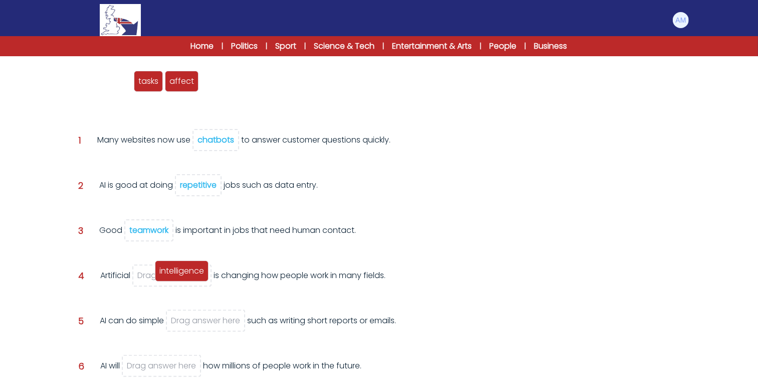
drag, startPoint x: 111, startPoint y: 87, endPoint x: 188, endPoint y: 276, distance: 204.5
click at [188, 276] on div "intelligence" at bounding box center [182, 270] width 54 height 21
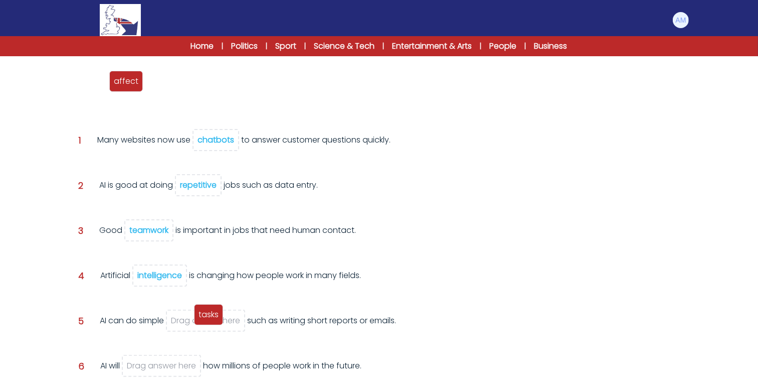
drag, startPoint x: 86, startPoint y: 88, endPoint x: 202, endPoint y: 322, distance: 260.8
click at [202, 322] on div "tasks" at bounding box center [208, 314] width 29 height 21
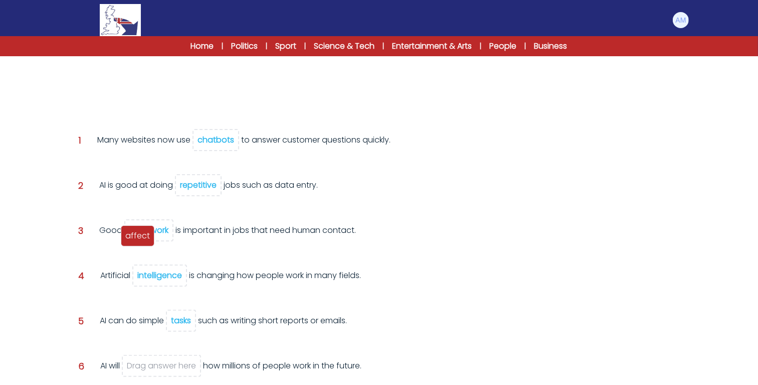
drag, startPoint x: 94, startPoint y: 78, endPoint x: 143, endPoint y: 249, distance: 178.0
click at [143, 241] on span "affect" at bounding box center [137, 236] width 25 height 12
drag, startPoint x: 102, startPoint y: 83, endPoint x: 167, endPoint y: 359, distance: 284.0
click at [167, 359] on span "affect" at bounding box center [160, 357] width 25 height 12
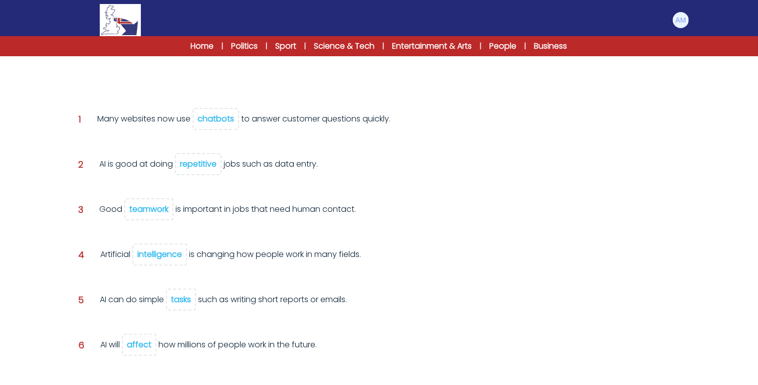
scroll to position [194, 0]
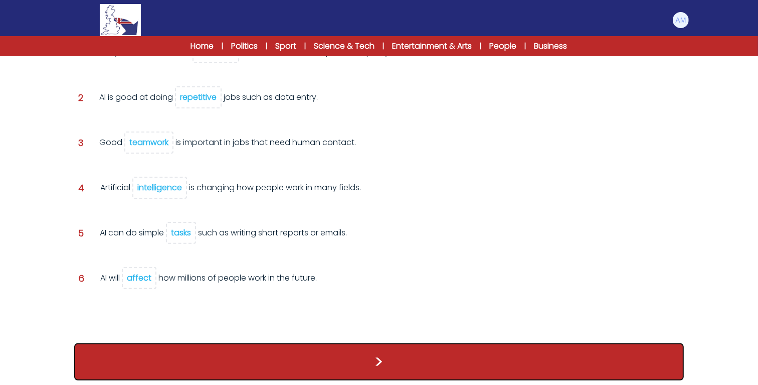
click at [243, 343] on button ">" at bounding box center [379, 361] width 610 height 37
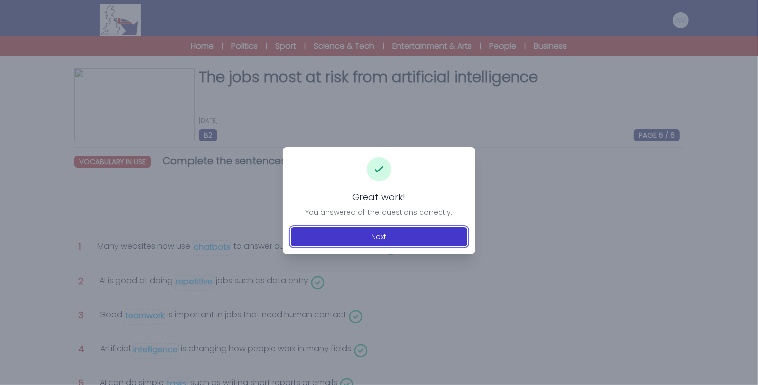
click at [336, 239] on button "Next" at bounding box center [379, 236] width 176 height 19
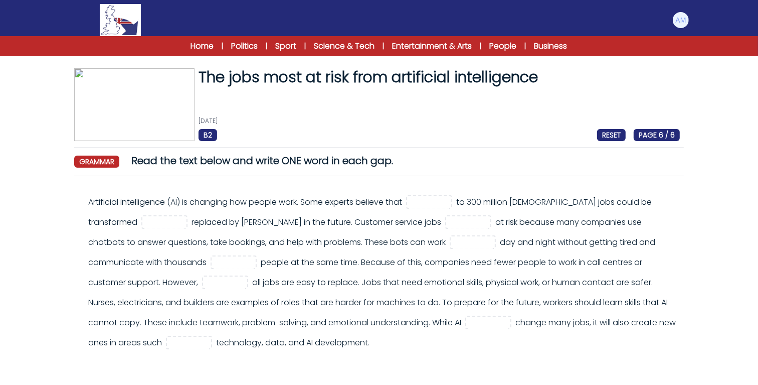
click at [315, 228] on div "Artificial intelligence (AI) is changing how people work. Some experts believe …" at bounding box center [384, 272] width 592 height 160
click at [449, 200] on input "text" at bounding box center [429, 203] width 40 height 12
type input "**"
click at [180, 227] on input "text" at bounding box center [164, 223] width 40 height 12
type input "**"
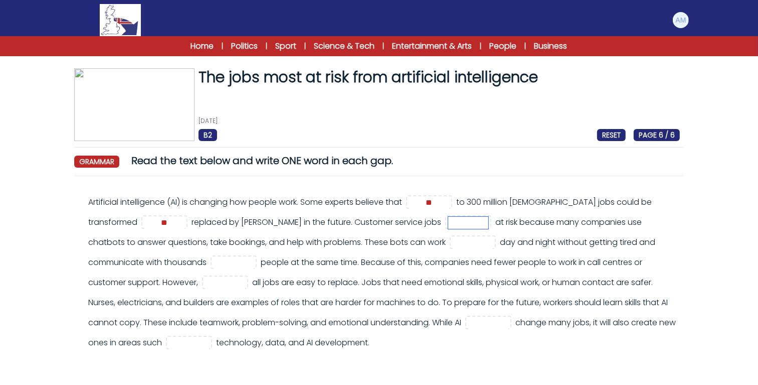
click at [481, 220] on input "text" at bounding box center [468, 223] width 40 height 12
type input "***"
click at [493, 241] on input "text" at bounding box center [473, 243] width 40 height 12
type input "***"
click at [254, 262] on input "text" at bounding box center [234, 263] width 40 height 12
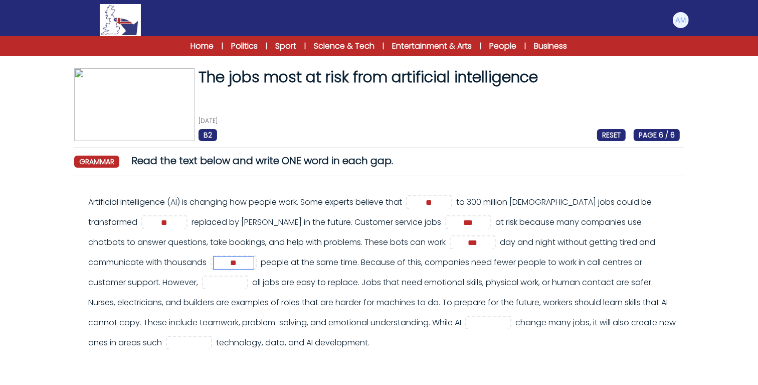
type input "**"
click at [245, 282] on input "text" at bounding box center [225, 283] width 40 height 12
type input "***"
click at [468, 329] on input "text" at bounding box center [488, 323] width 40 height 12
type input "****"
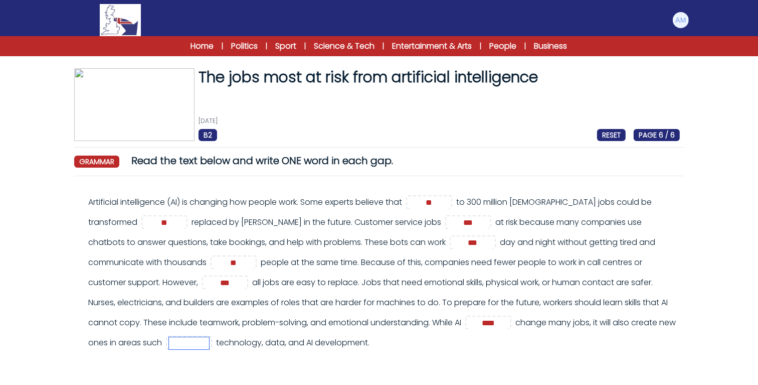
click at [209, 339] on input "text" at bounding box center [189, 343] width 40 height 12
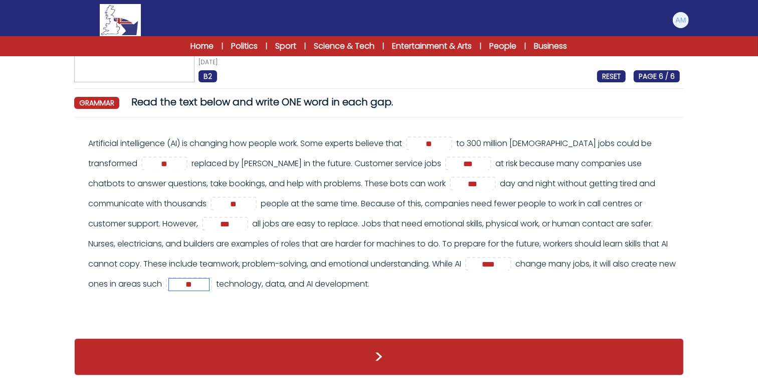
type input "**"
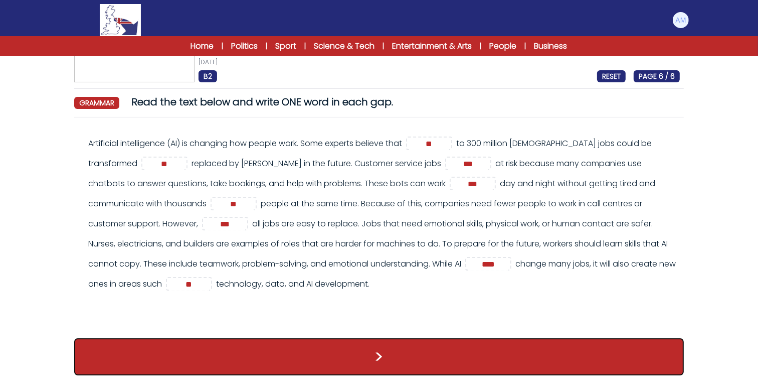
click at [402, 354] on button ">" at bounding box center [379, 356] width 610 height 37
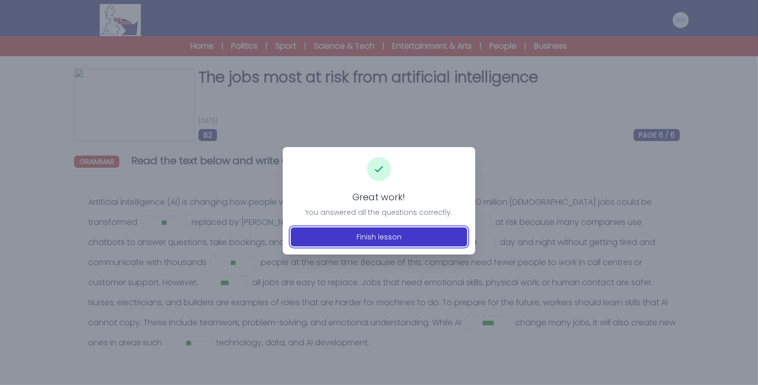
click at [400, 236] on button "Finish lesson" at bounding box center [379, 236] width 176 height 19
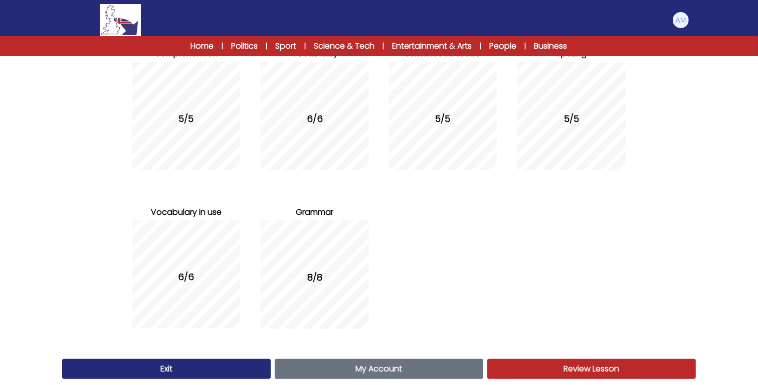
scroll to position [151, 0]
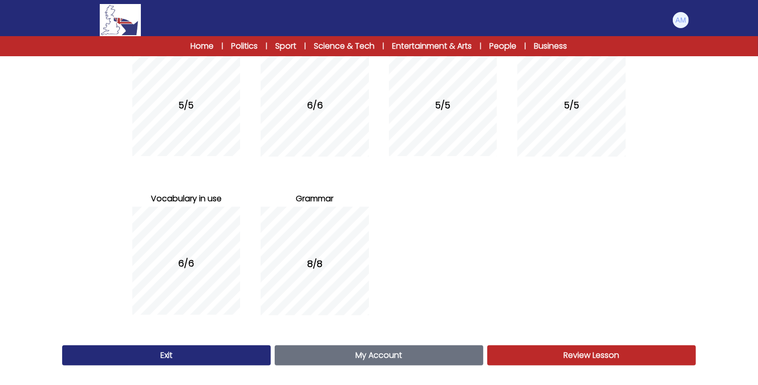
click at [421, 362] on link "My Account Account" at bounding box center [379, 355] width 209 height 20
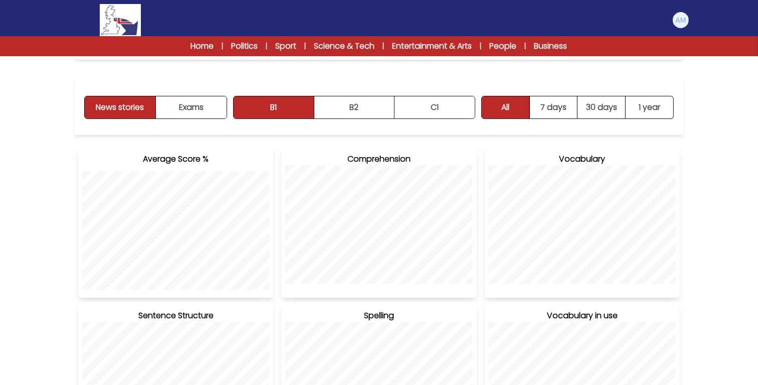
scroll to position [98, 0]
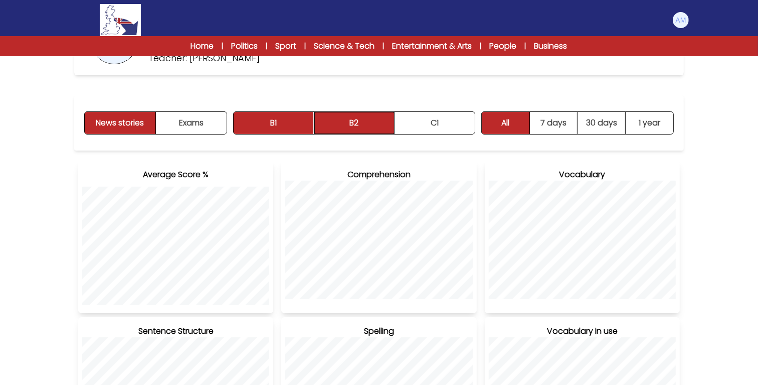
click at [356, 133] on button "B2" at bounding box center [354, 123] width 81 height 22
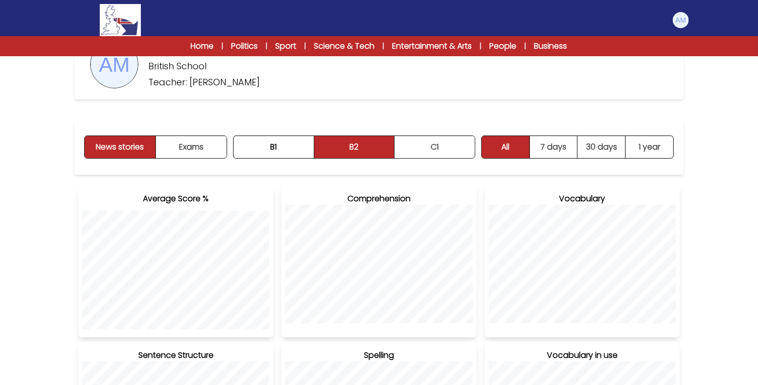
scroll to position [0, 0]
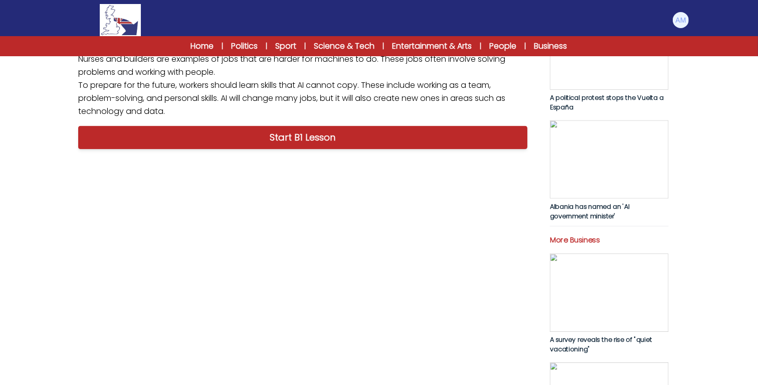
scroll to position [323, 0]
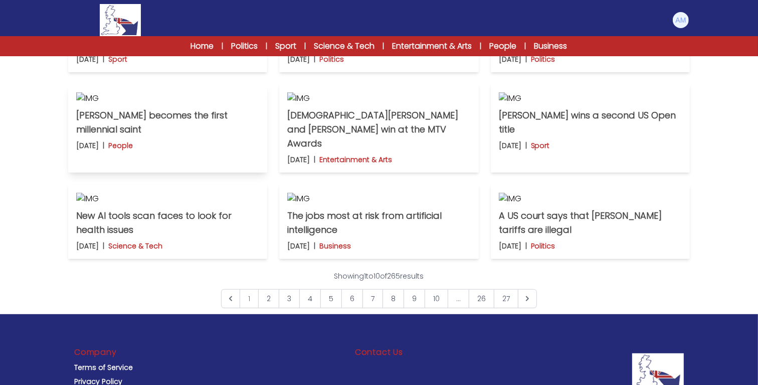
scroll to position [337, 0]
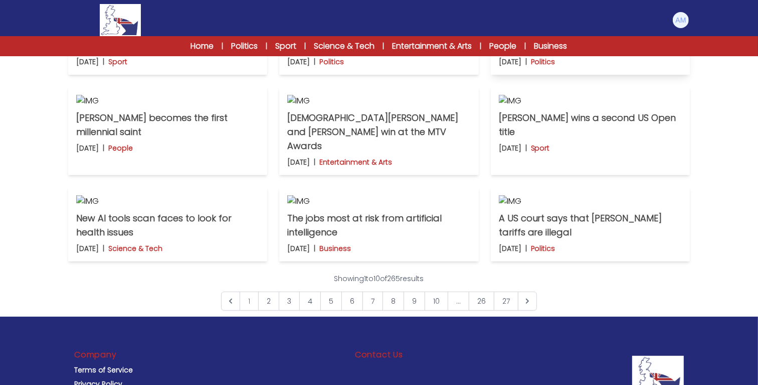
click at [516, 53] on p "Nepal ends a ban on social media after protests" at bounding box center [590, 39] width 183 height 28
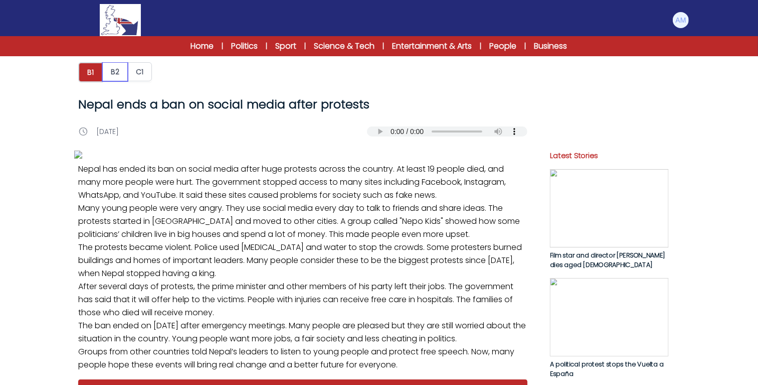
click at [107, 68] on button "B2" at bounding box center [115, 71] width 26 height 19
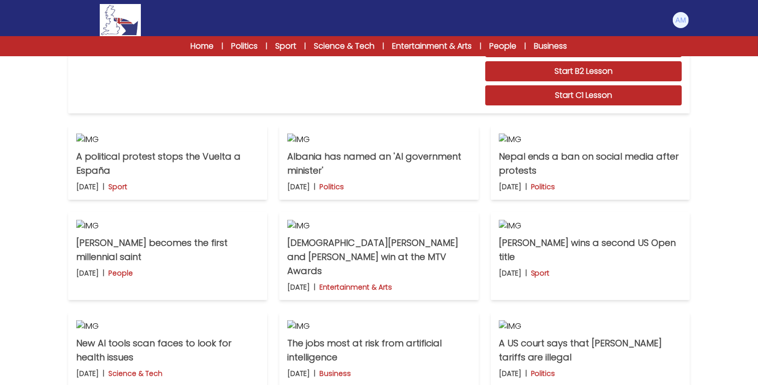
scroll to position [222, 0]
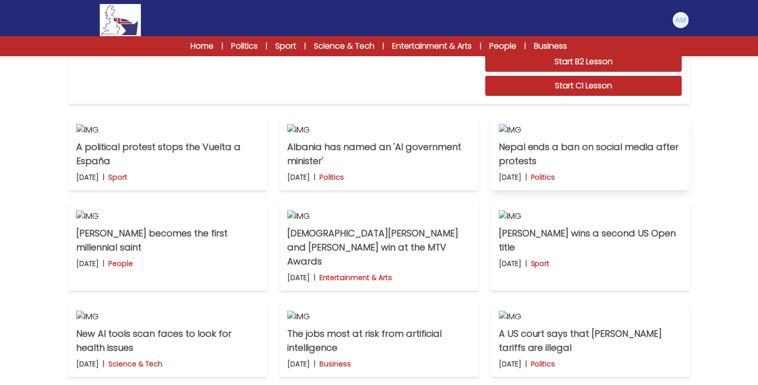
click at [568, 168] on p "Nepal ends a ban on social media after protests" at bounding box center [590, 154] width 183 height 28
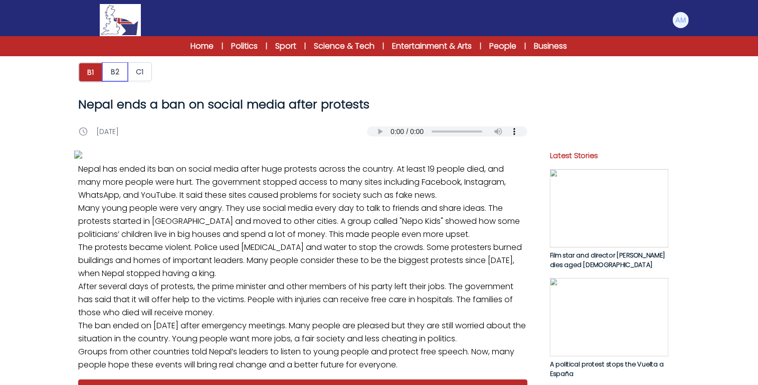
click at [110, 72] on button "B2" at bounding box center [115, 71] width 26 height 19
